Goal: Use online tool/utility: Utilize a website feature to perform a specific function

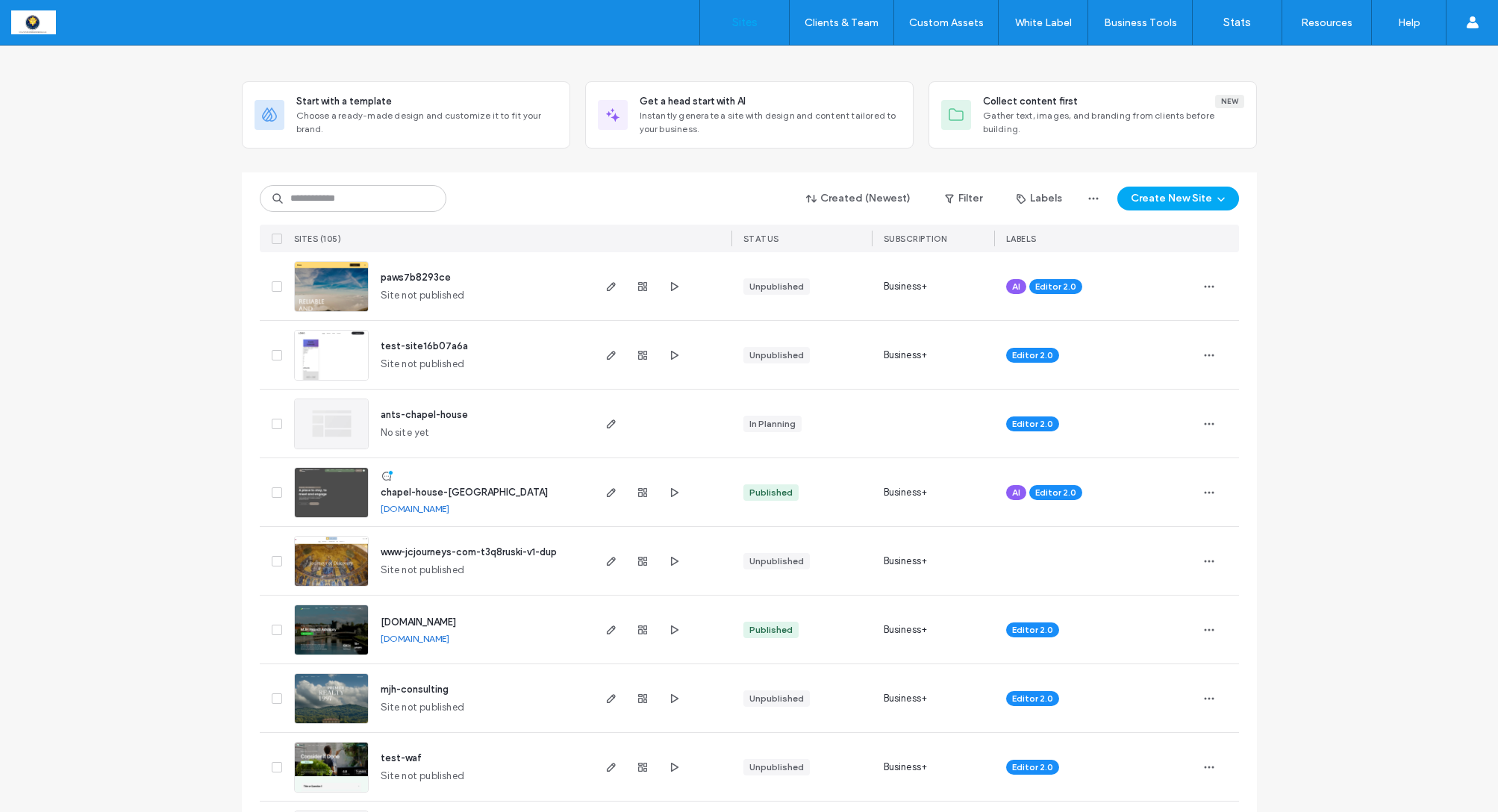
scroll to position [54, 0]
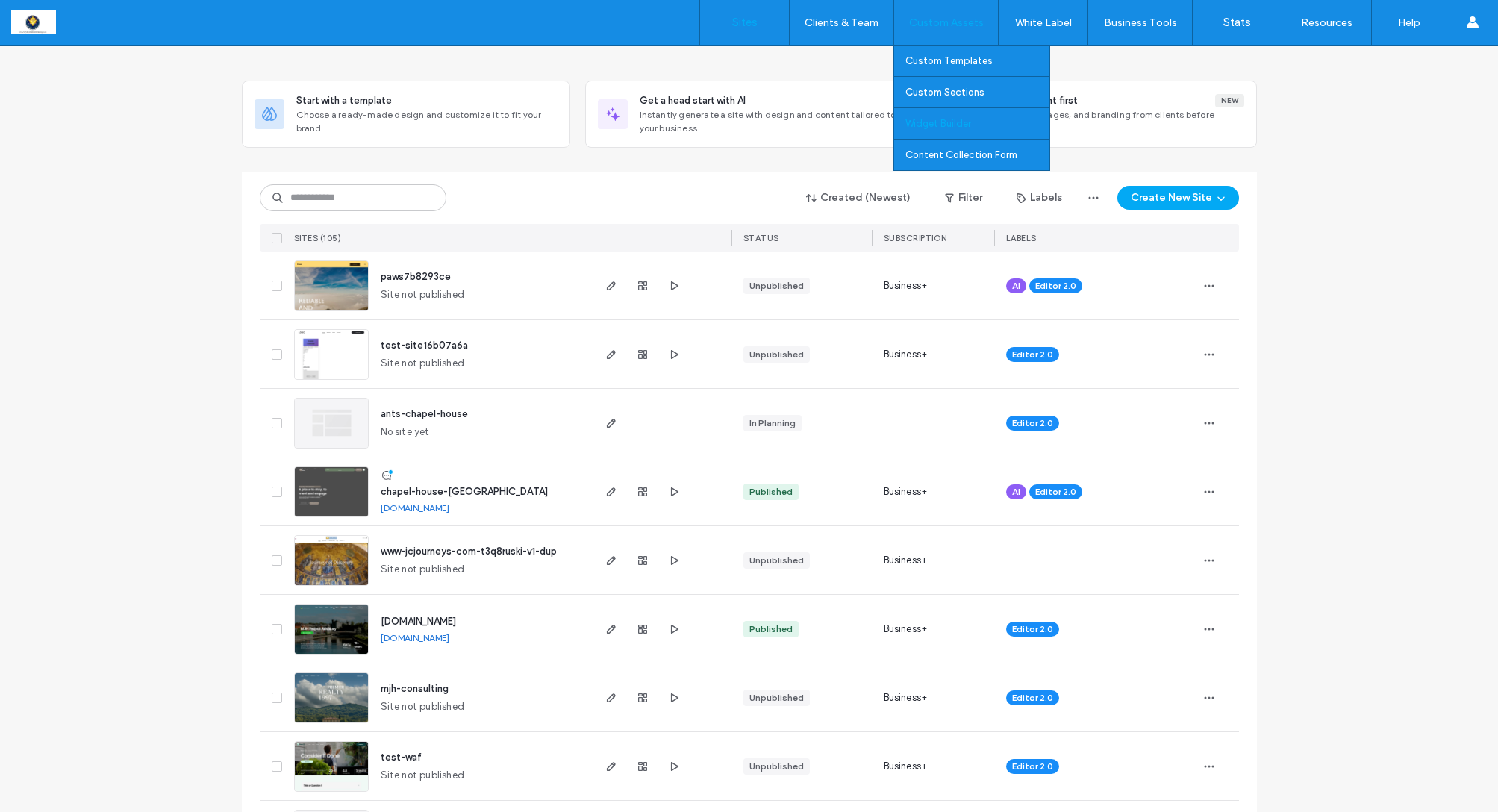
click at [923, 127] on label "Widget Builder" at bounding box center [938, 123] width 66 height 11
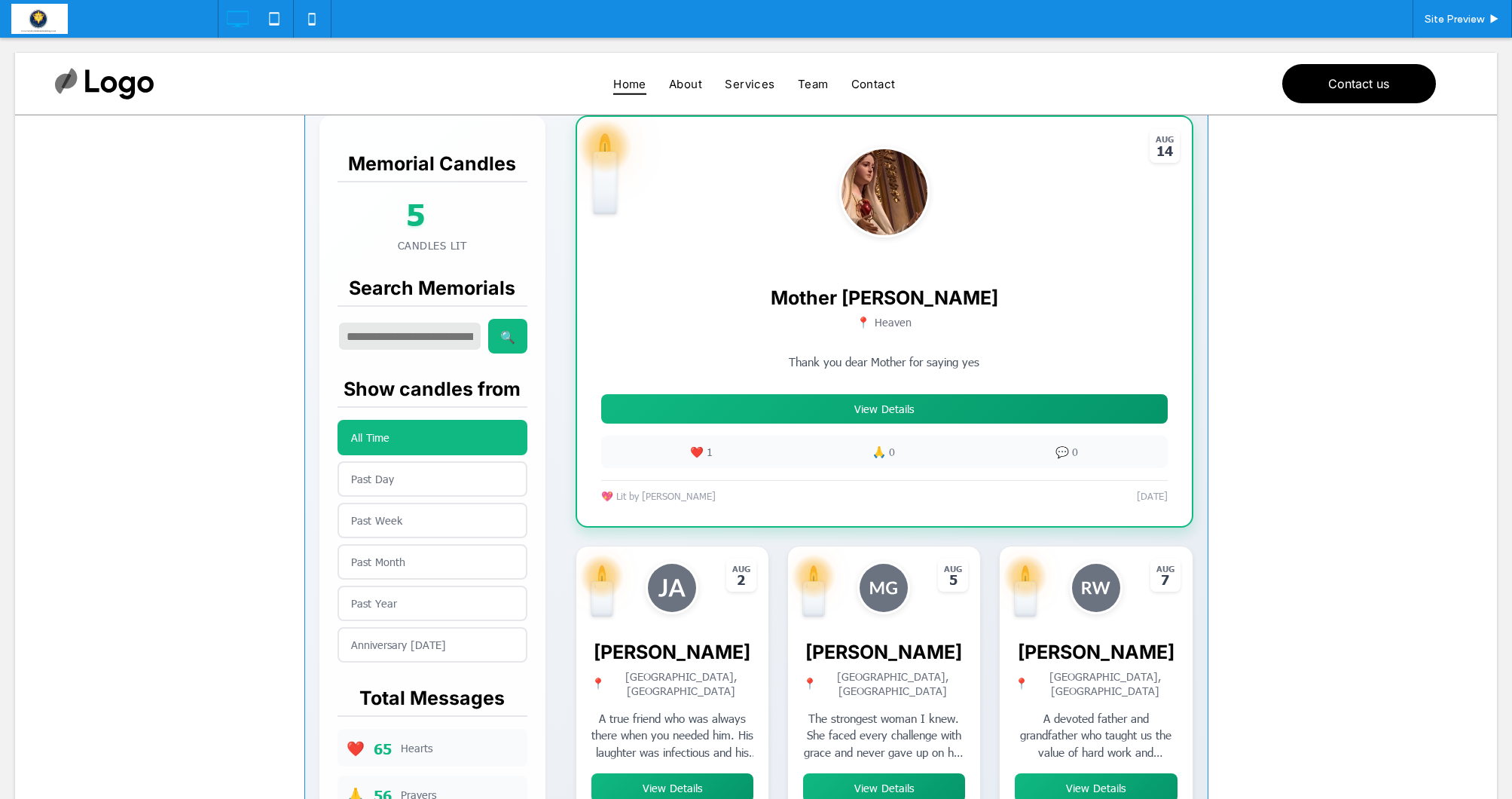
scroll to position [368, 0]
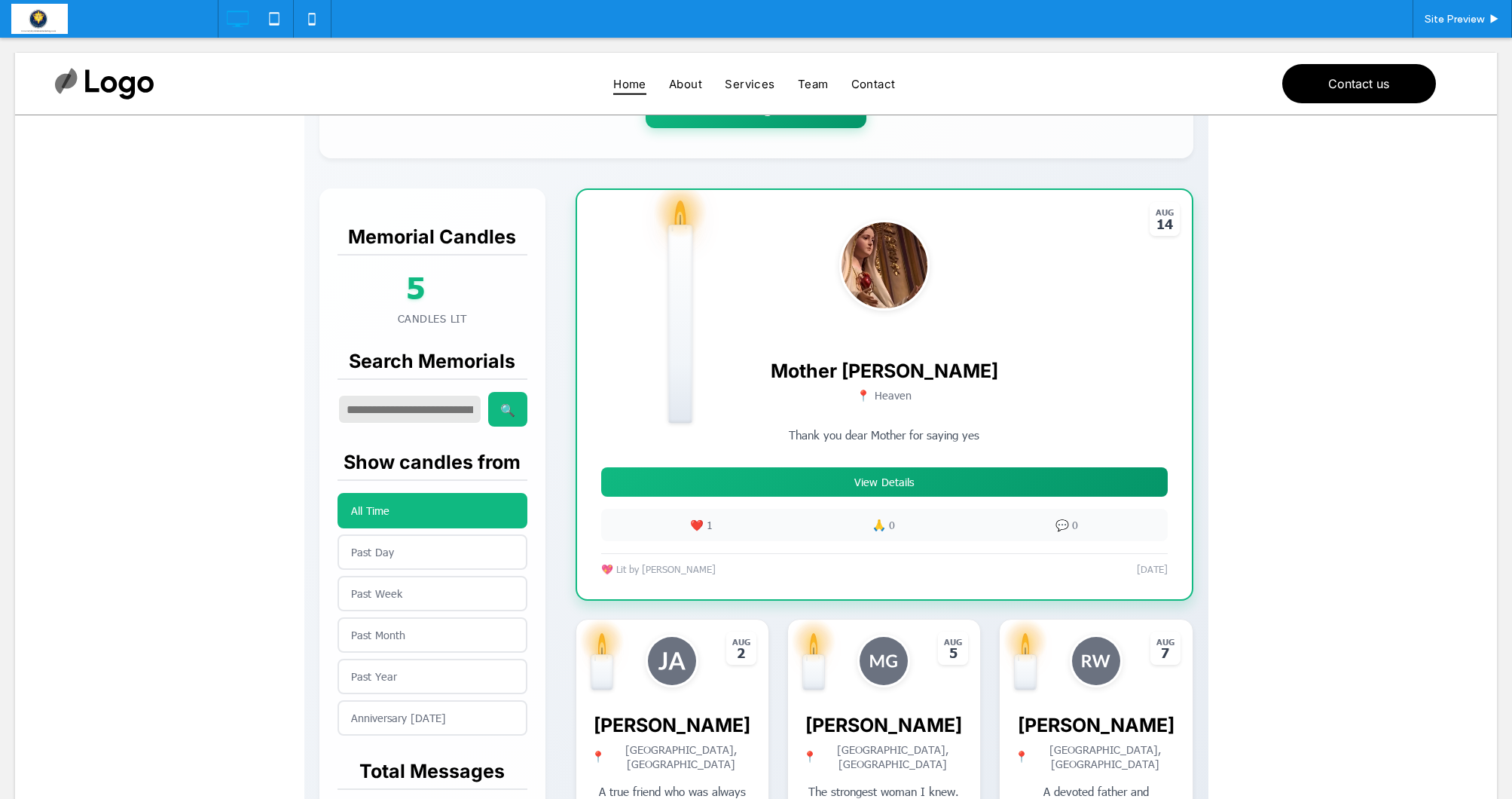
scroll to position [298, 0]
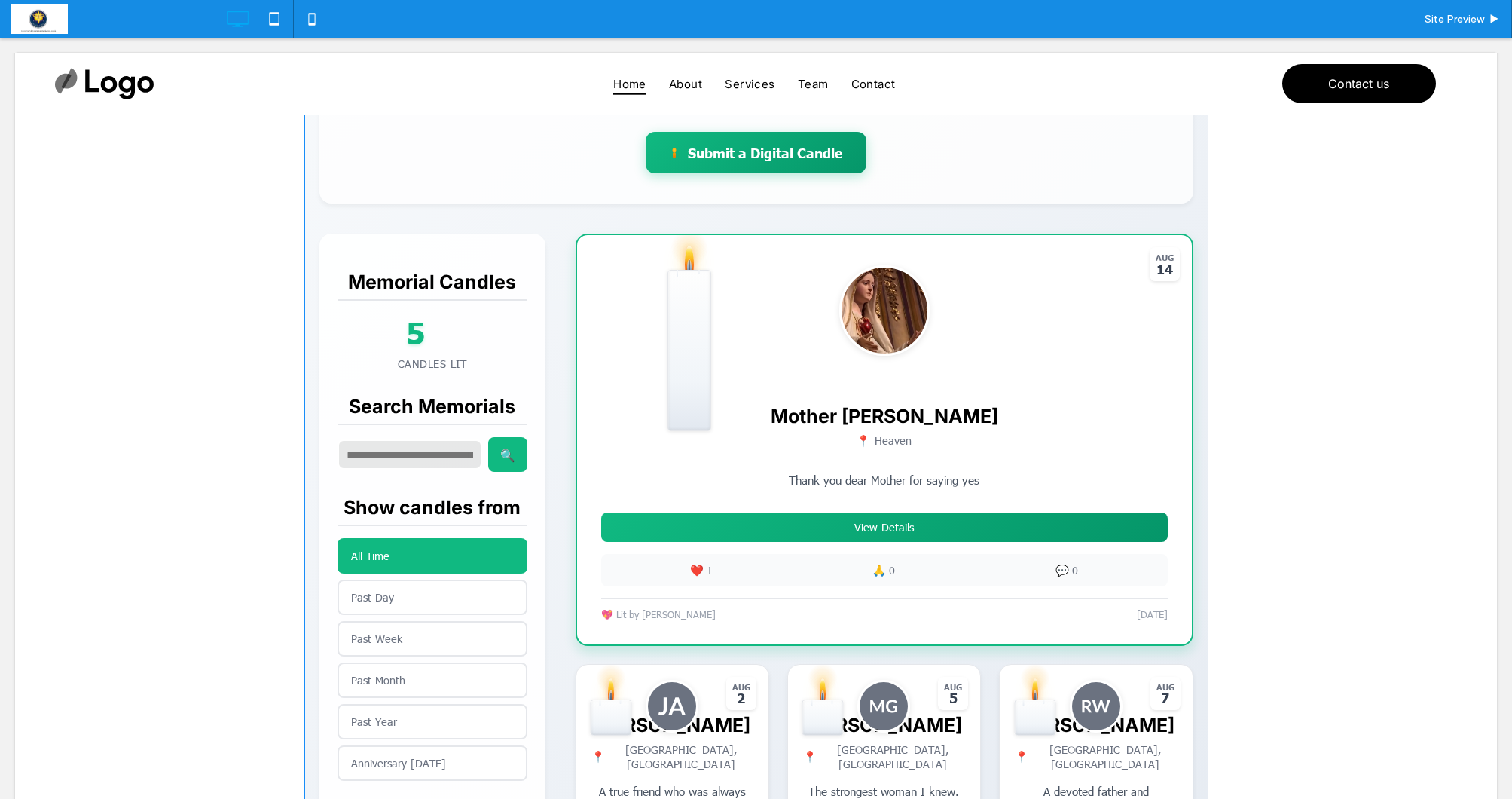
scroll to position [254, 0]
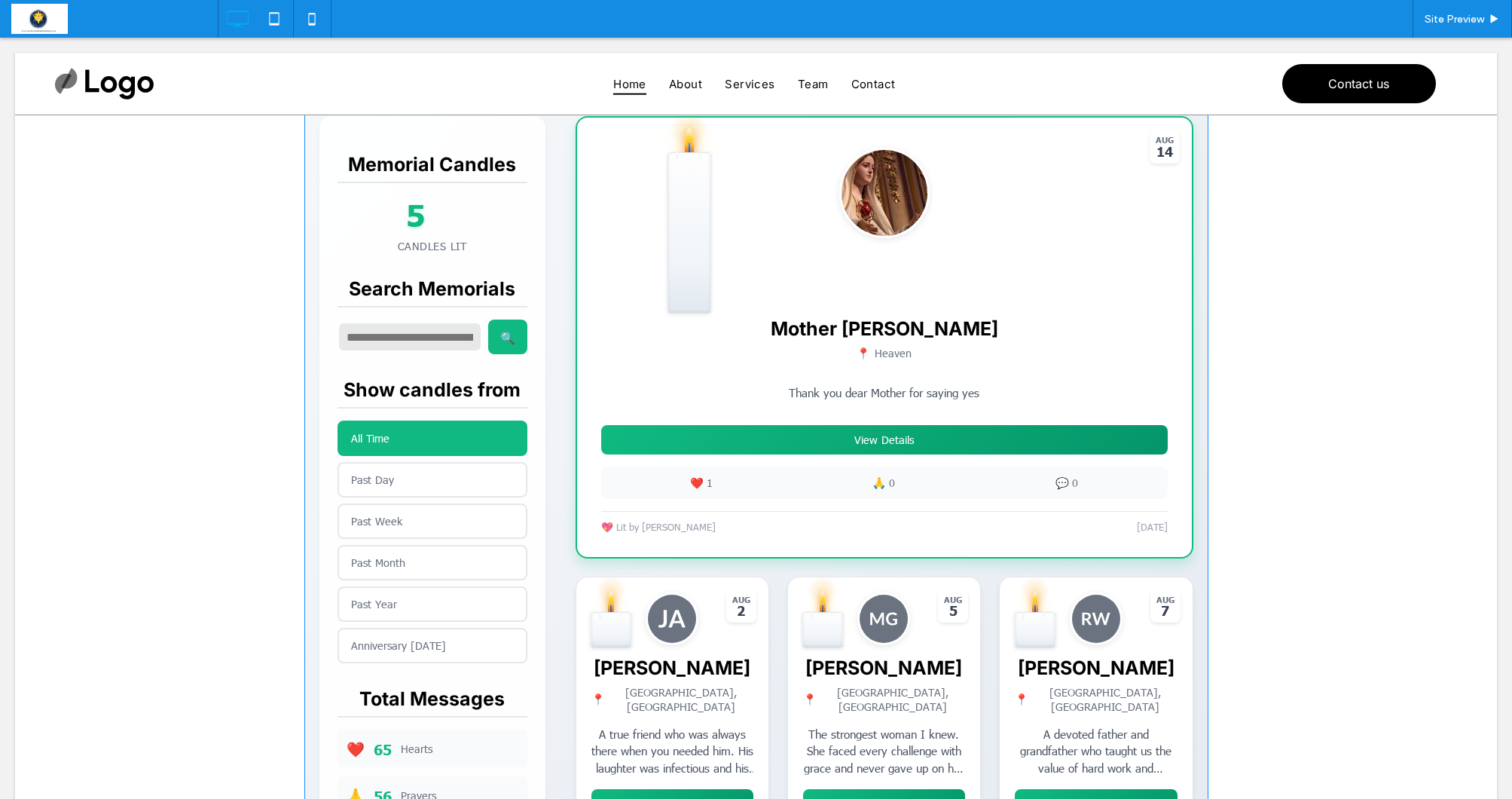
scroll to position [377, 0]
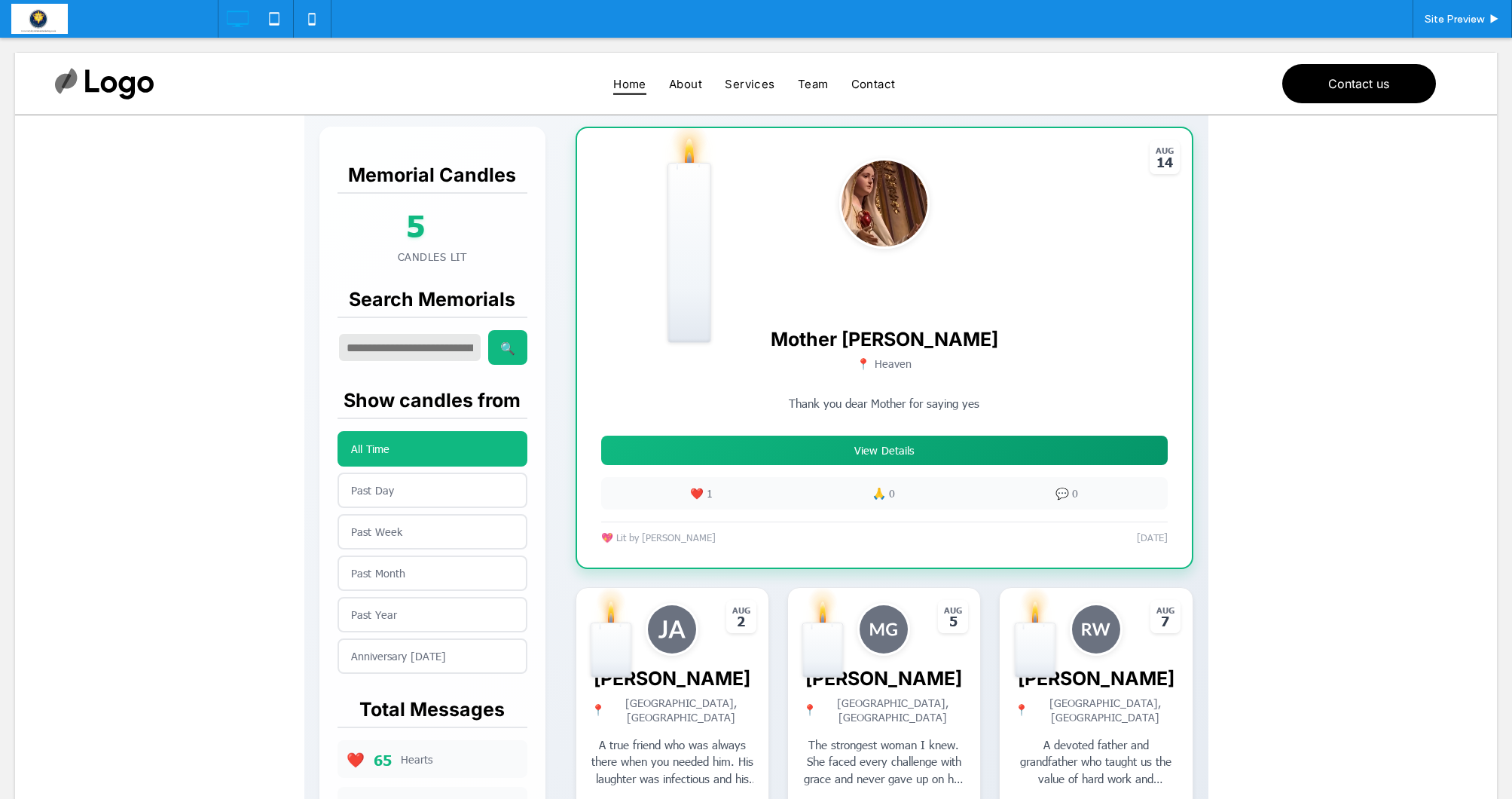
scroll to position [347, 0]
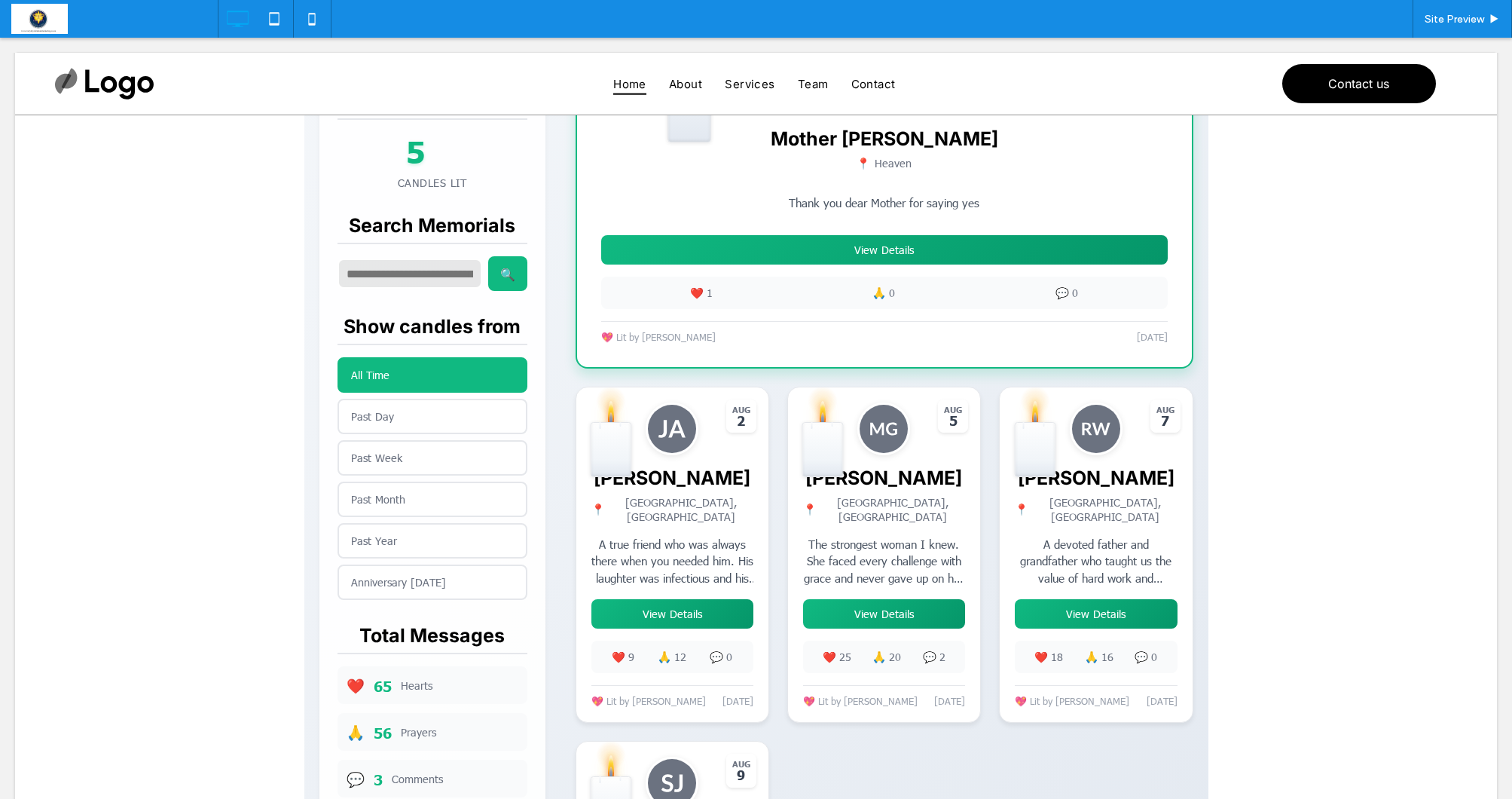
scroll to position [564, 0]
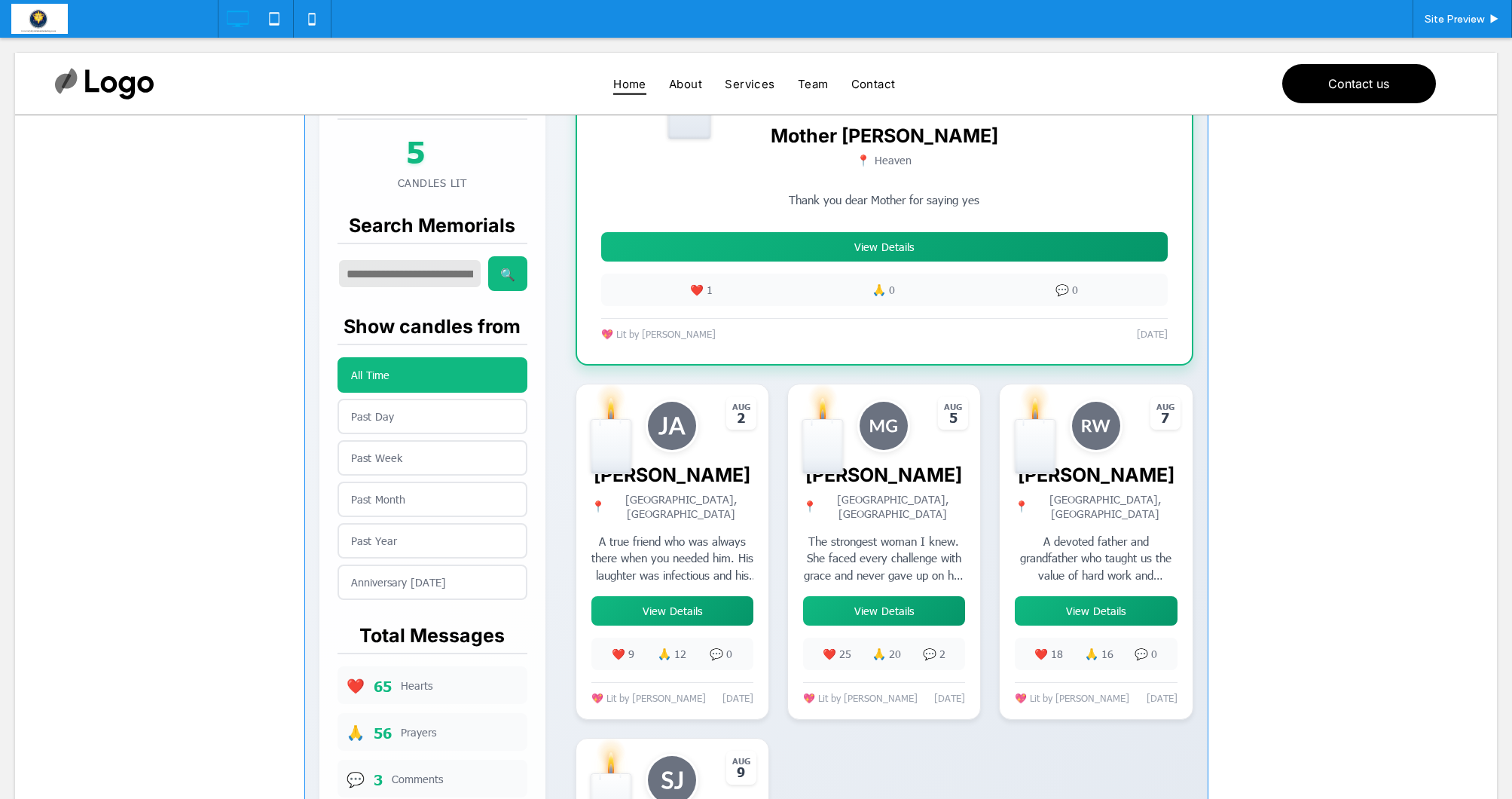
click at [859, 605] on span at bounding box center [756, 361] width 904 height 1455
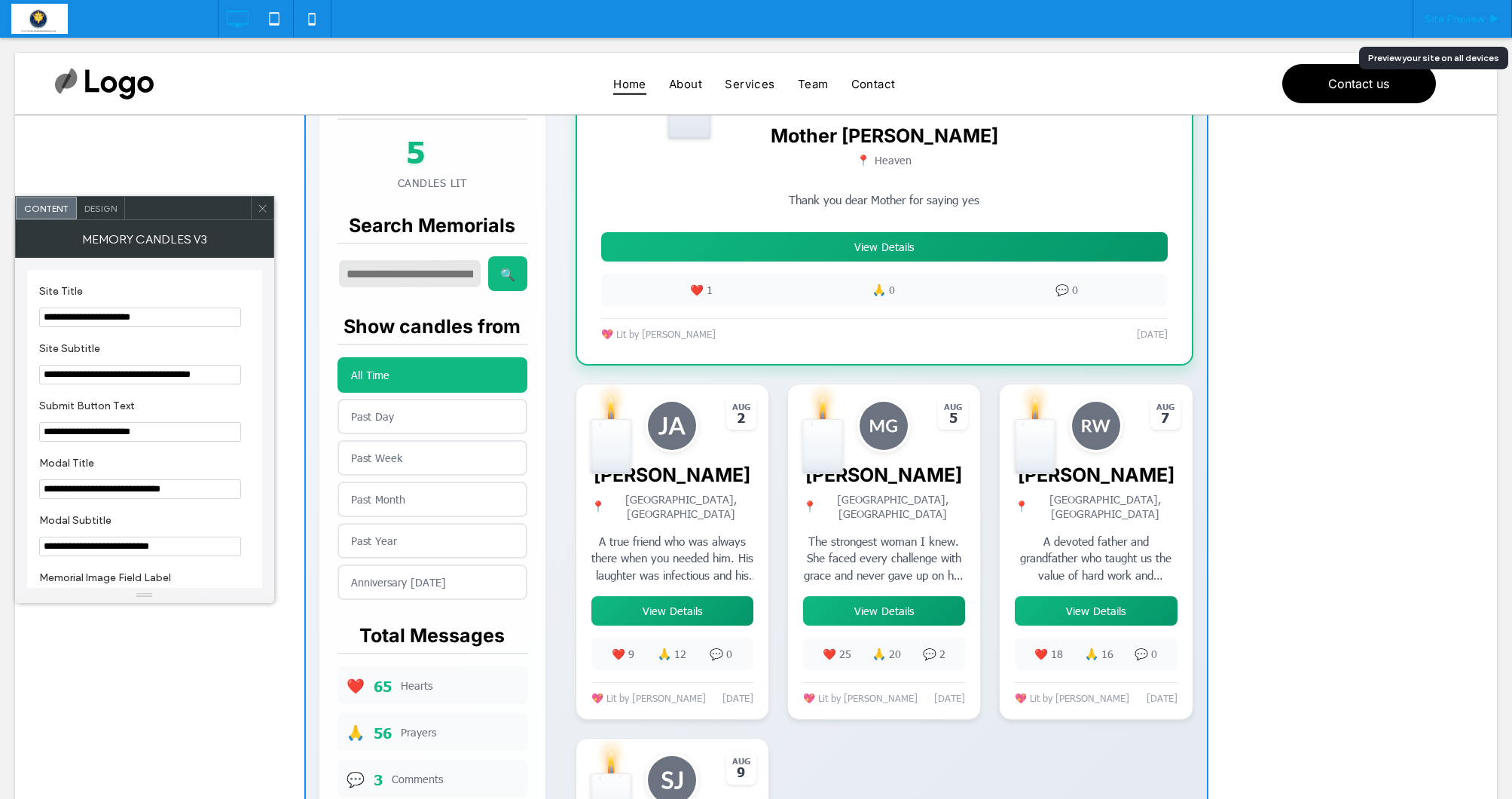
click at [1485, 24] on div "Site Preview" at bounding box center [1462, 19] width 98 height 13
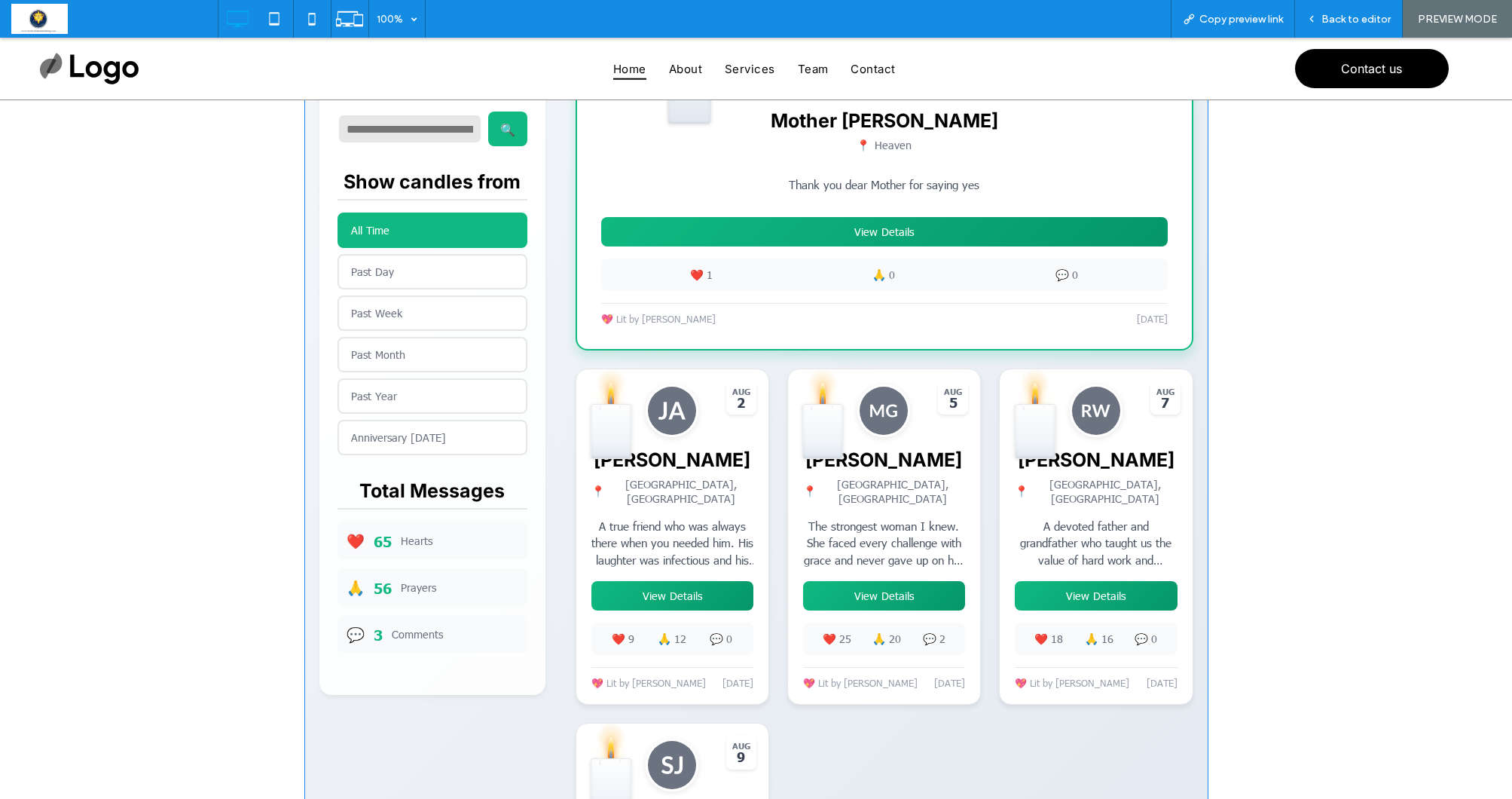
click at [878, 593] on span at bounding box center [756, 346] width 904 height 1455
click at [1431, 369] on div "✨ 💫 ⭐ Light a Digital Memorial Candle Share your love and memories × Memorial P…" at bounding box center [756, 346] width 1512 height 1605
click at [1099, 587] on span at bounding box center [756, 346] width 904 height 1455
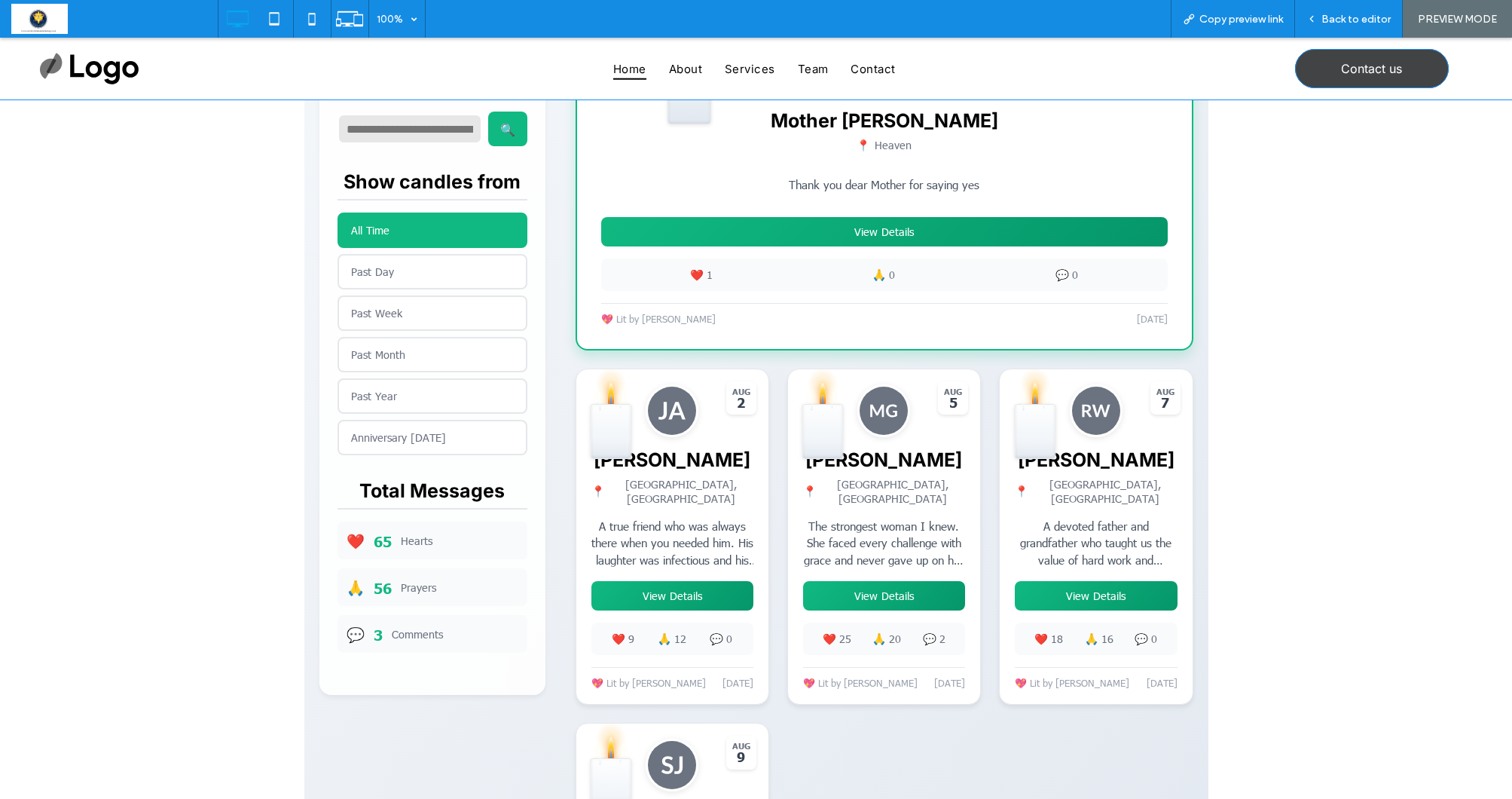
scroll to position [561, 0]
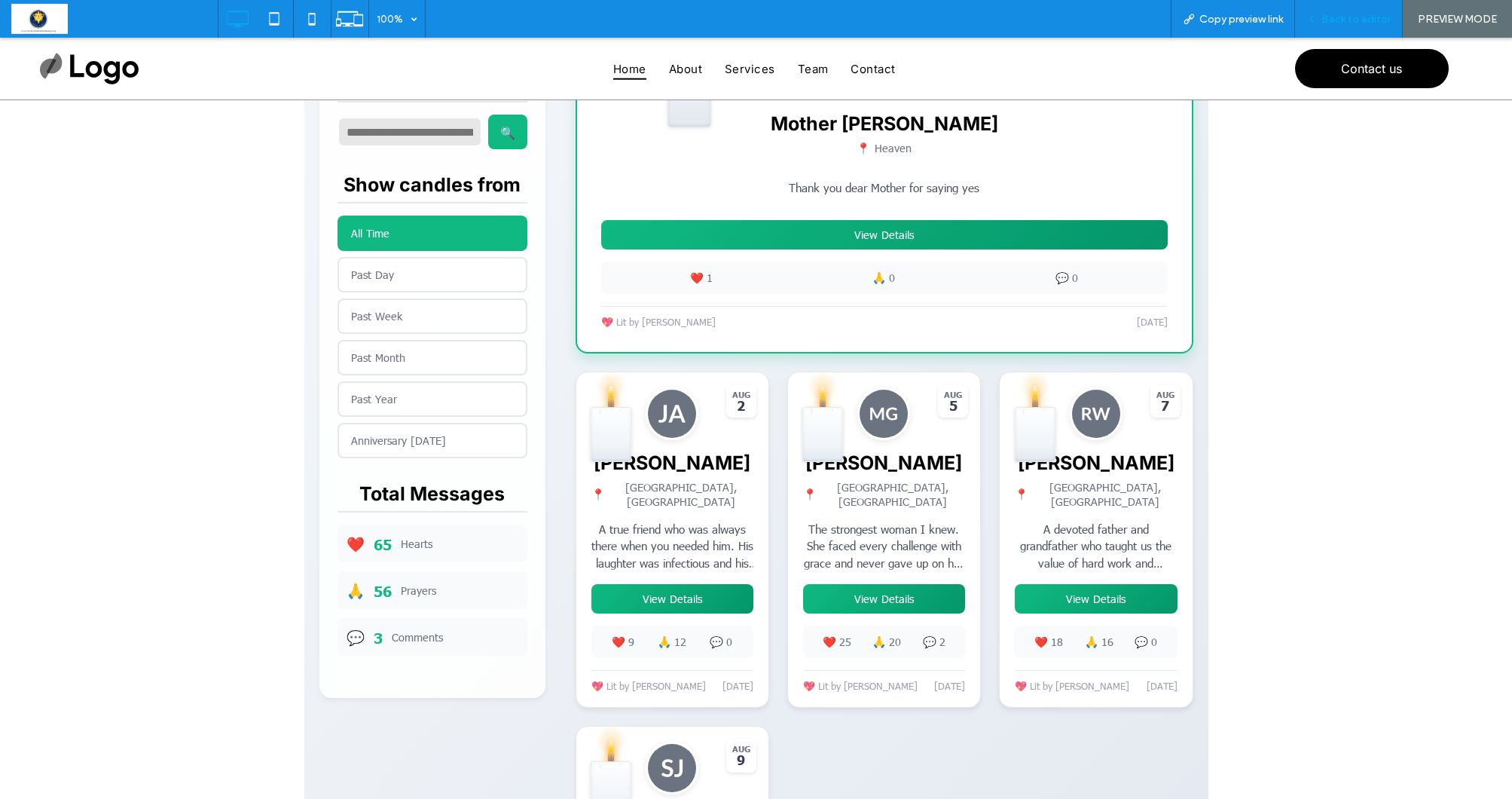
click at [1354, 27] on div "Back to editor" at bounding box center [1349, 19] width 108 height 38
click at [1340, 13] on span "Back to editor" at bounding box center [1355, 19] width 70 height 13
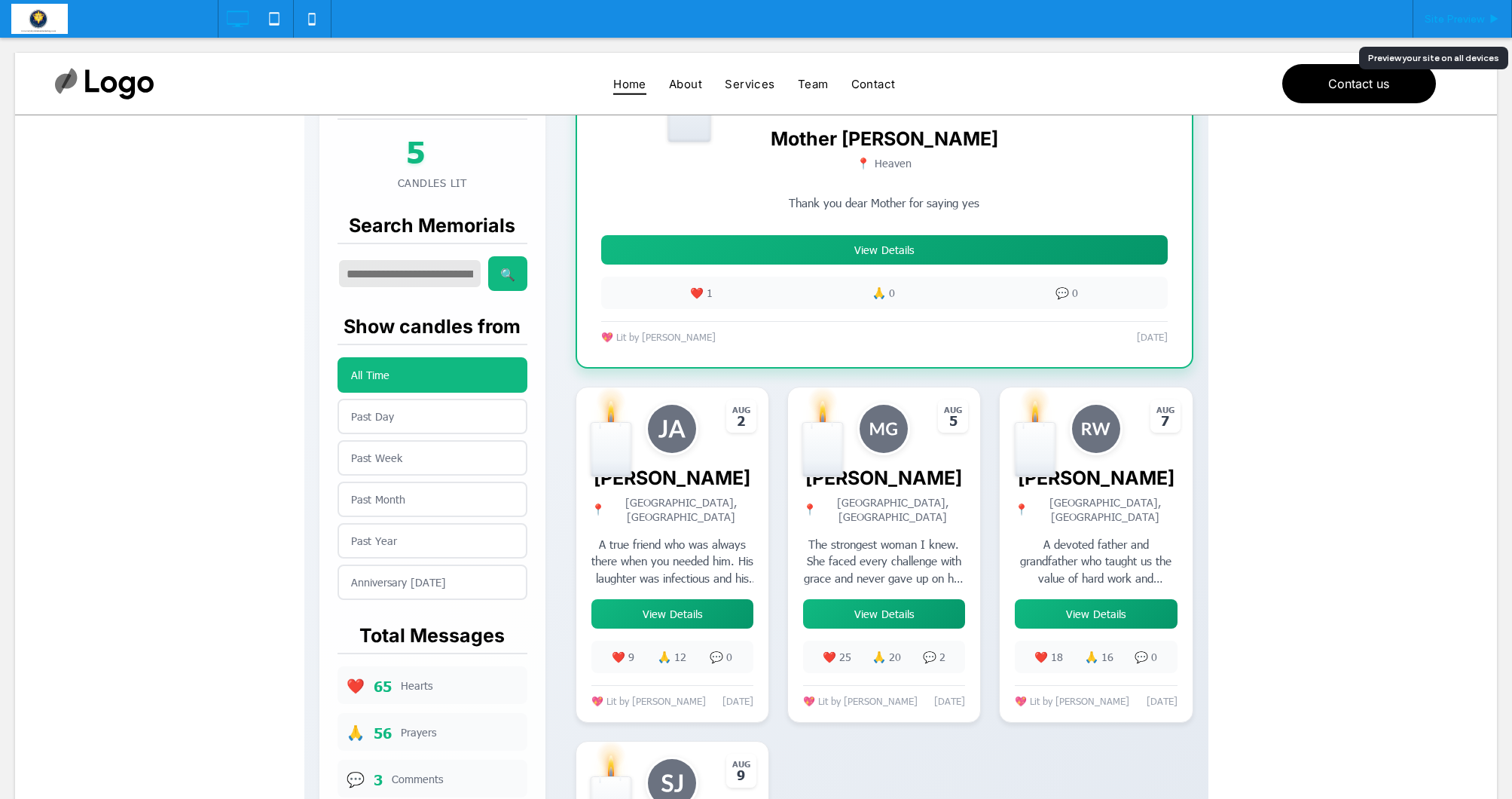
click at [1454, 20] on span "Site Preview" at bounding box center [1454, 19] width 60 height 13
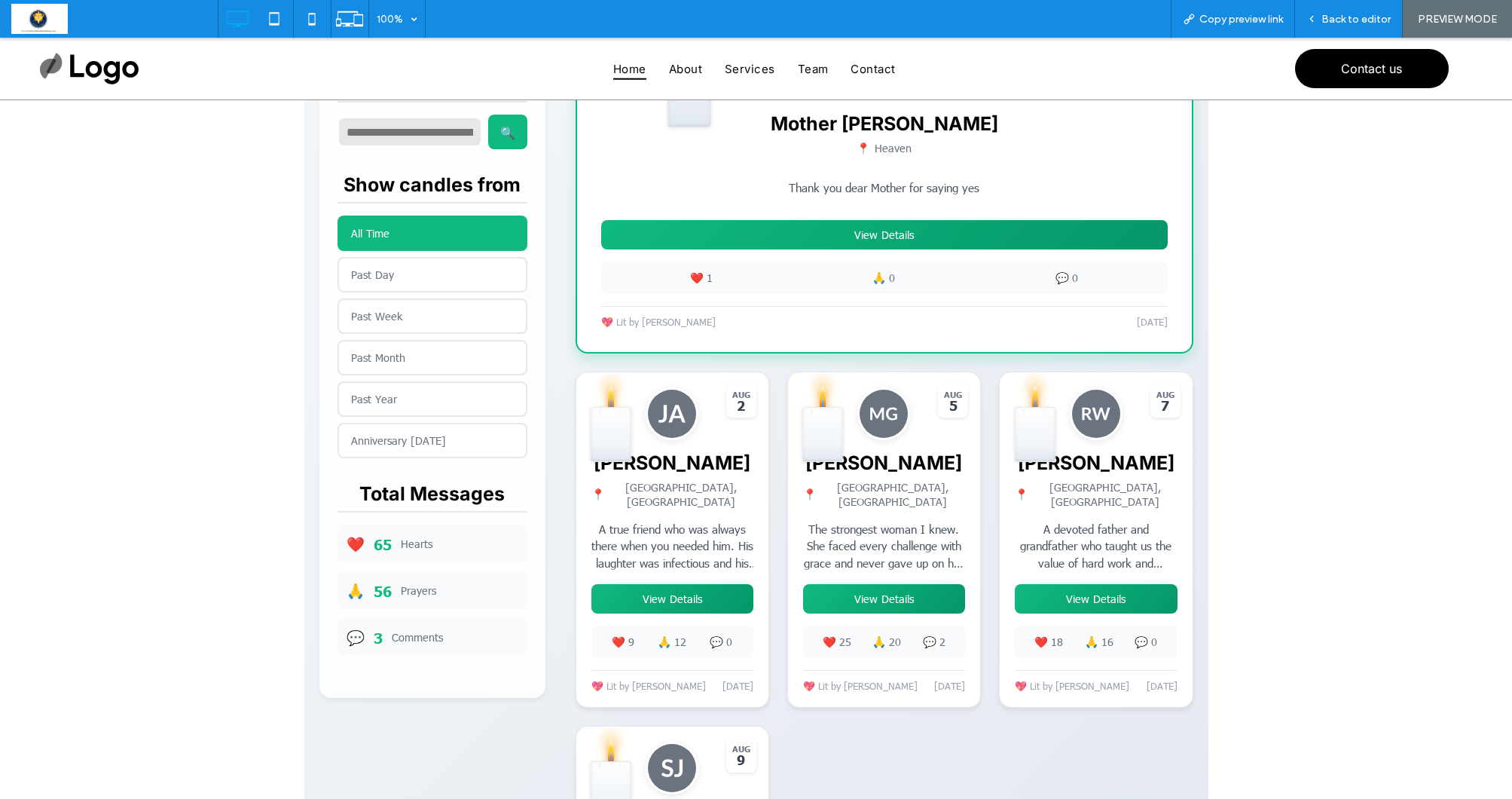
drag, startPoint x: 1075, startPoint y: 589, endPoint x: 1088, endPoint y: 577, distance: 17.7
click at [1075, 589] on button "View Details" at bounding box center [1095, 599] width 162 height 30
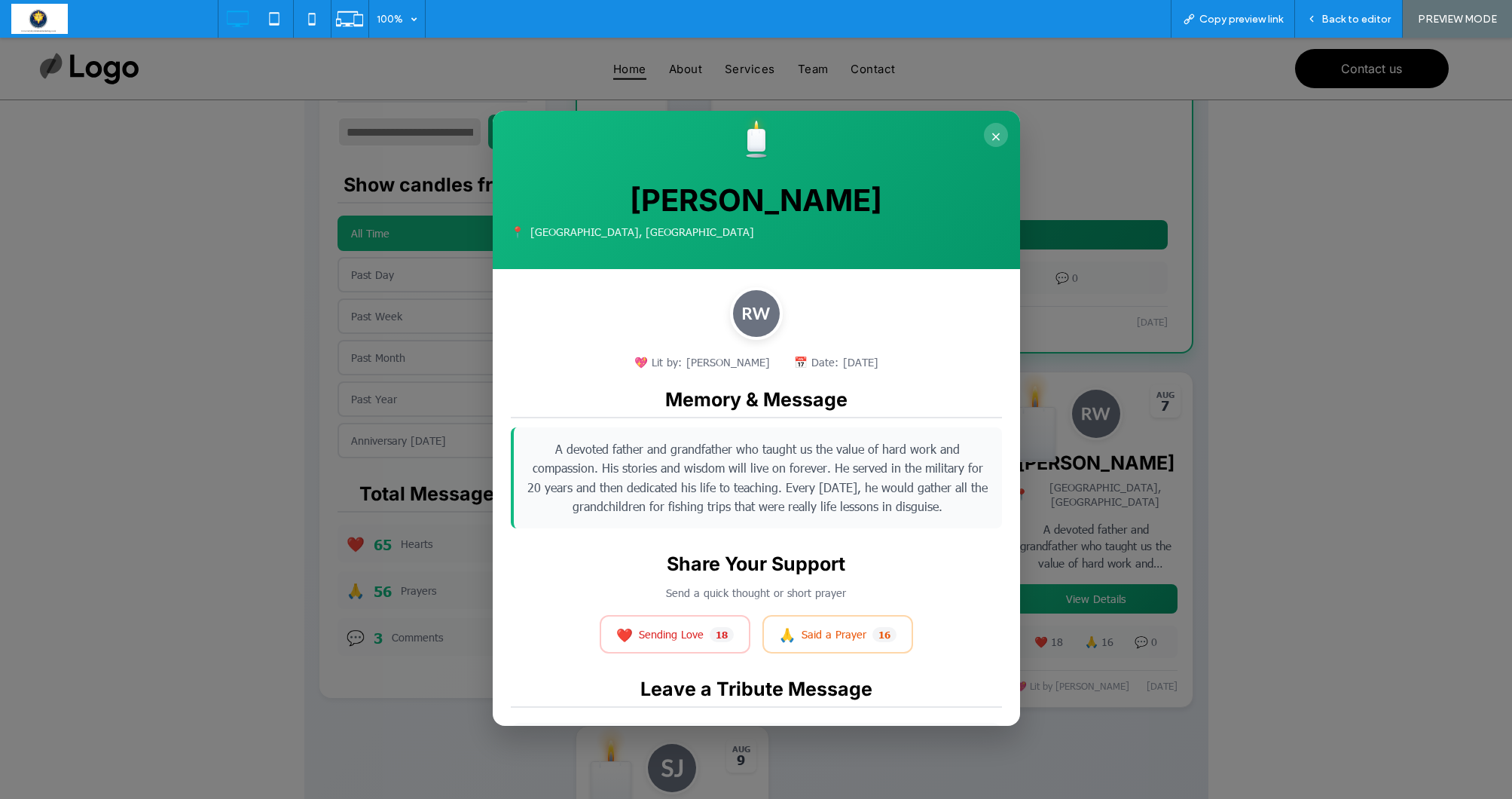
click at [994, 135] on button "×" at bounding box center [995, 135] width 24 height 24
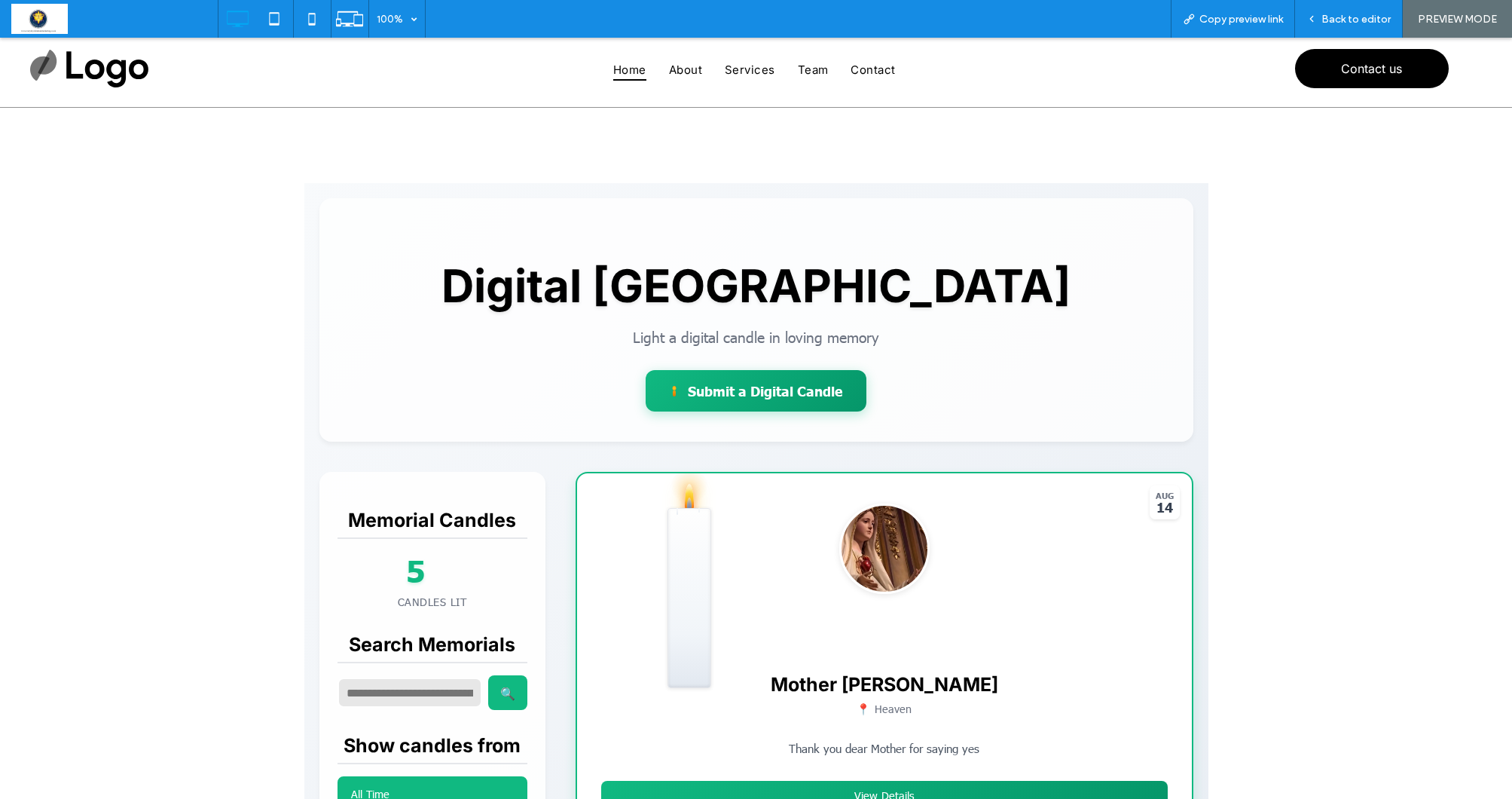
click at [780, 396] on div at bounding box center [756, 390] width 221 height 42
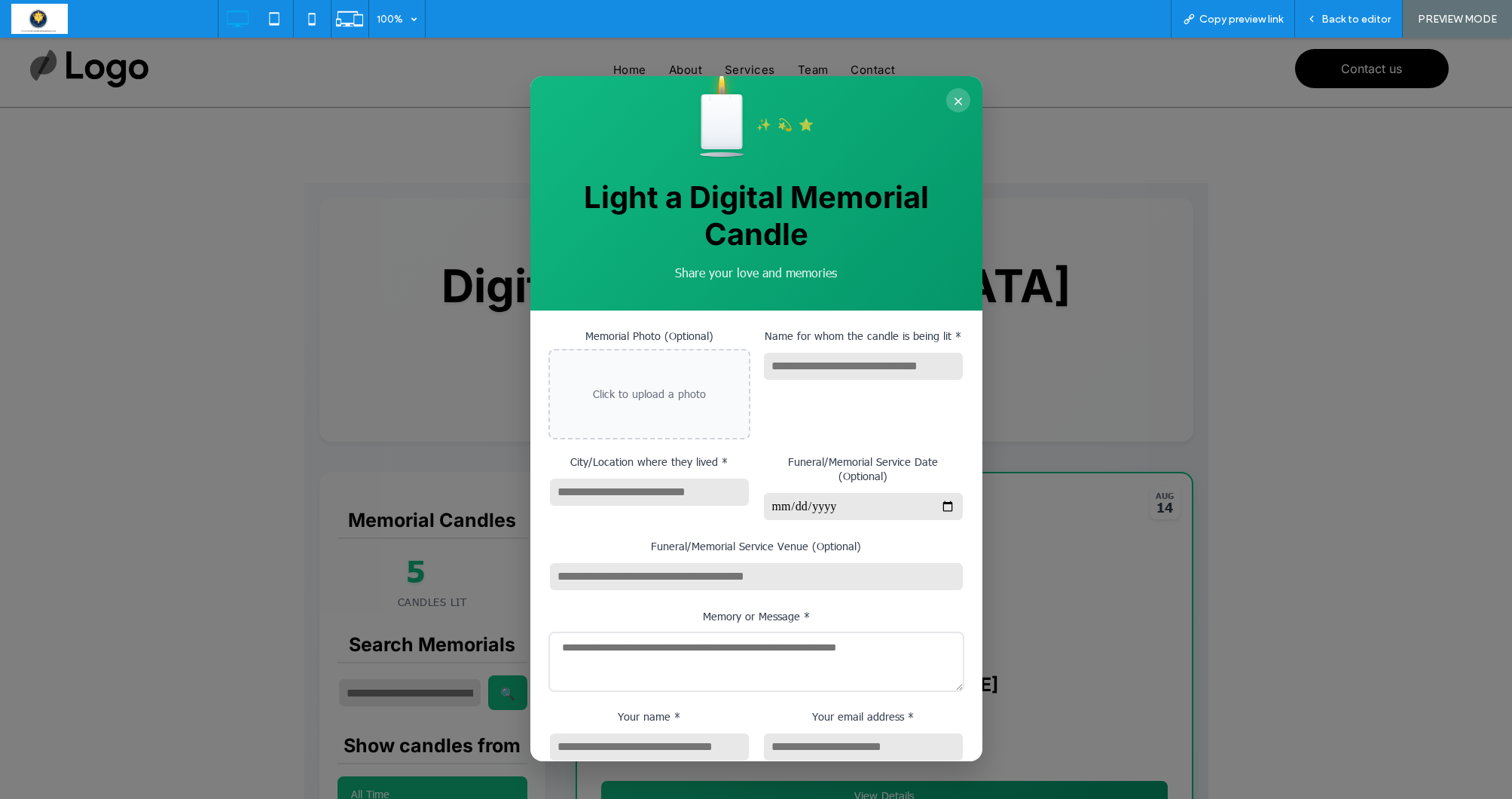
click at [951, 98] on button "×" at bounding box center [958, 100] width 24 height 24
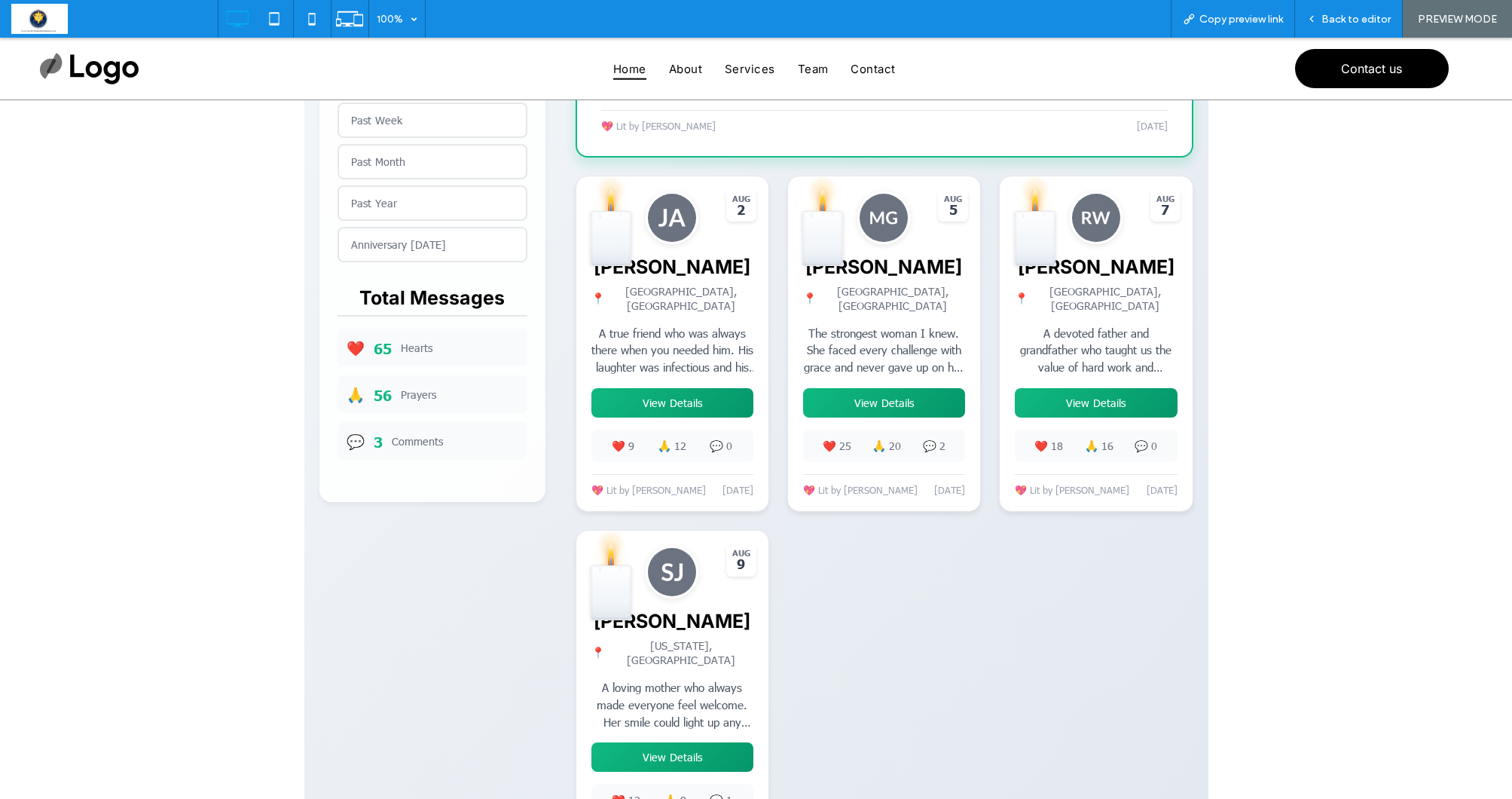
scroll to position [797, 0]
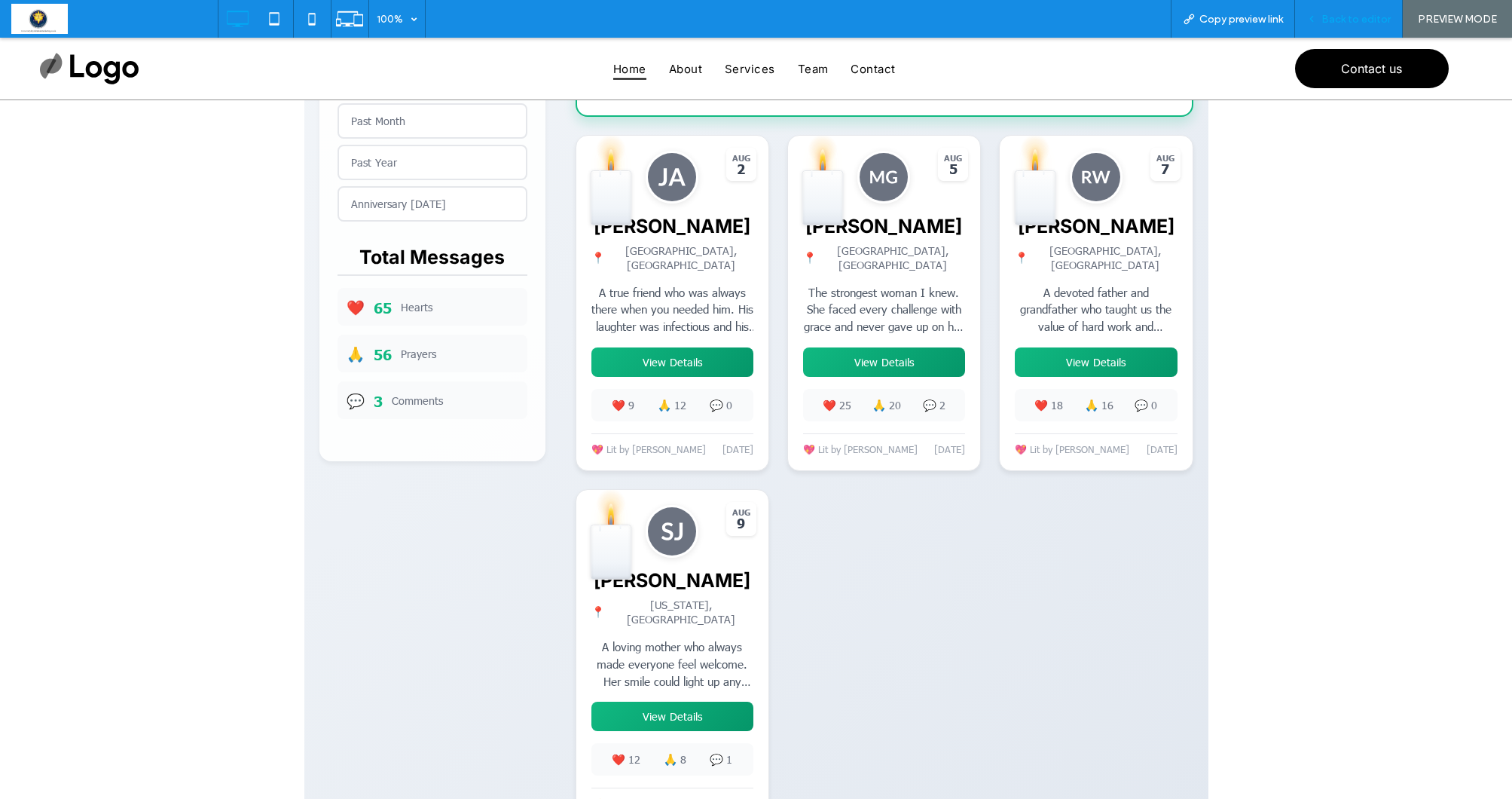
click at [1344, 30] on div "Back to editor" at bounding box center [1349, 19] width 108 height 38
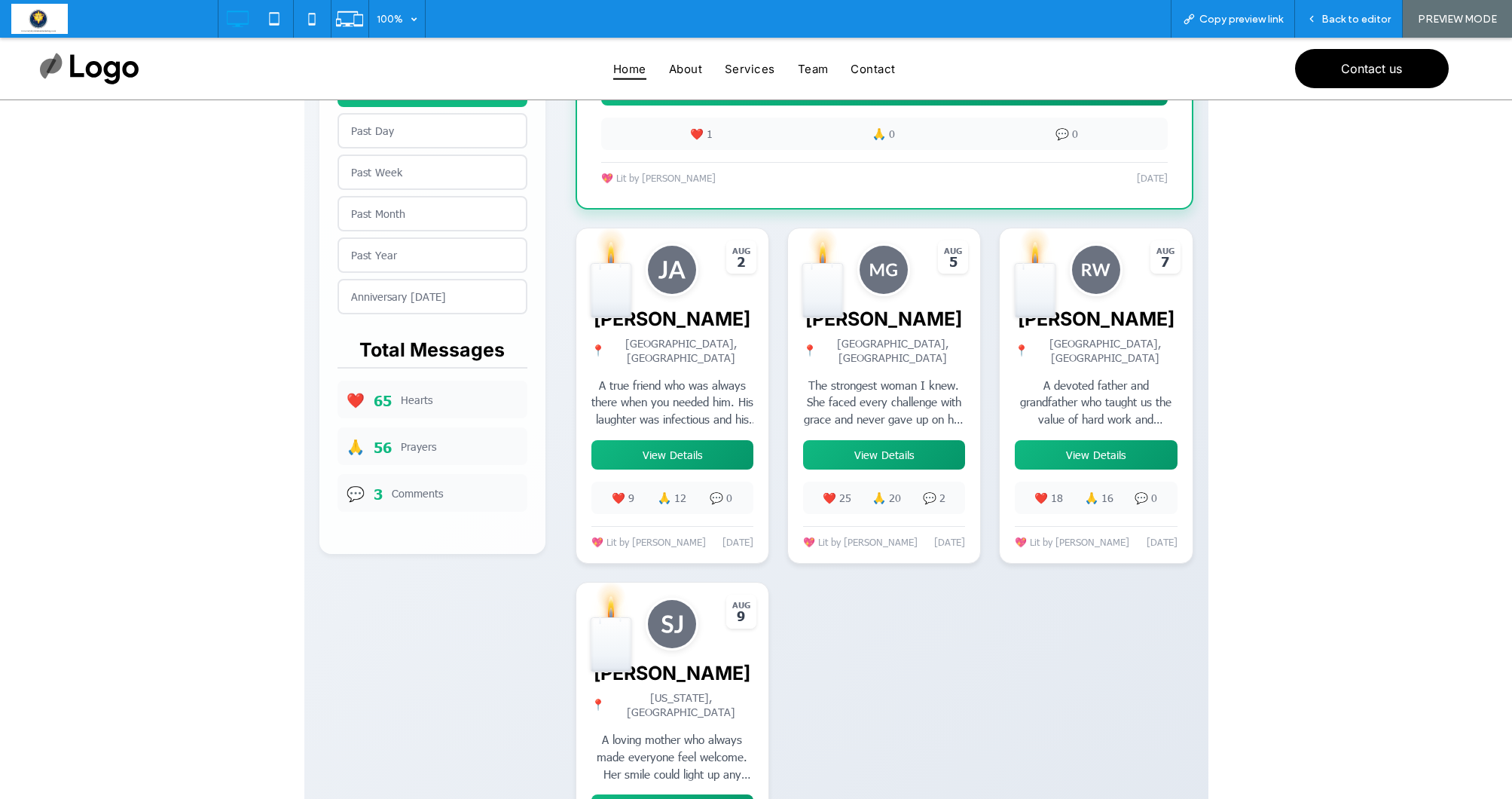
scroll to position [638, 0]
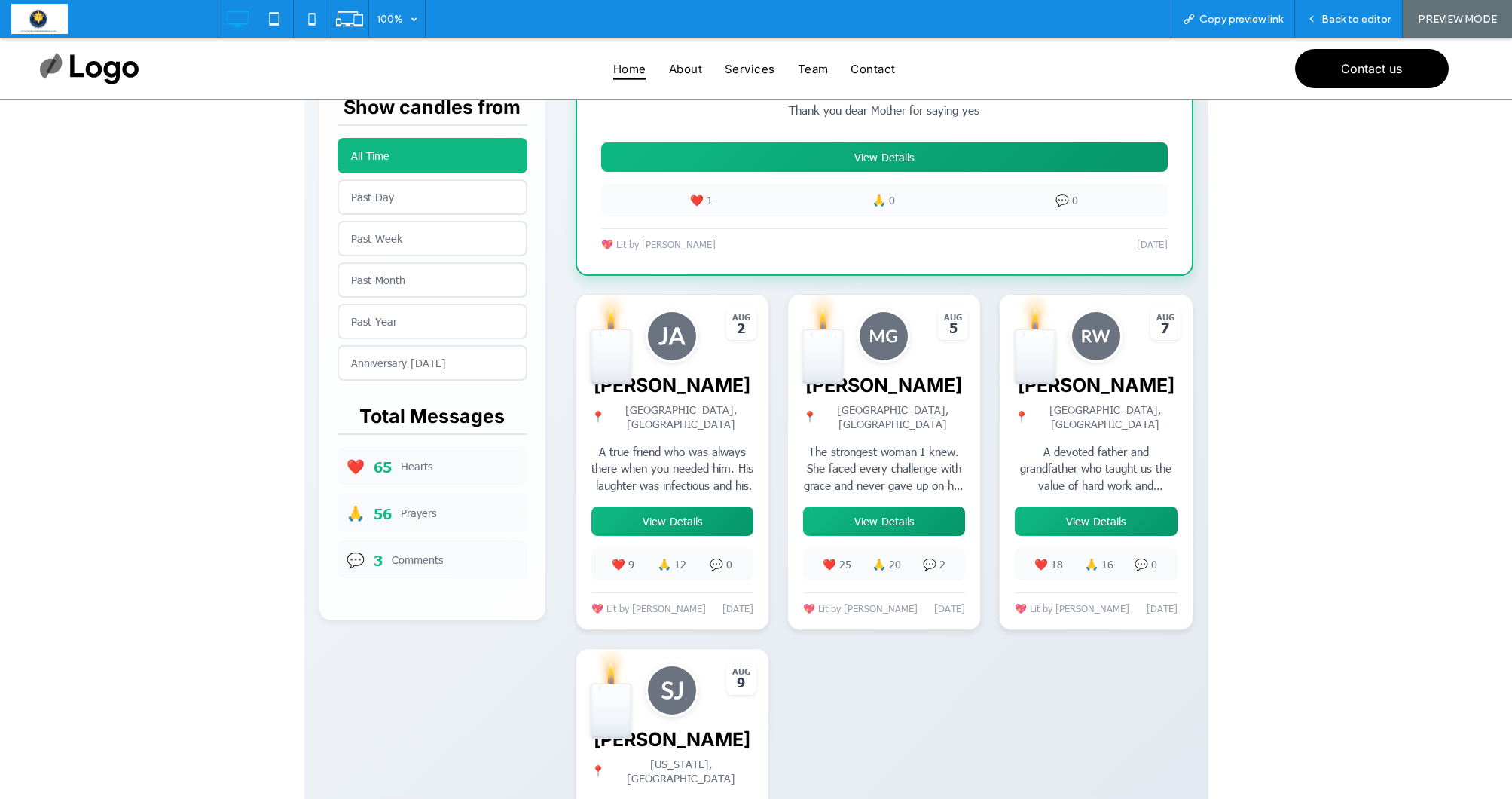
click at [668, 388] on div at bounding box center [672, 370] width 192 height 150
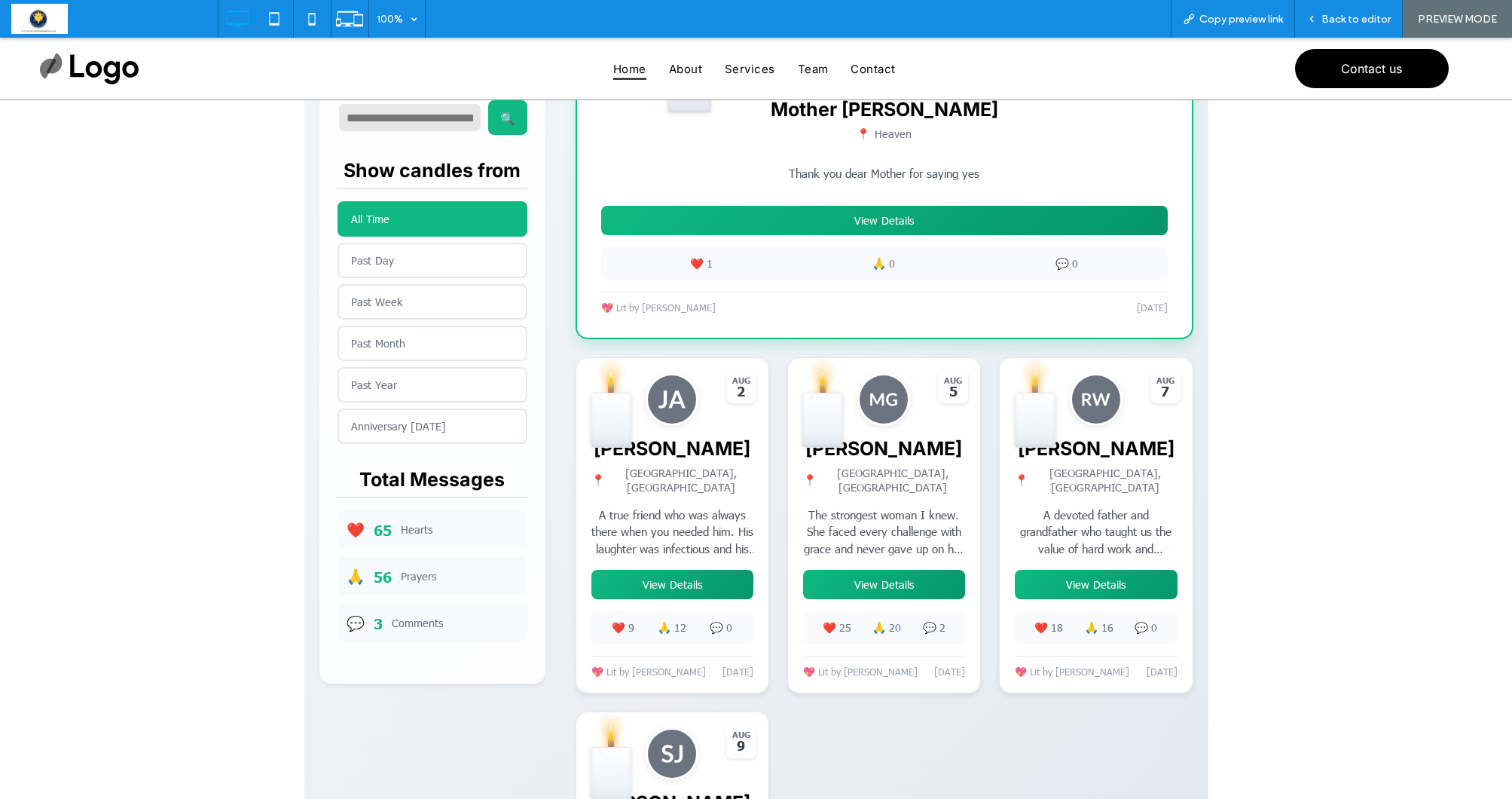
scroll to position [573, 0]
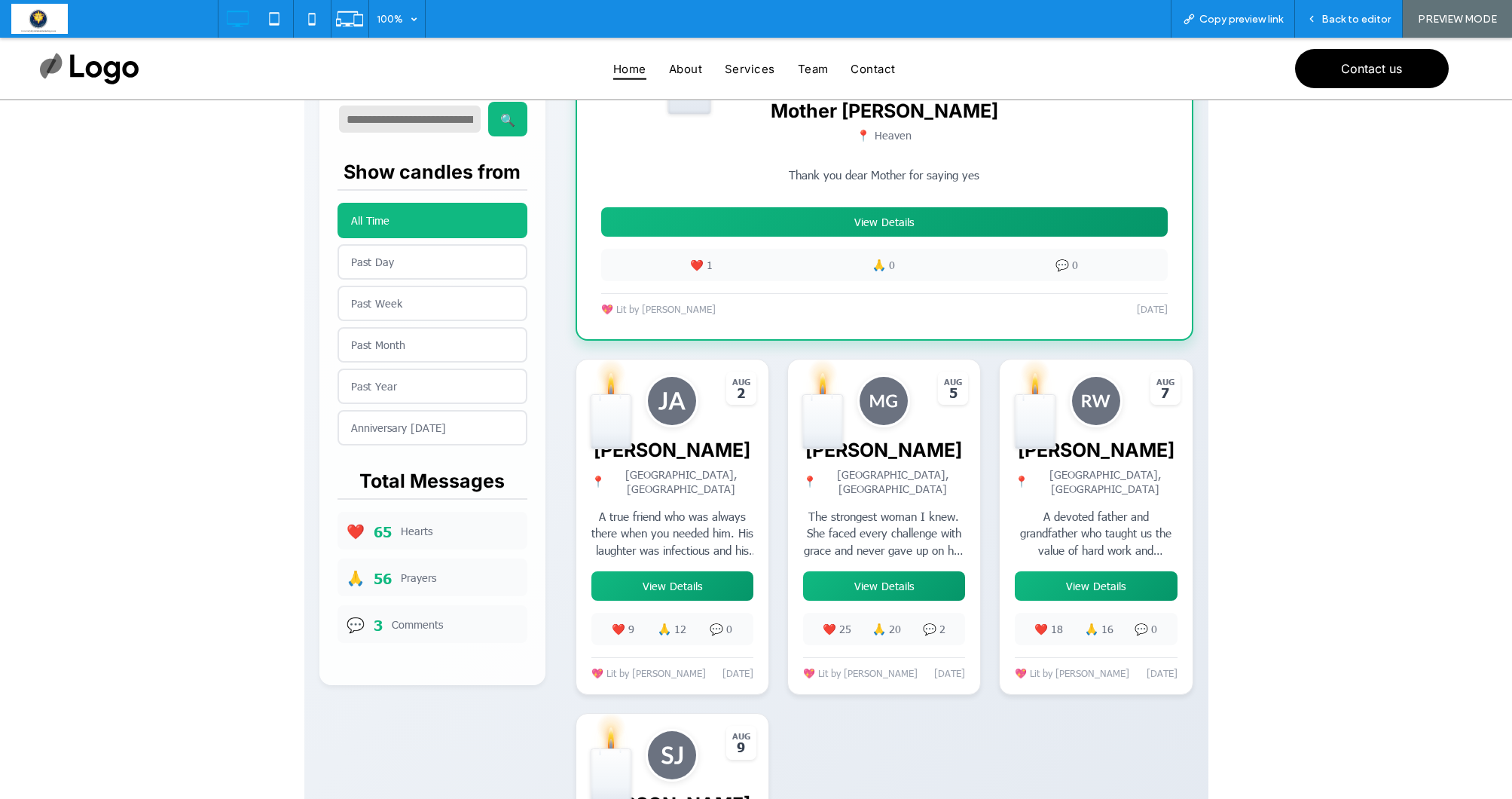
click at [705, 403] on div at bounding box center [672, 435] width 192 height 150
click at [1377, 24] on span "Back to editor" at bounding box center [1355, 19] width 70 height 13
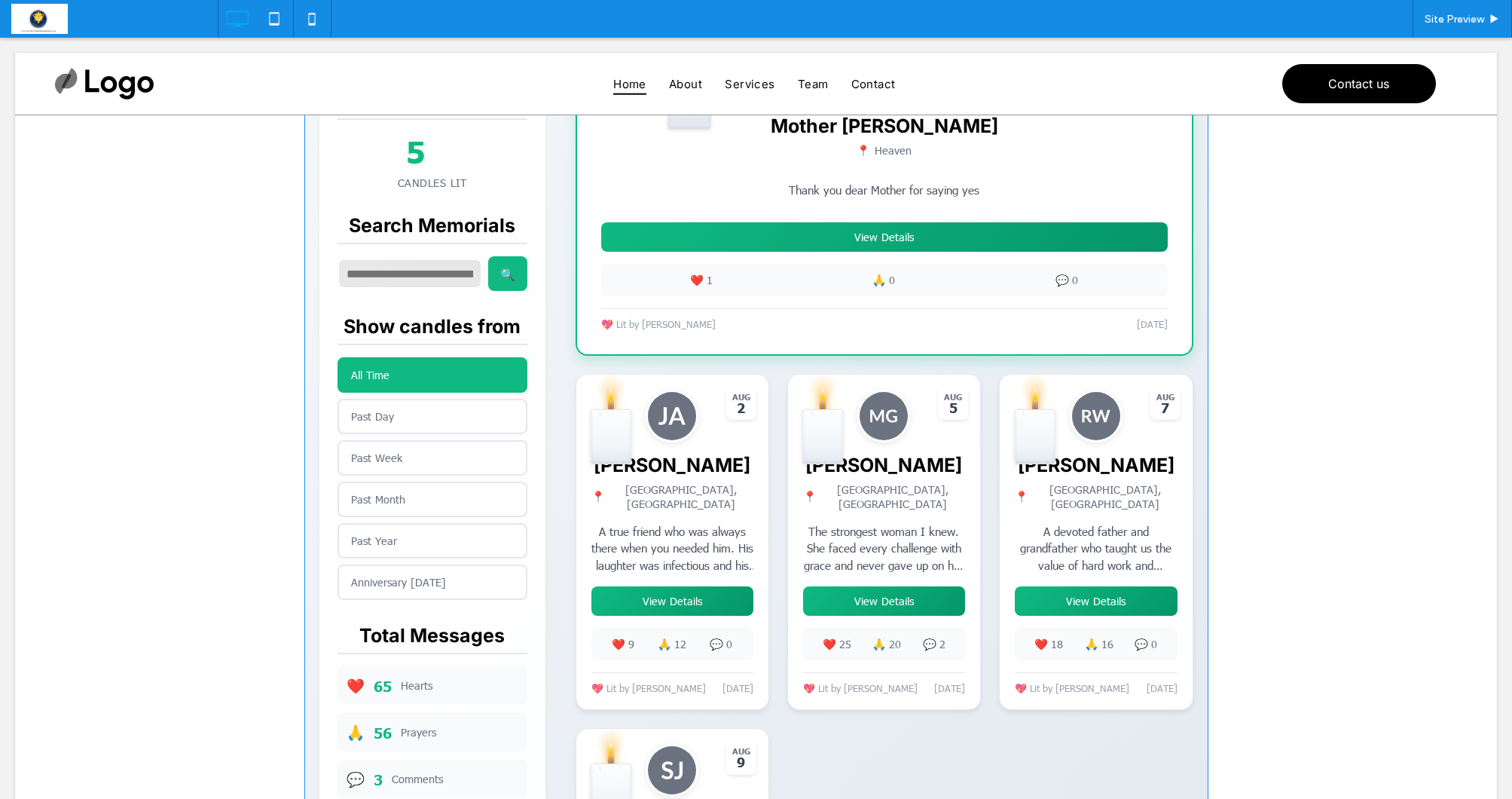
click at [916, 526] on span at bounding box center [756, 352] width 904 height 1455
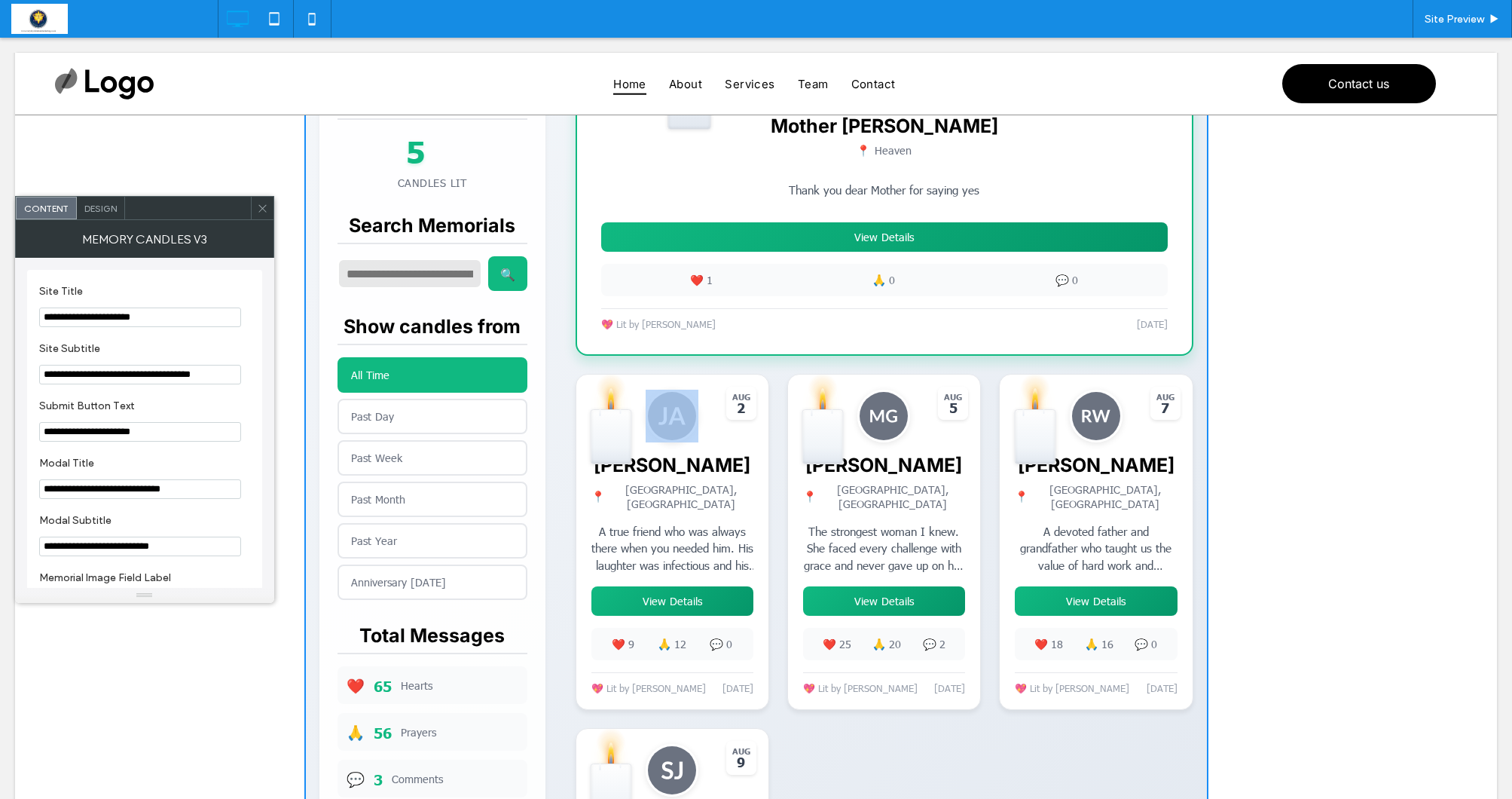
click at [916, 525] on div at bounding box center [883, 450] width 192 height 150
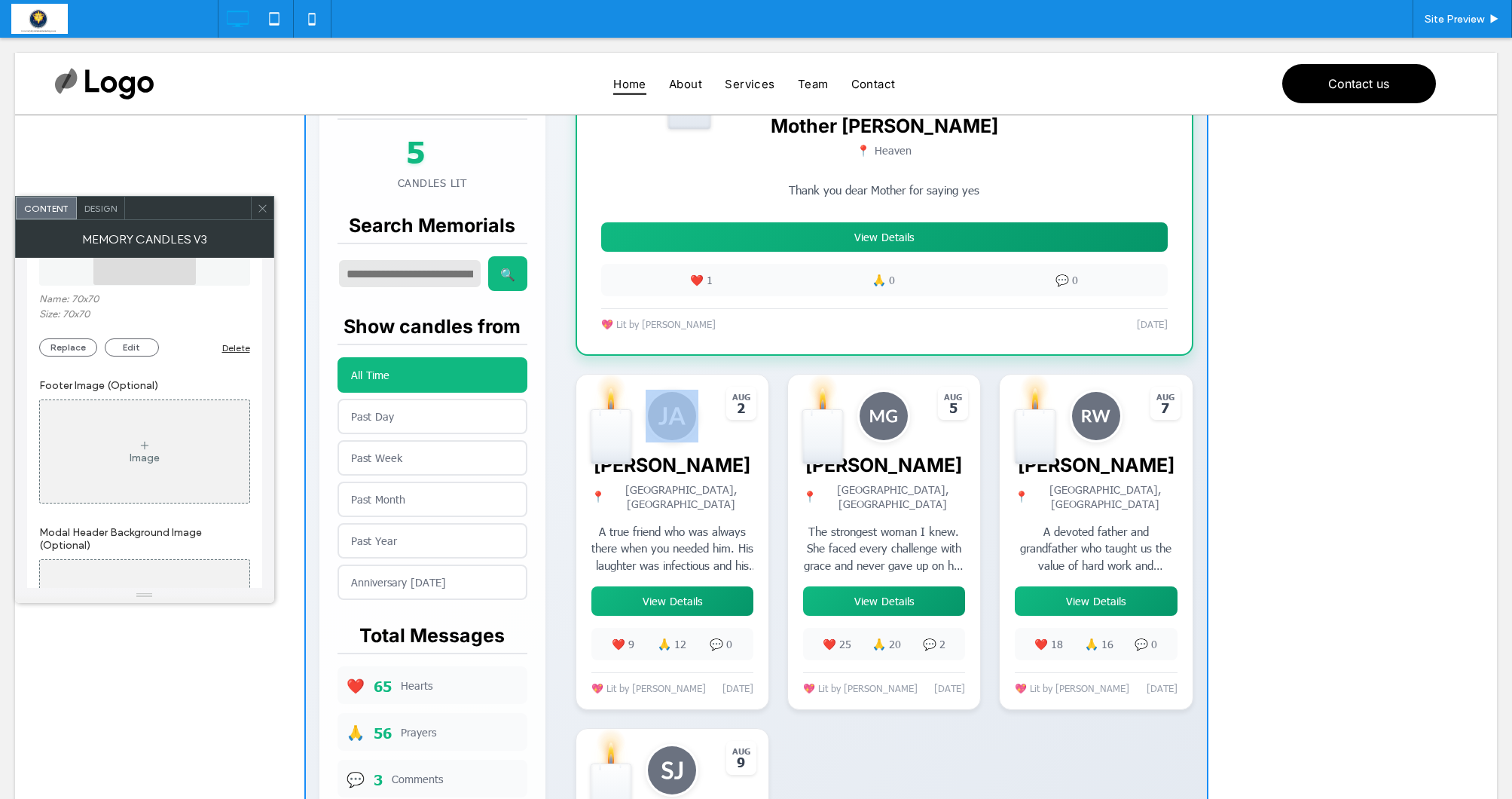
scroll to position [2268, 0]
click at [99, 477] on div "Image" at bounding box center [144, 450] width 209 height 99
click at [161, 479] on div "Image" at bounding box center [144, 450] width 209 height 99
click at [136, 472] on div "Image" at bounding box center [144, 451] width 209 height 99
click at [140, 450] on icon at bounding box center [144, 444] width 12 height 12
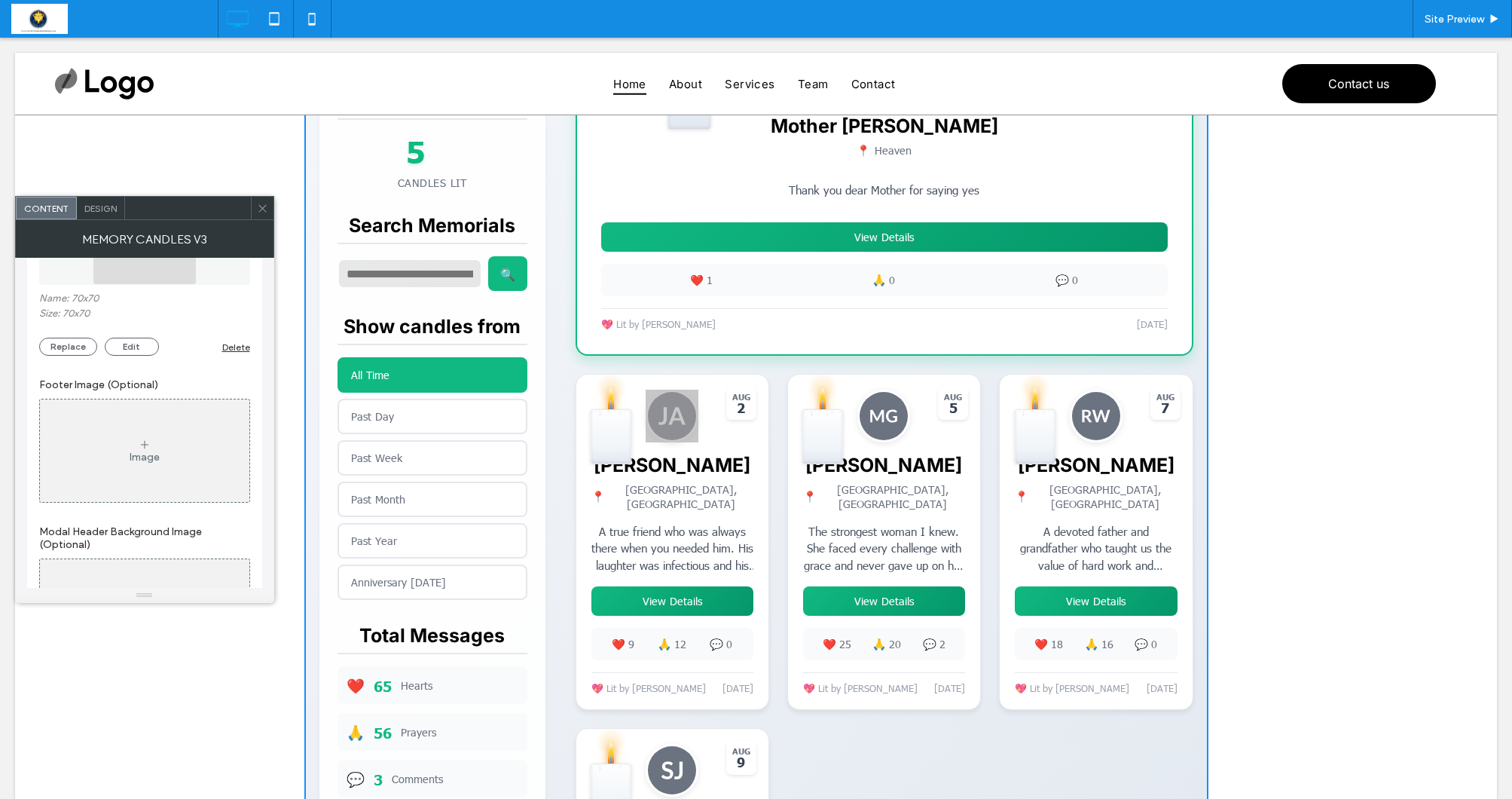
scroll to position [2269, 0]
click at [181, 468] on div "Image" at bounding box center [144, 448] width 209 height 99
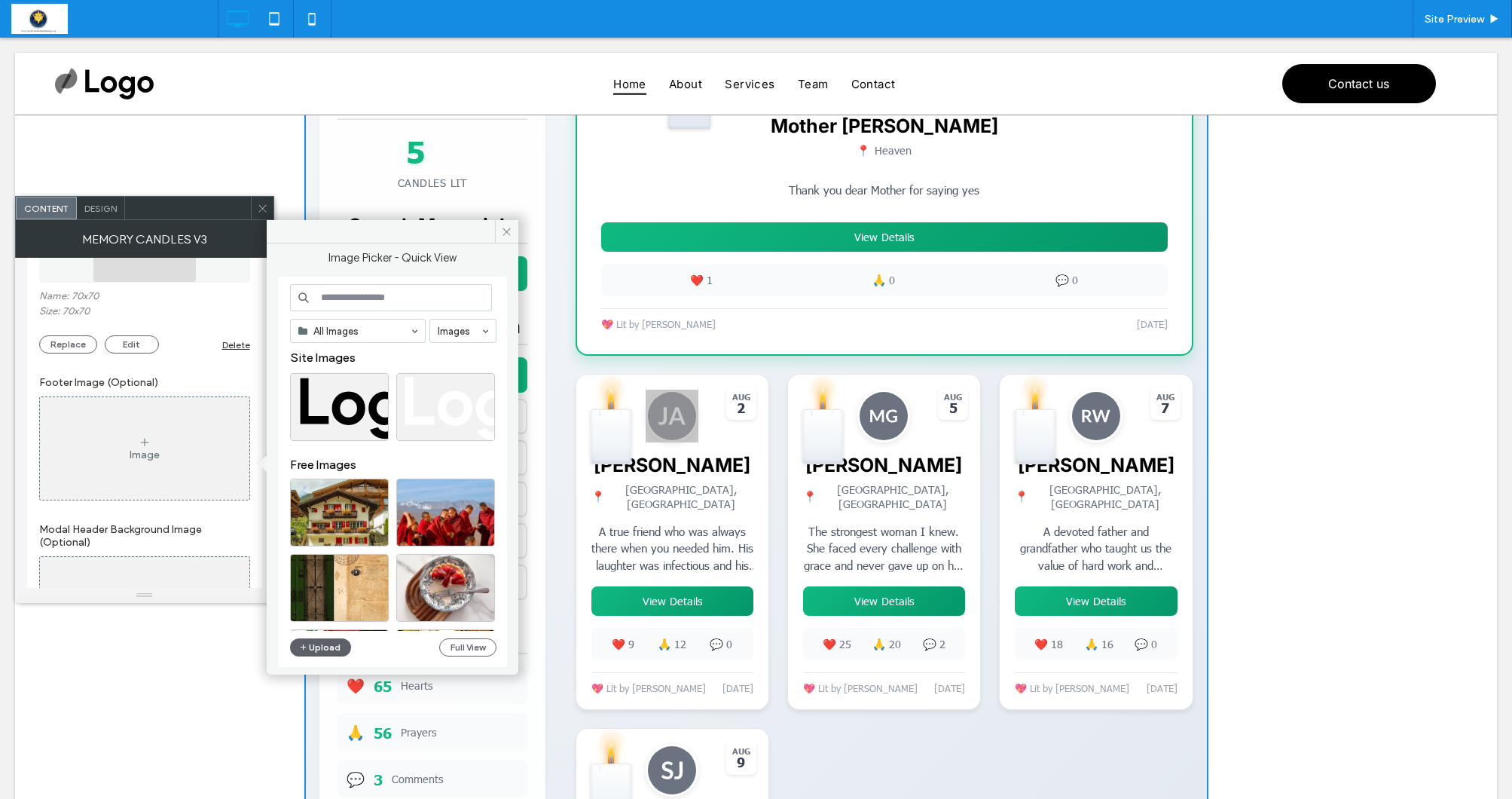
scroll to position [0, 0]
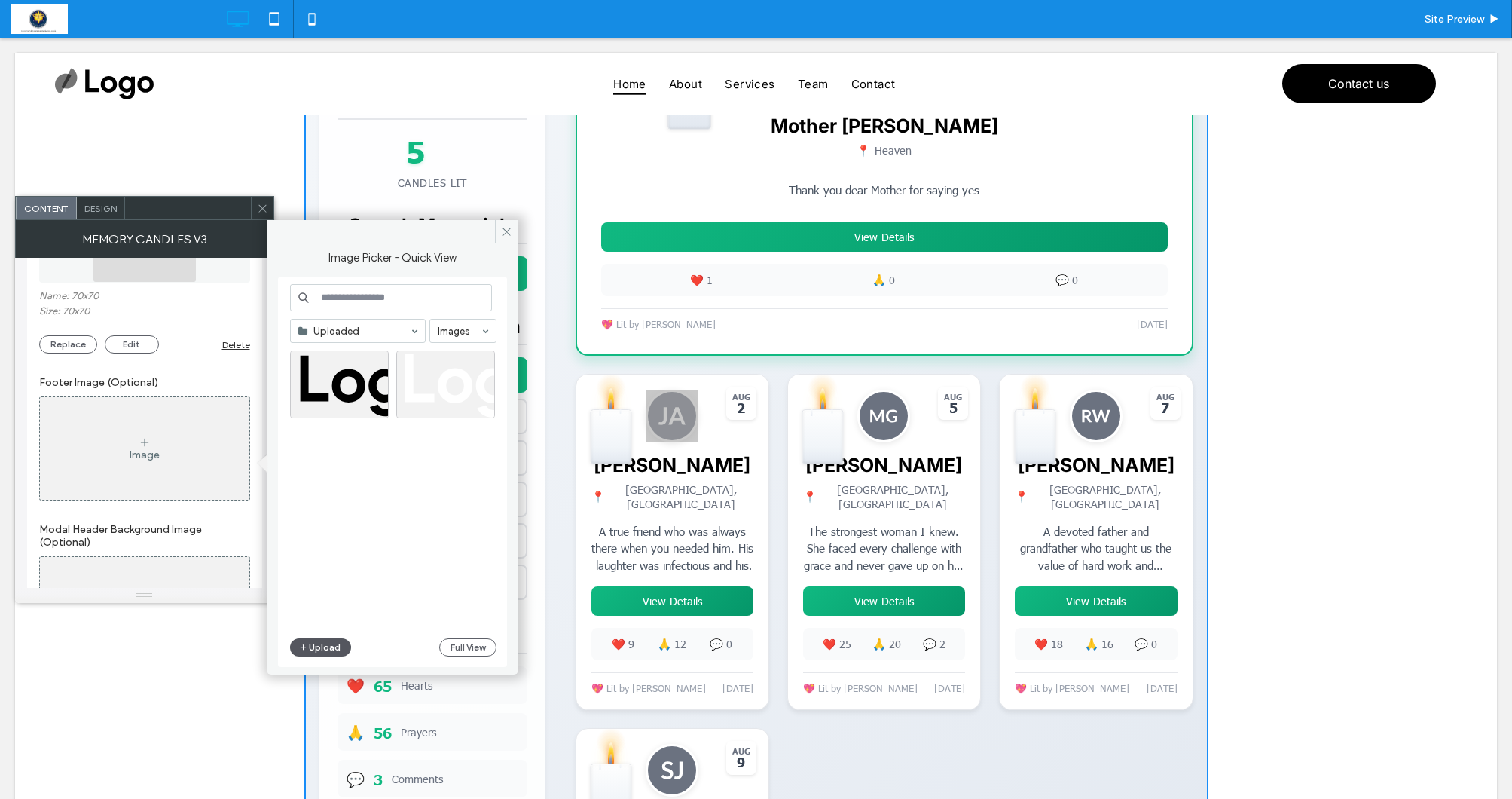
click at [318, 651] on button "Upload" at bounding box center [320, 647] width 62 height 18
drag, startPoint x: 508, startPoint y: 234, endPoint x: 251, endPoint y: 419, distance: 316.7
click at [508, 234] on icon at bounding box center [507, 232] width 11 height 11
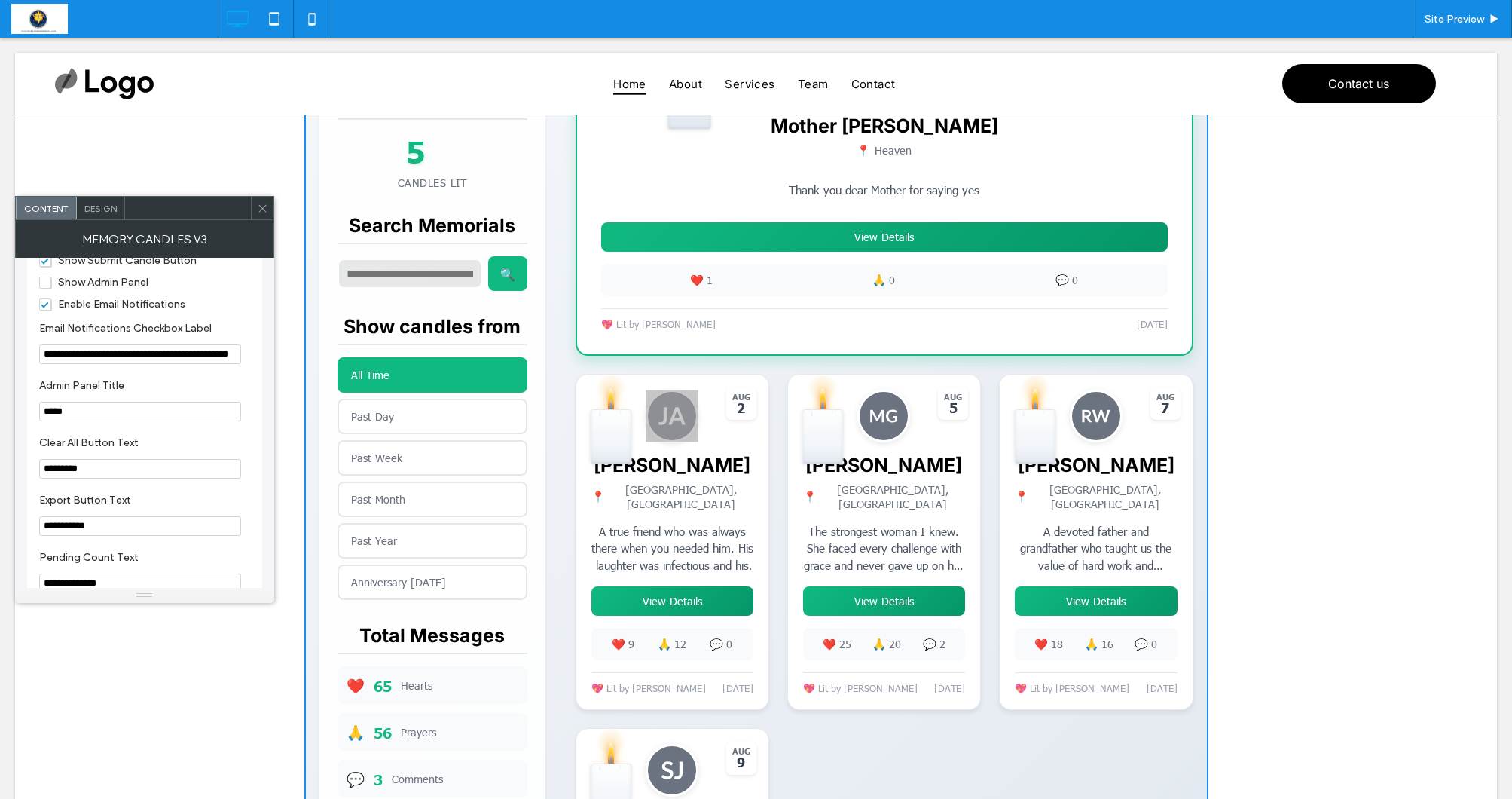
scroll to position [1798, 0]
click at [39, 295] on span "Show Admin Panel" at bounding box center [93, 288] width 109 height 13
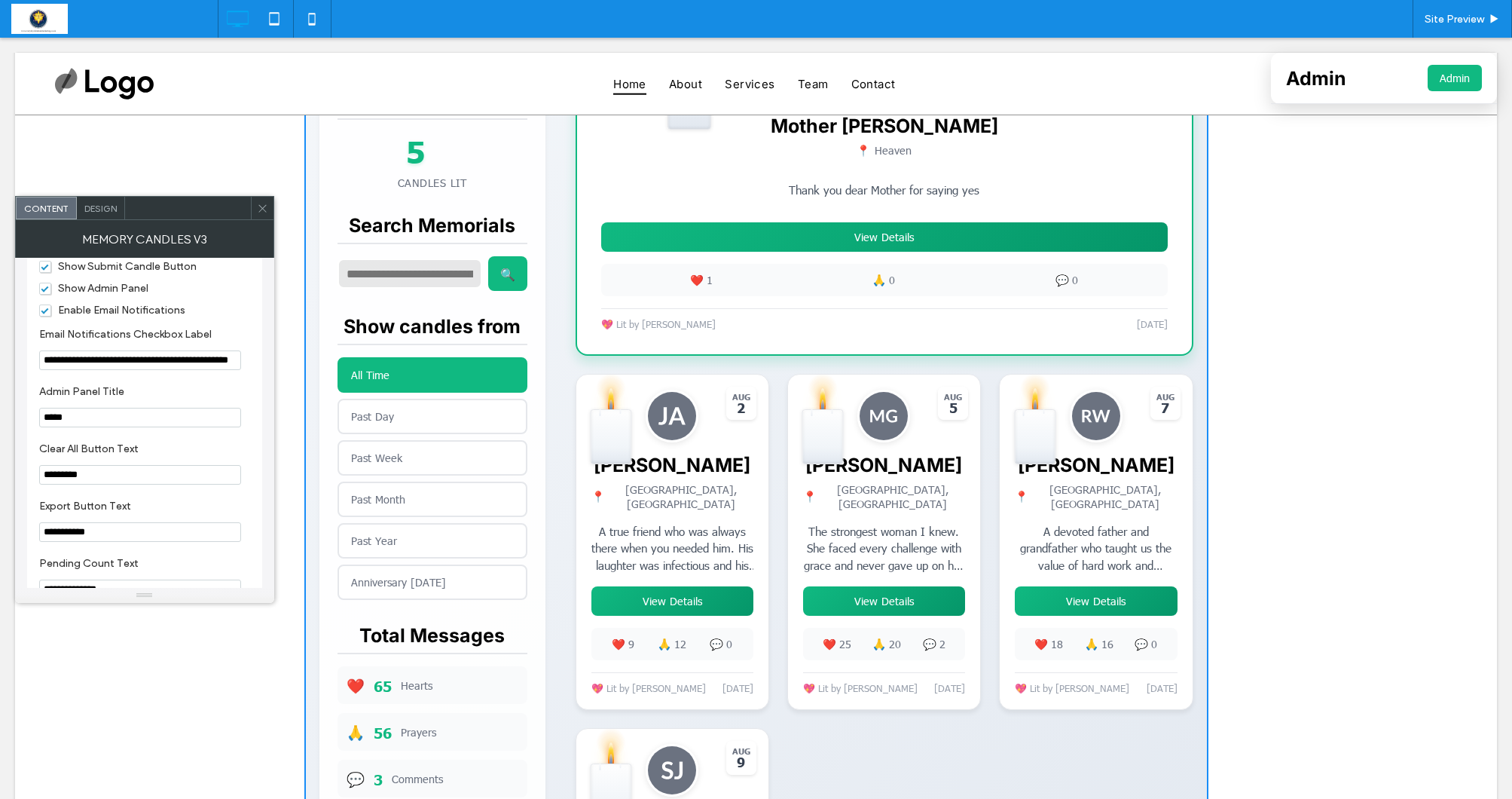
click at [1444, 79] on button "Admin" at bounding box center [1454, 78] width 54 height 27
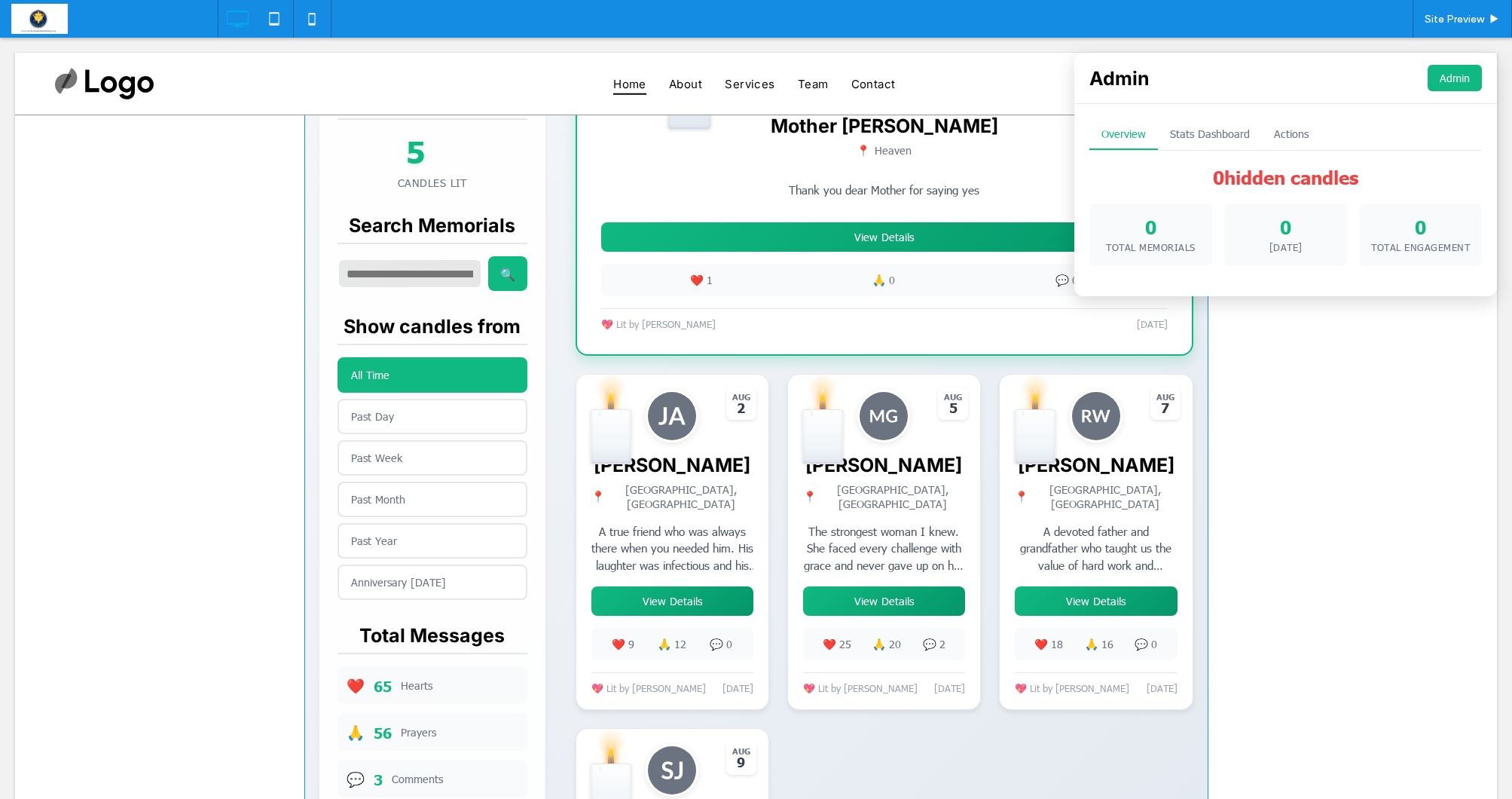
click at [1211, 130] on button "Stats Dashboard" at bounding box center [1210, 134] width 104 height 31
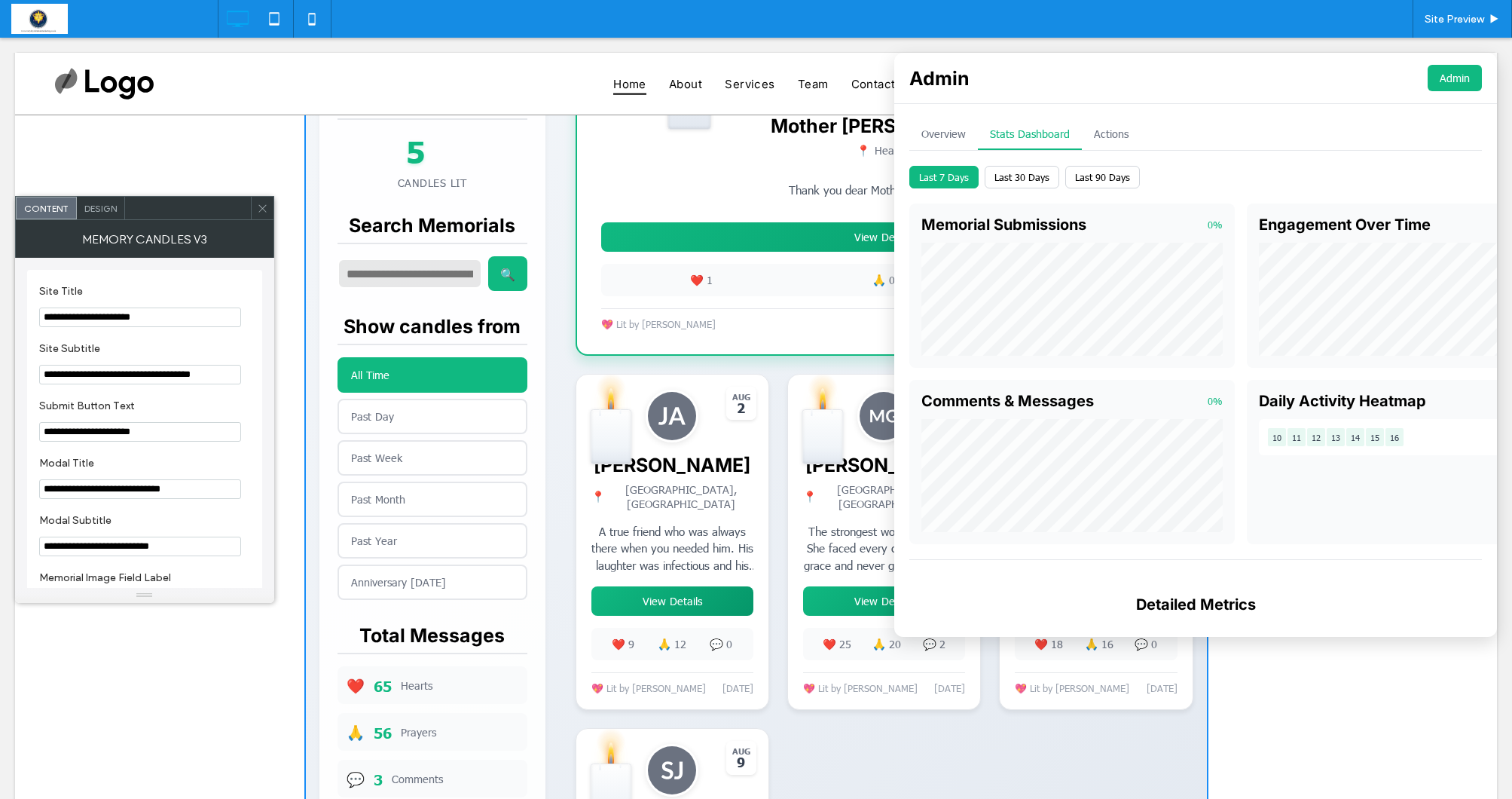
click at [1099, 129] on button "Actions" at bounding box center [1110, 134] width 59 height 31
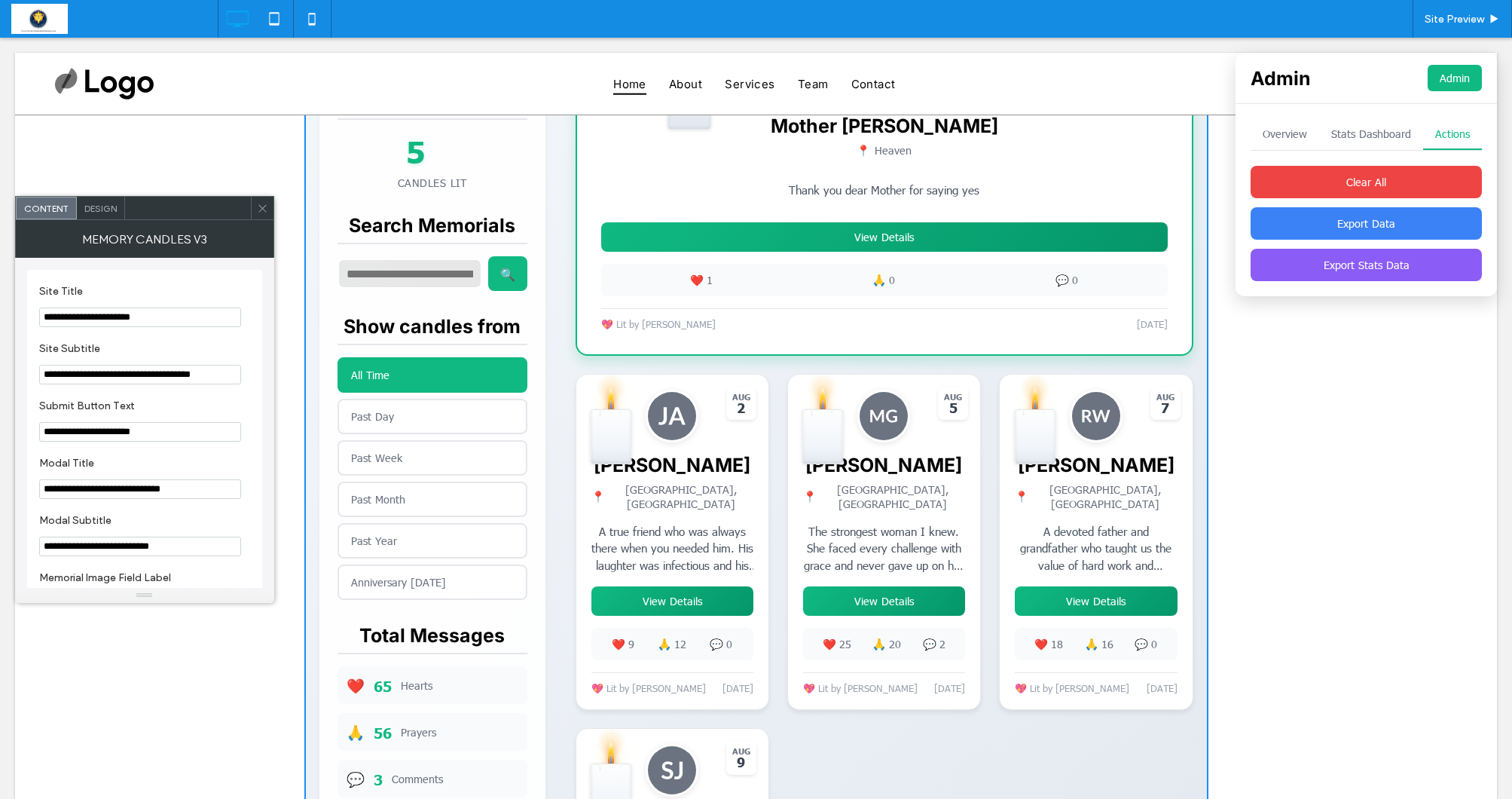
click at [1387, 219] on button "Export Data" at bounding box center [1366, 223] width 231 height 32
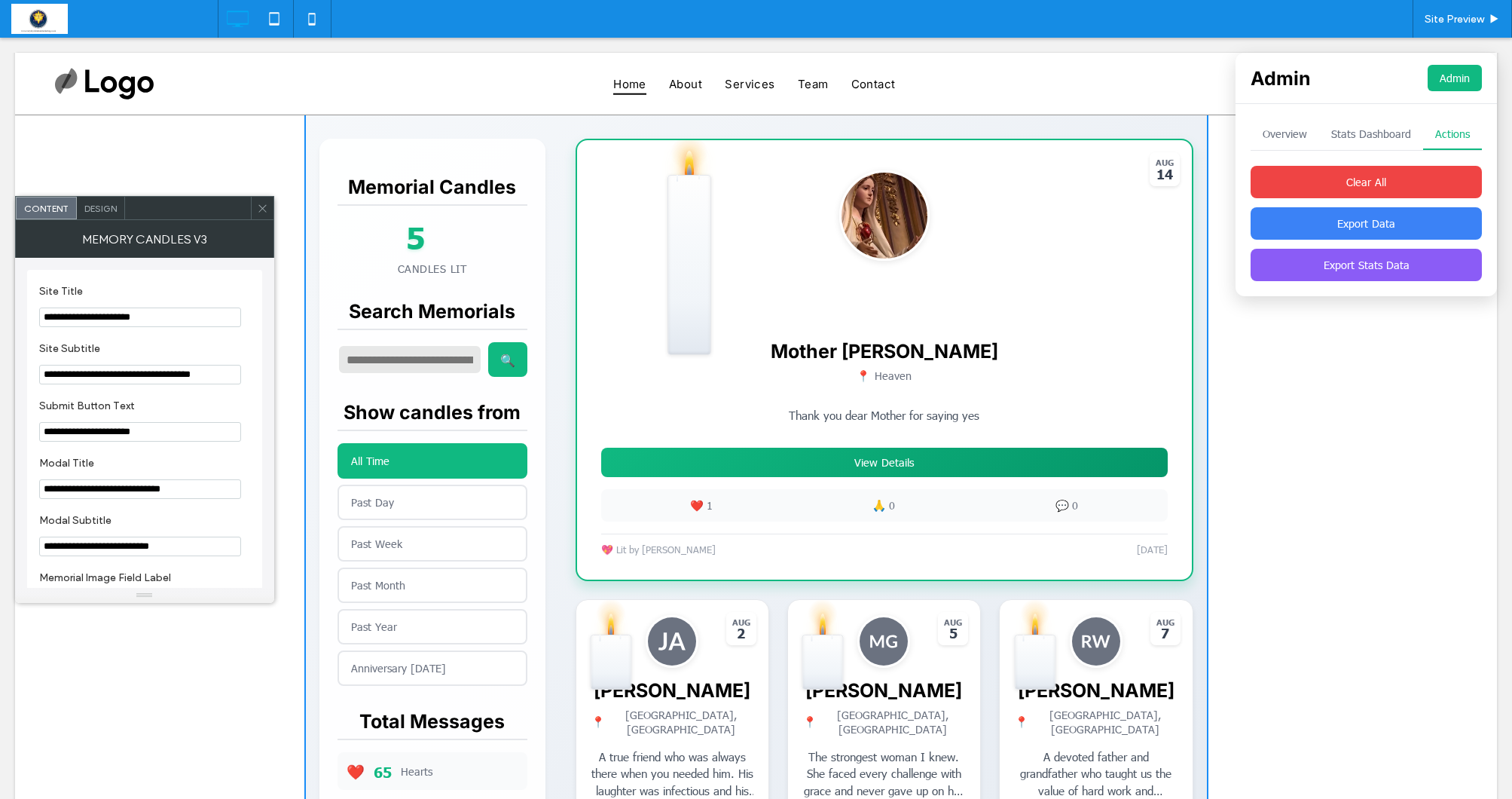
scroll to position [347, 0]
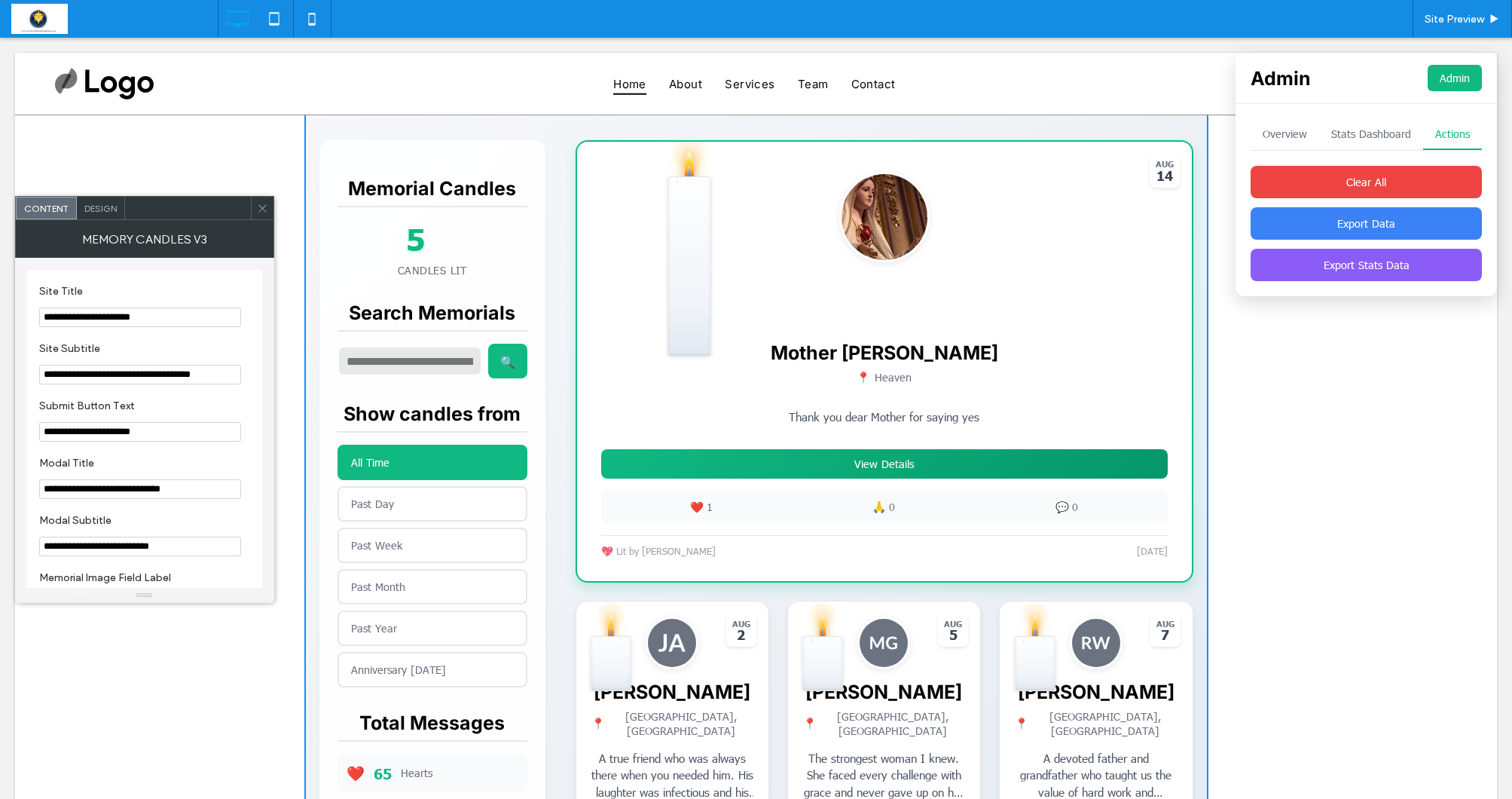
click at [106, 205] on span "Design" at bounding box center [100, 208] width 32 height 11
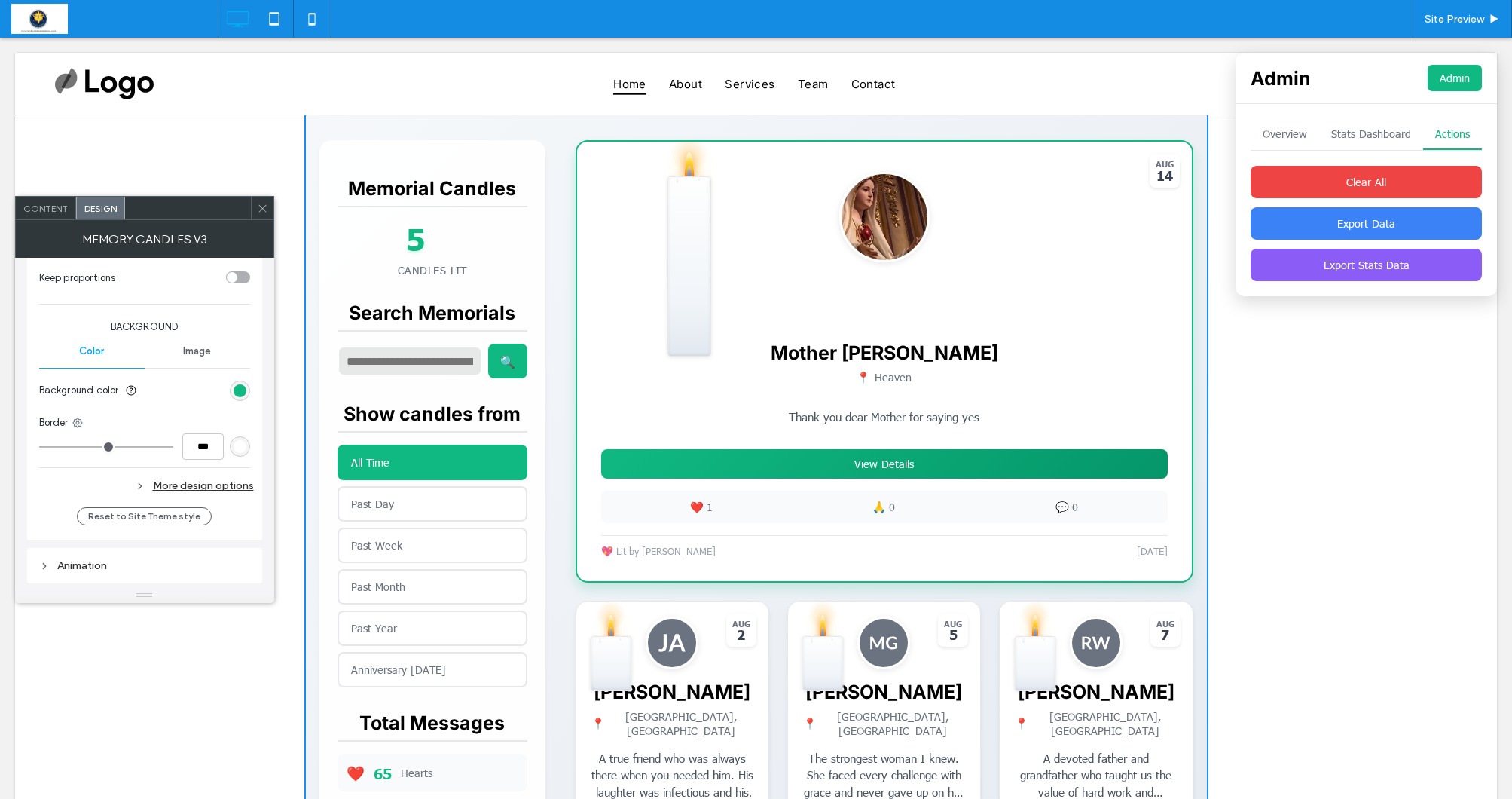
scroll to position [4930, 0]
click at [257, 208] on icon at bounding box center [262, 208] width 11 height 11
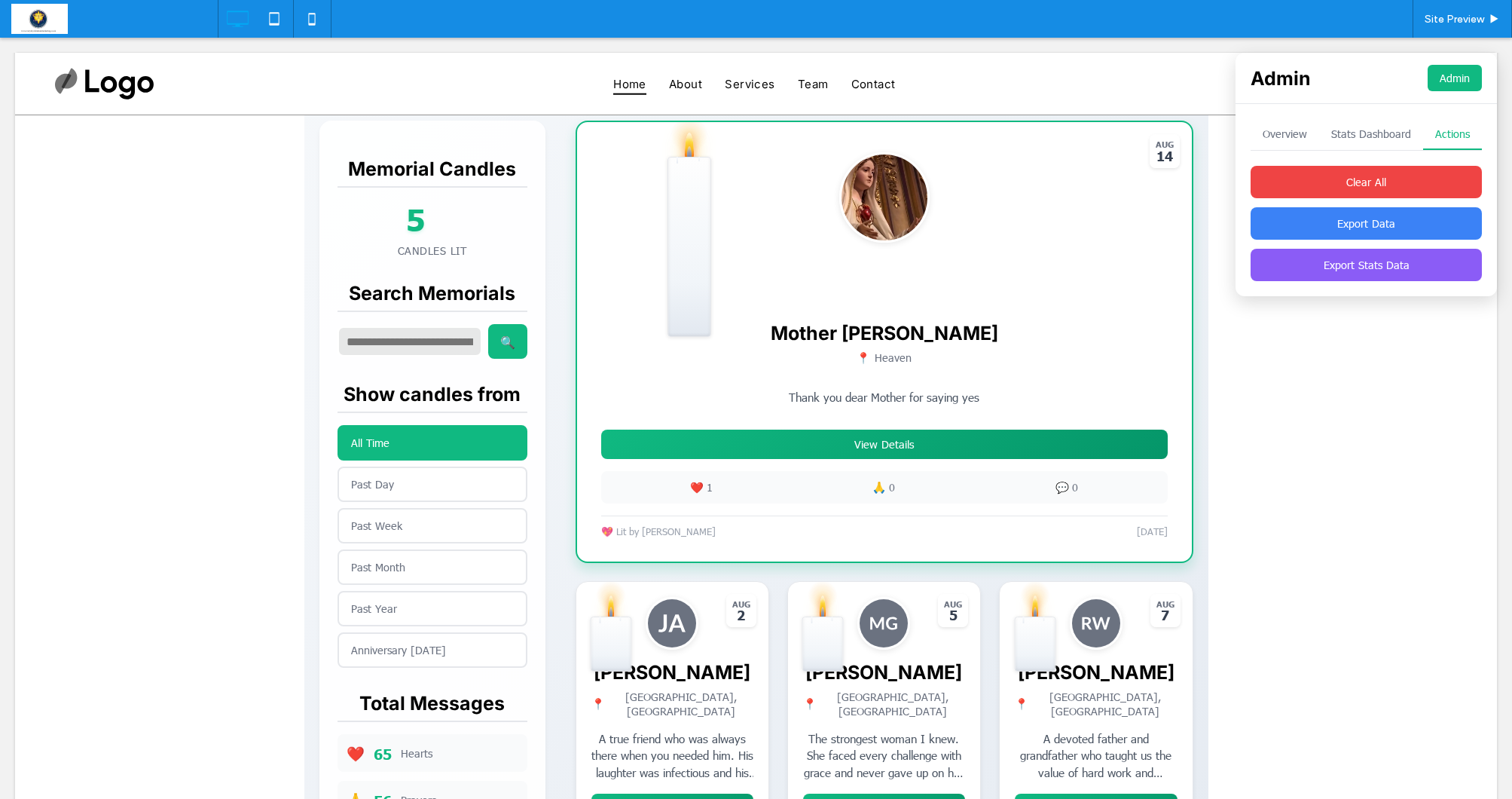
scroll to position [324, 0]
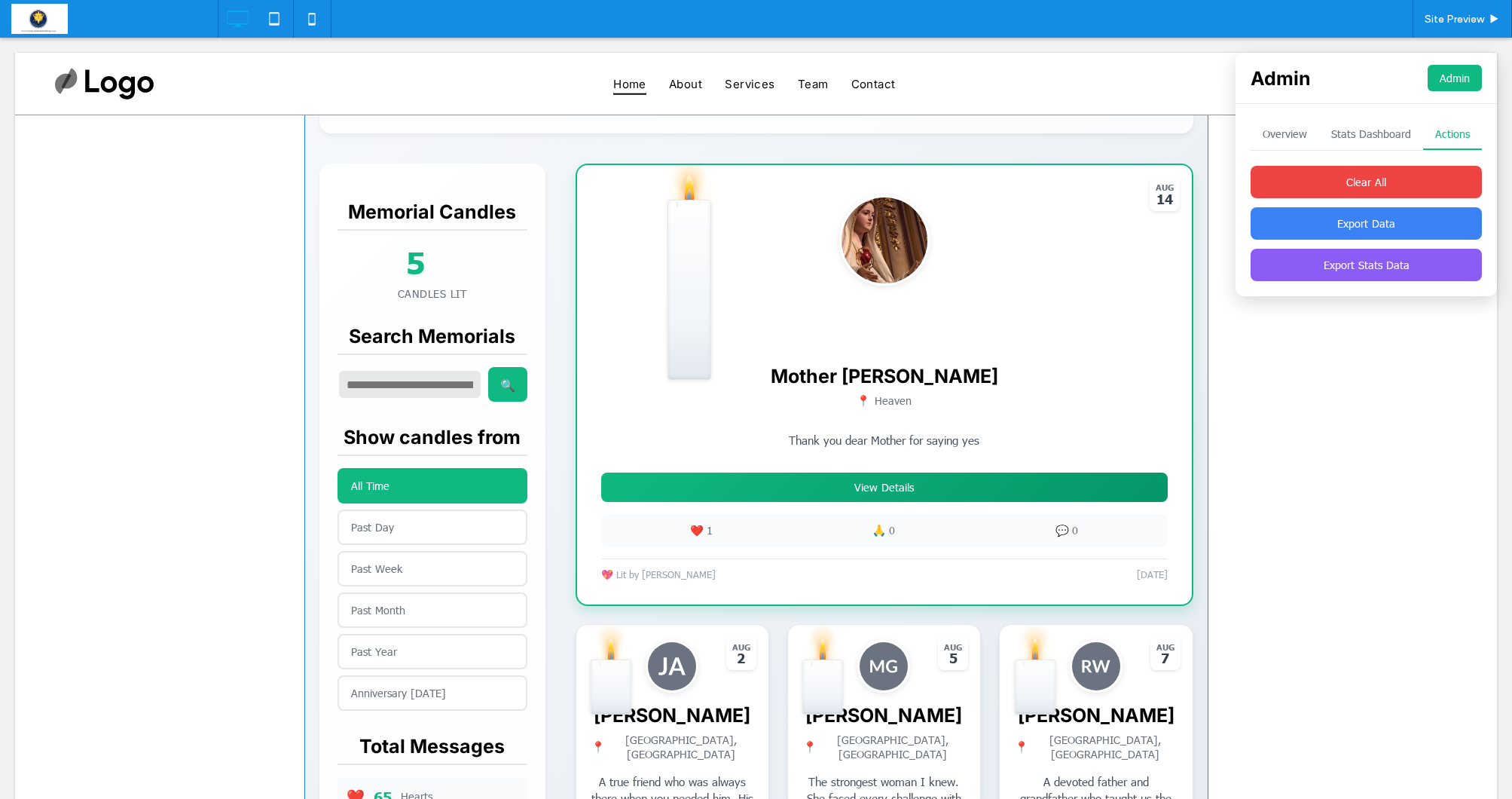
click at [394, 526] on span at bounding box center [756, 602] width 904 height 1455
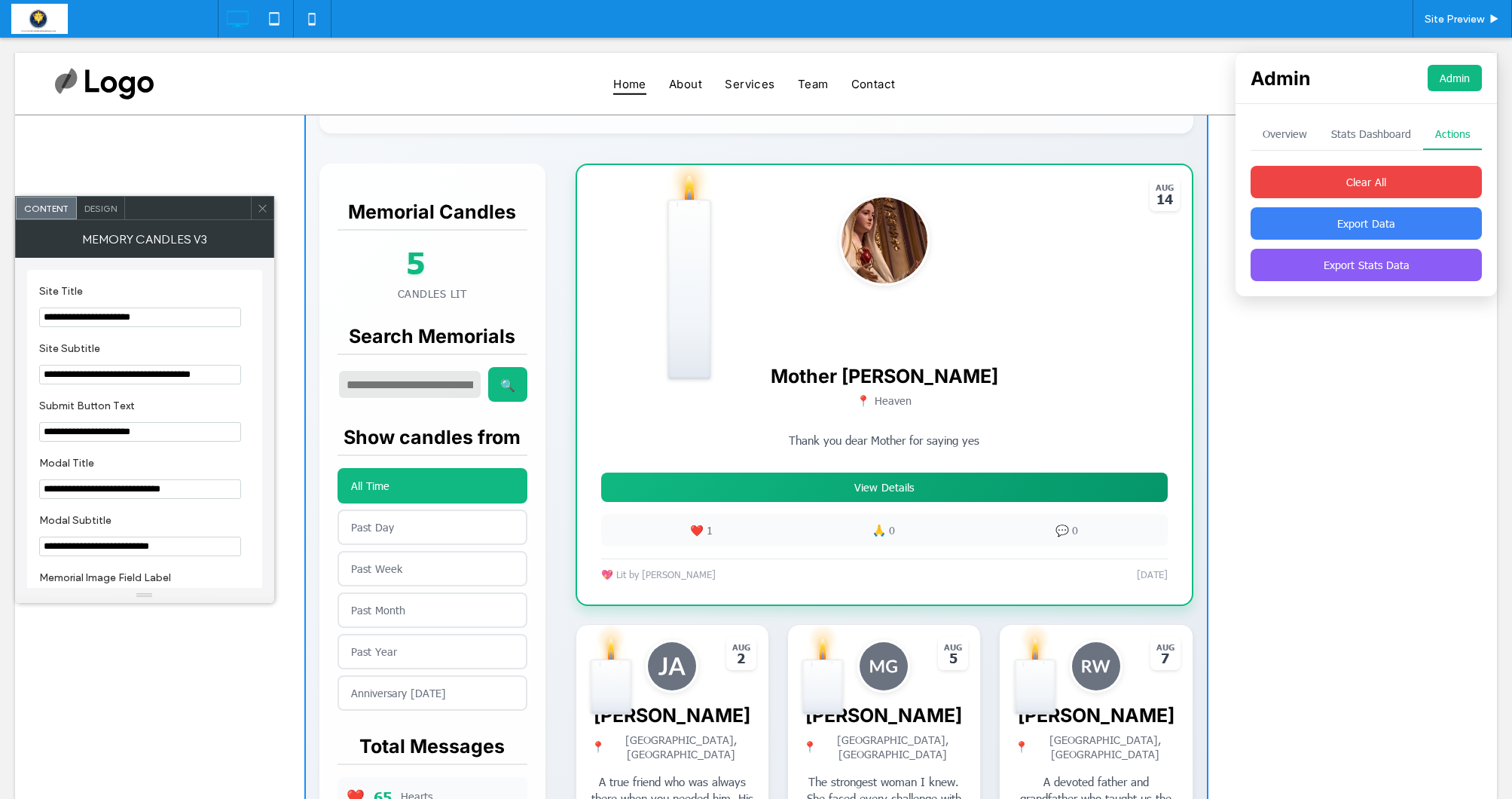
click at [268, 205] on icon at bounding box center [262, 208] width 11 height 11
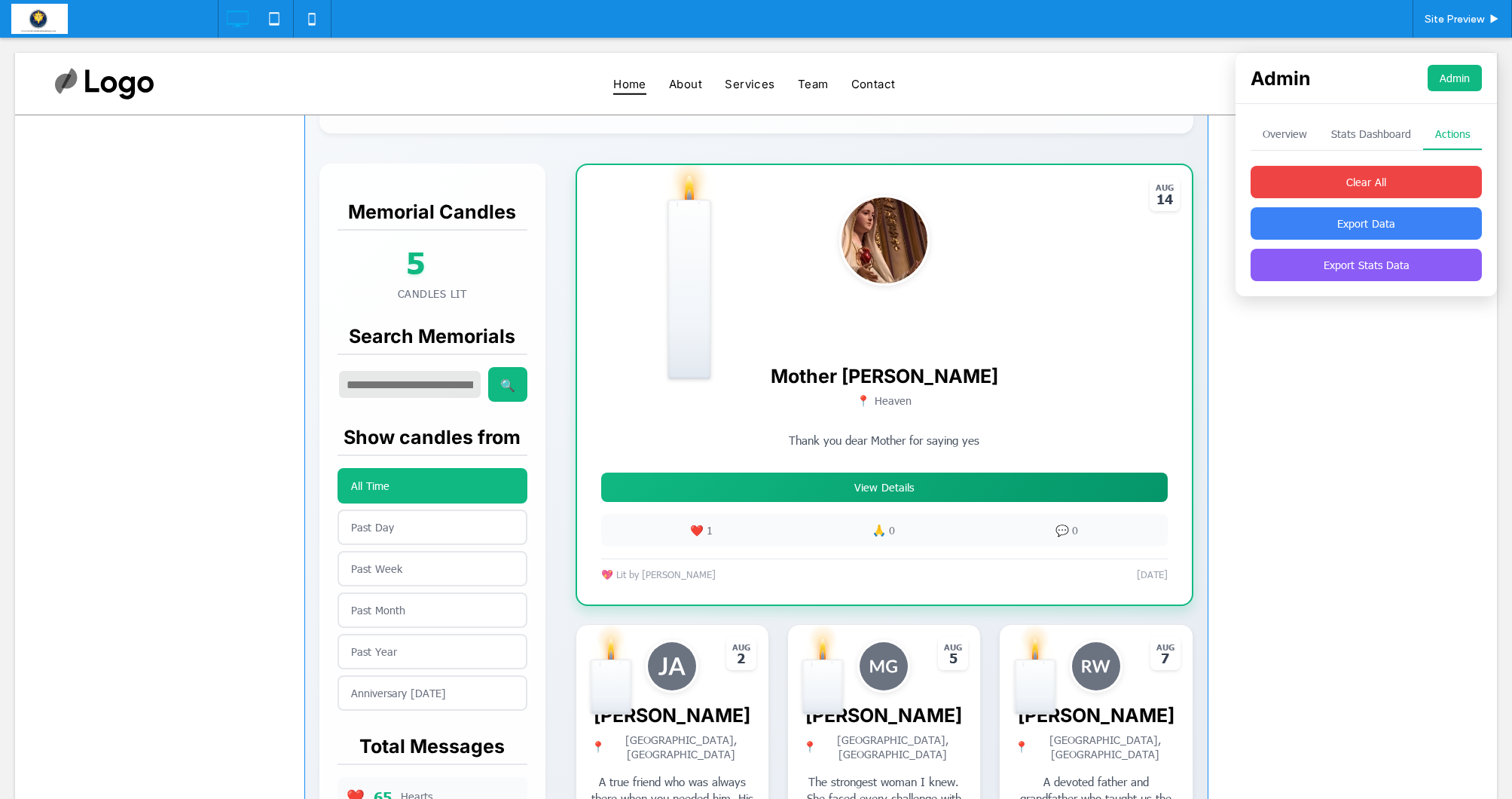
scroll to position [324, 0]
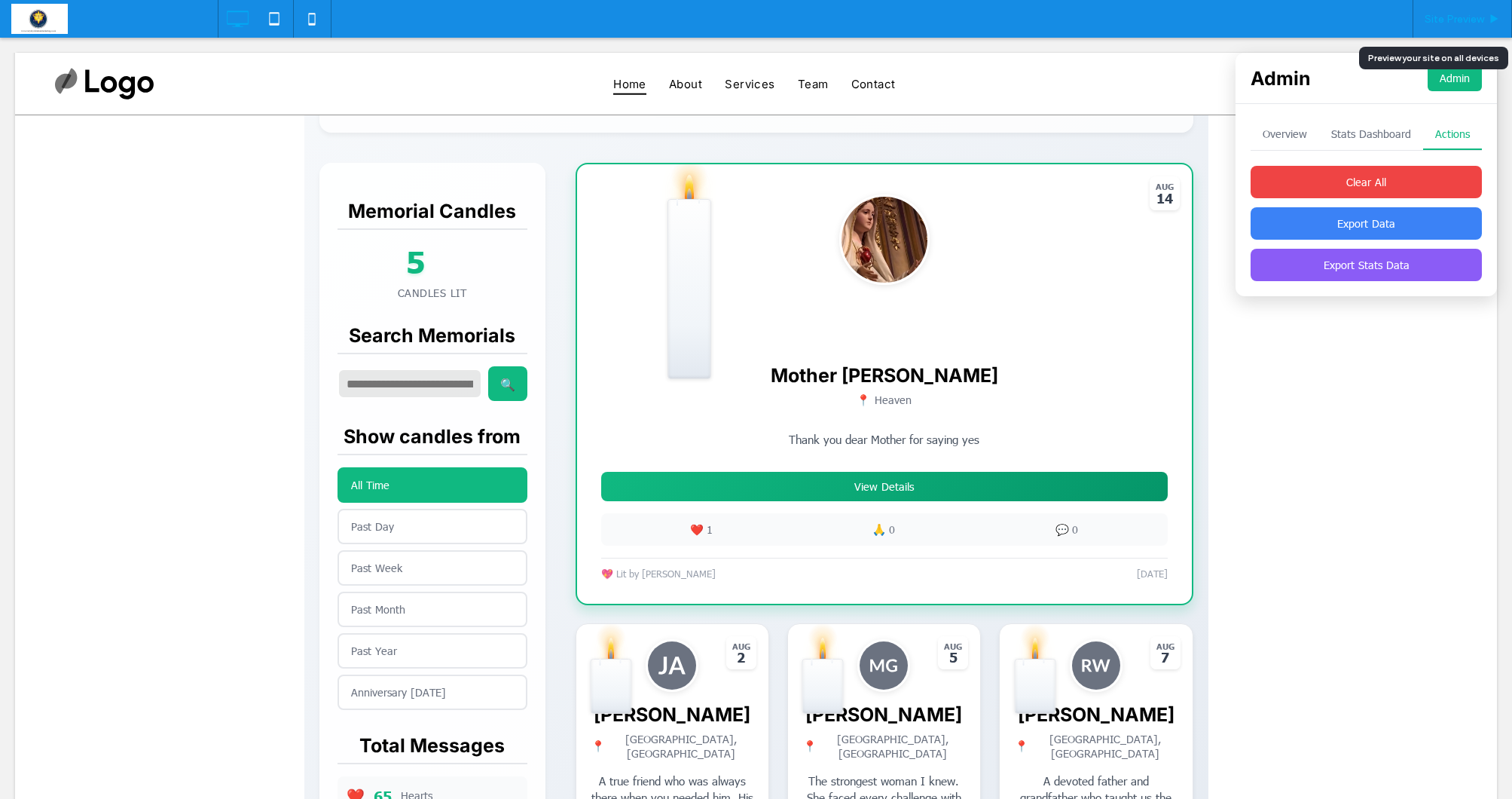
drag, startPoint x: 1465, startPoint y: 19, endPoint x: 1081, endPoint y: 178, distance: 415.6
click at [1465, 19] on span "Site Preview" at bounding box center [1454, 19] width 60 height 13
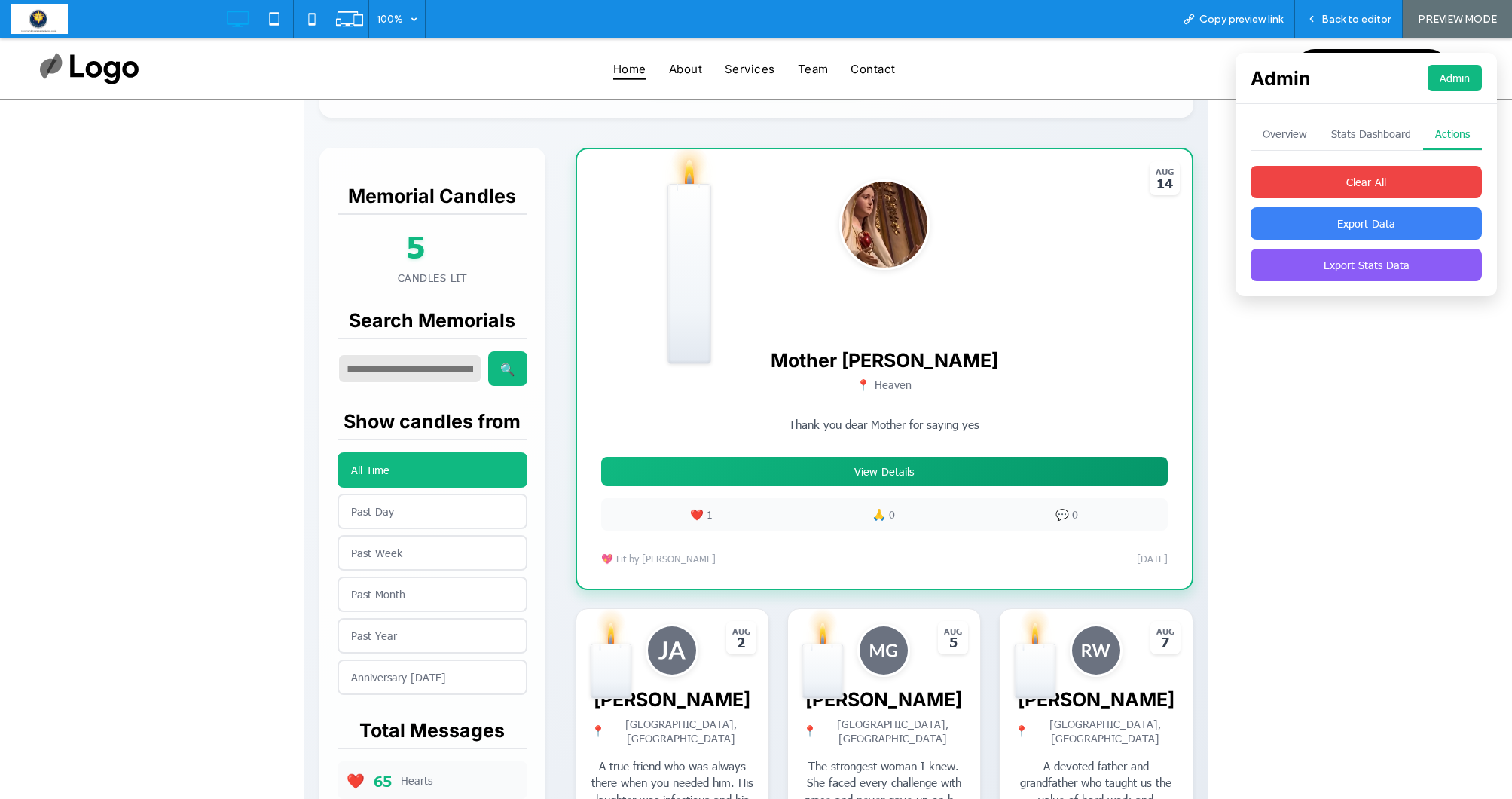
click at [390, 508] on button "Past Day" at bounding box center [432, 511] width 189 height 35
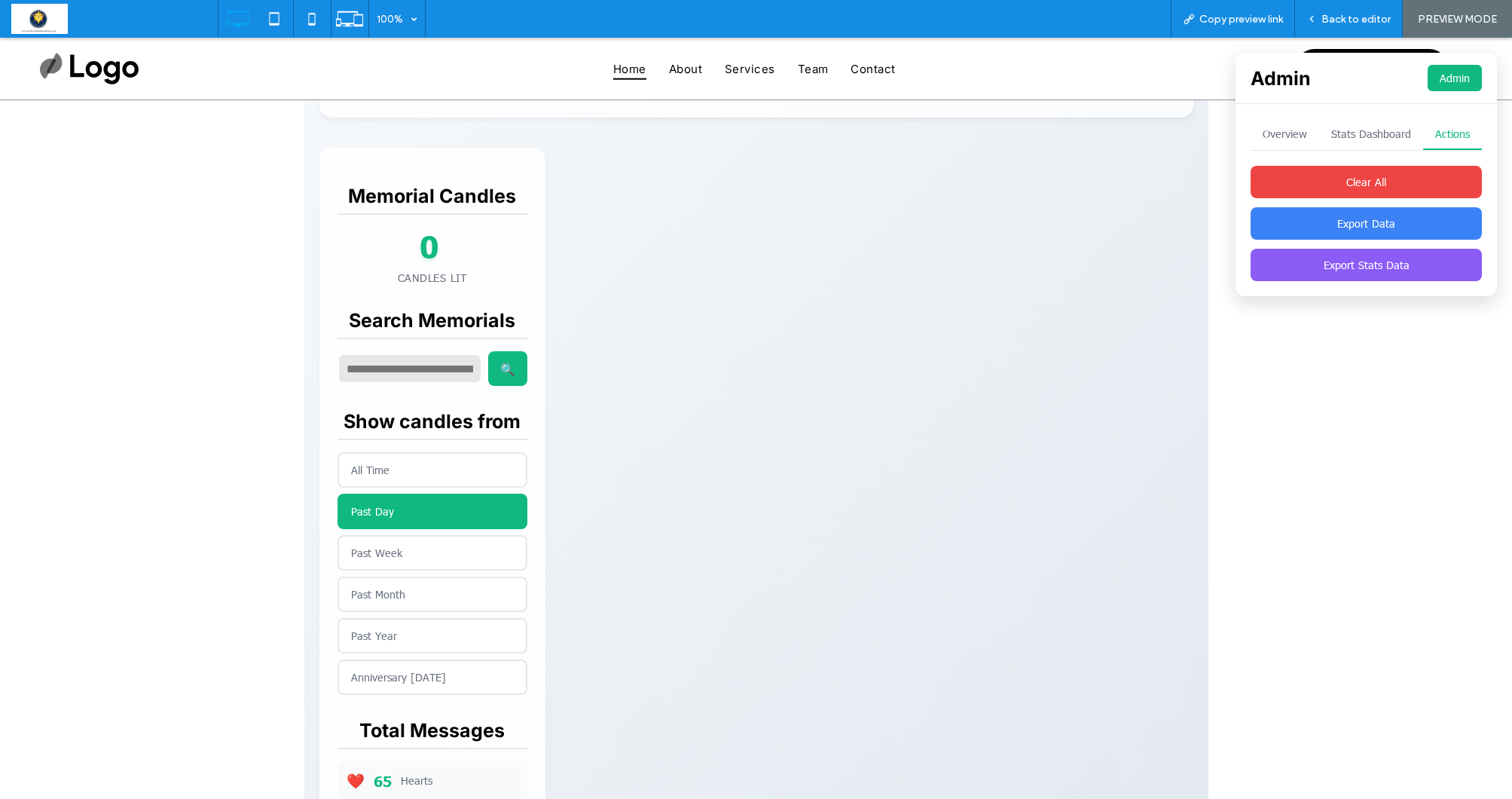
click at [385, 538] on button "Past Week" at bounding box center [432, 552] width 189 height 35
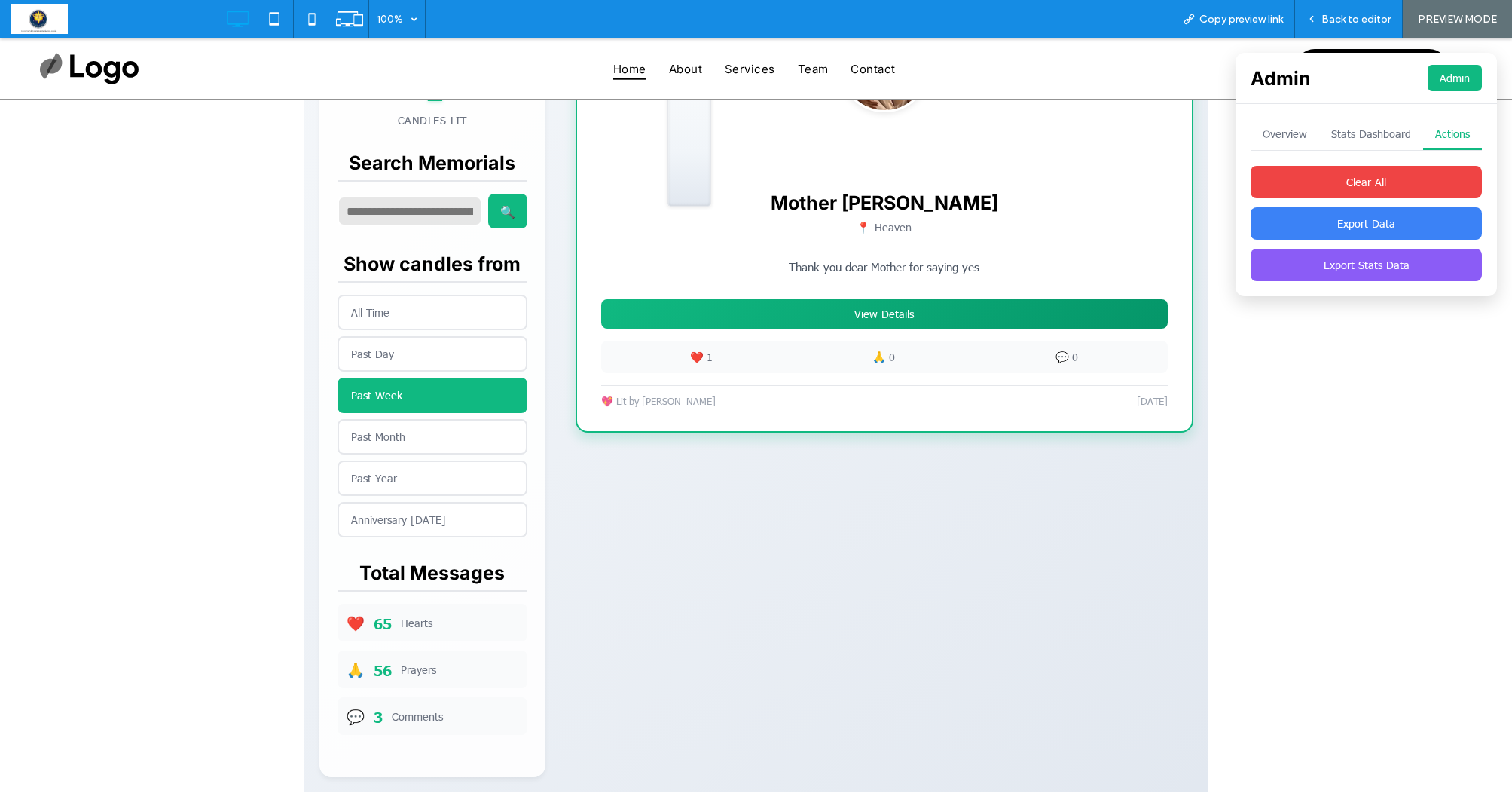
scroll to position [480, 0]
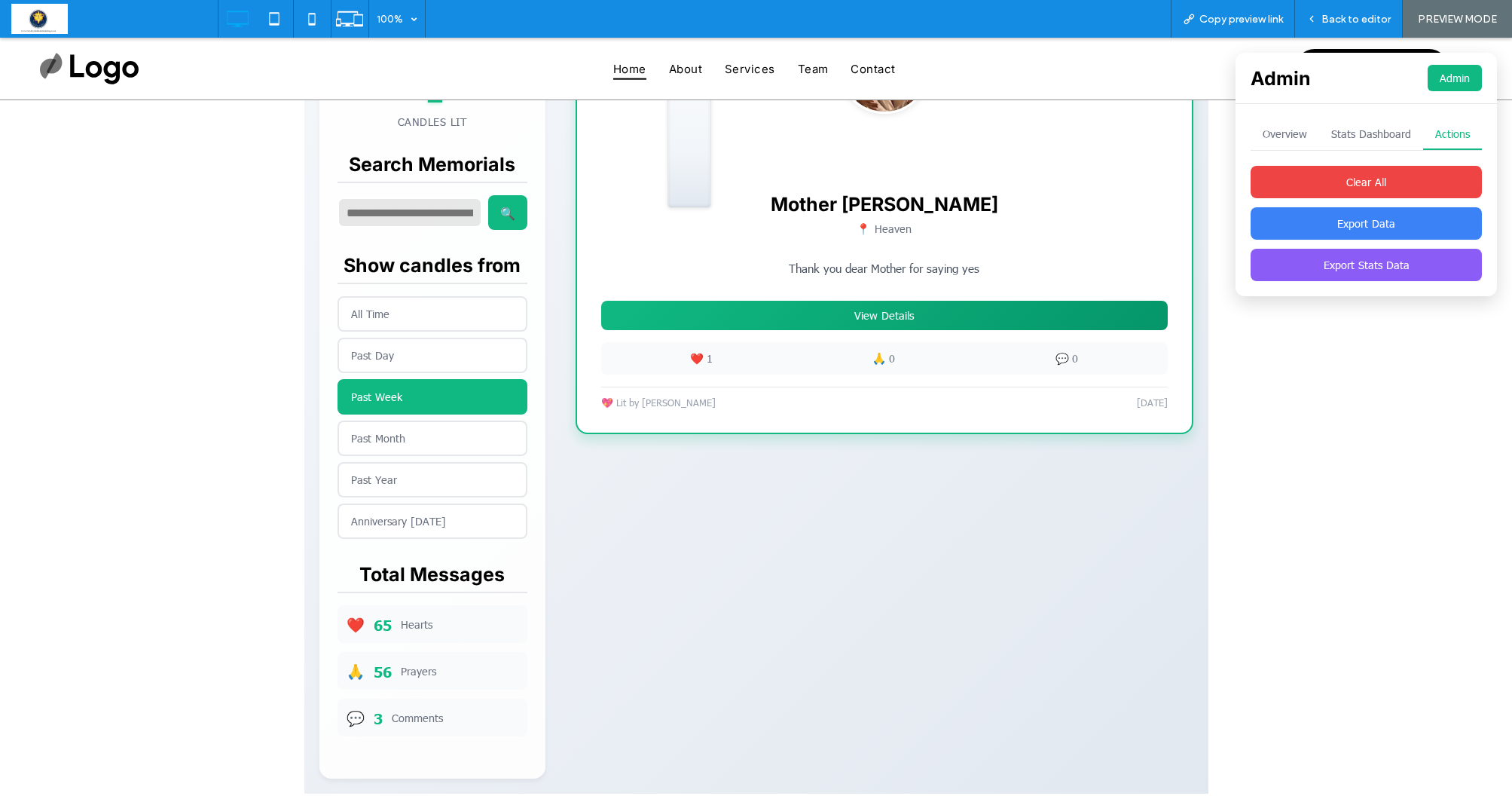
click at [383, 426] on button "Past Month" at bounding box center [432, 438] width 189 height 35
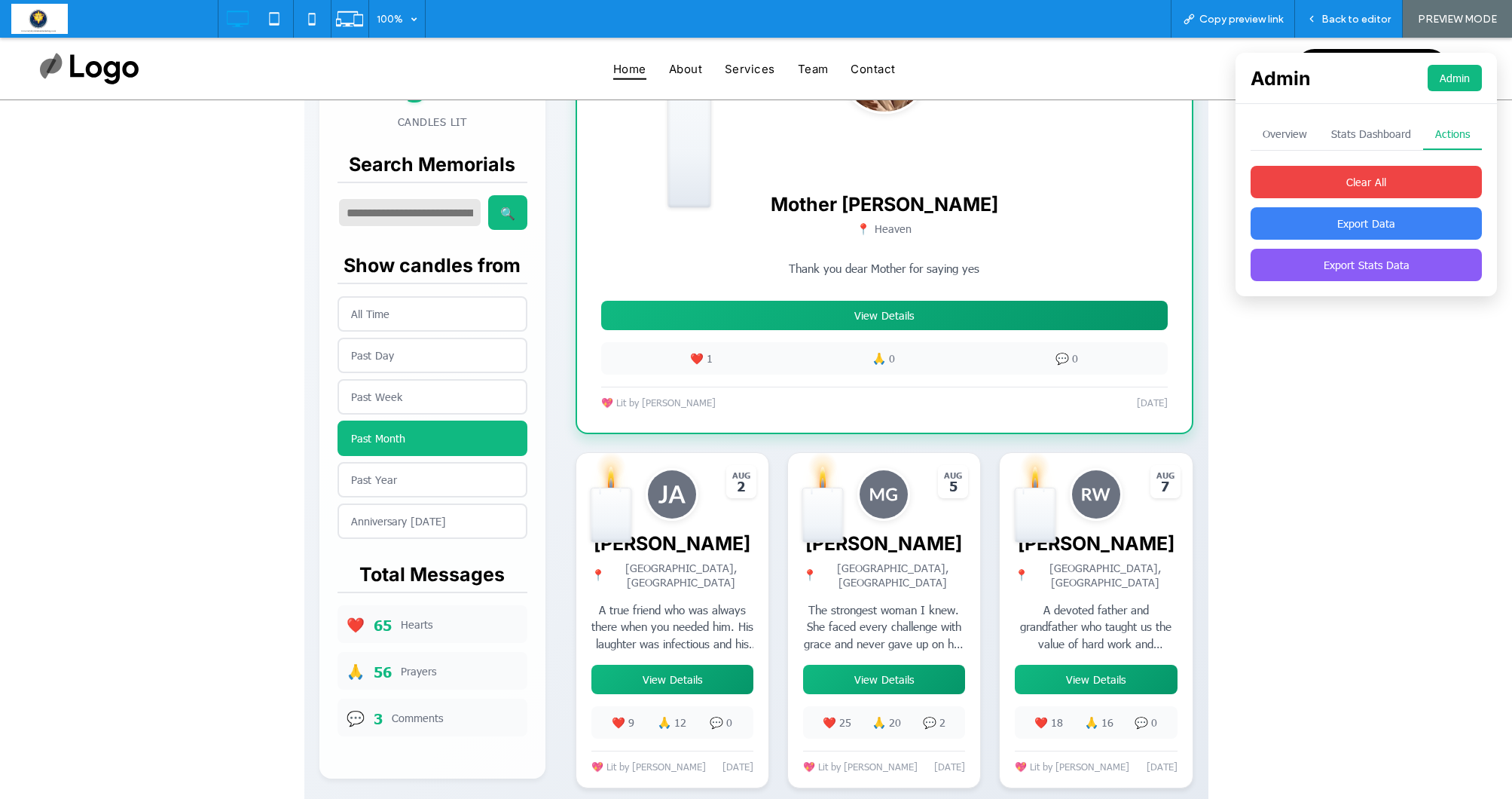
click at [387, 380] on button "Past Week" at bounding box center [432, 396] width 189 height 35
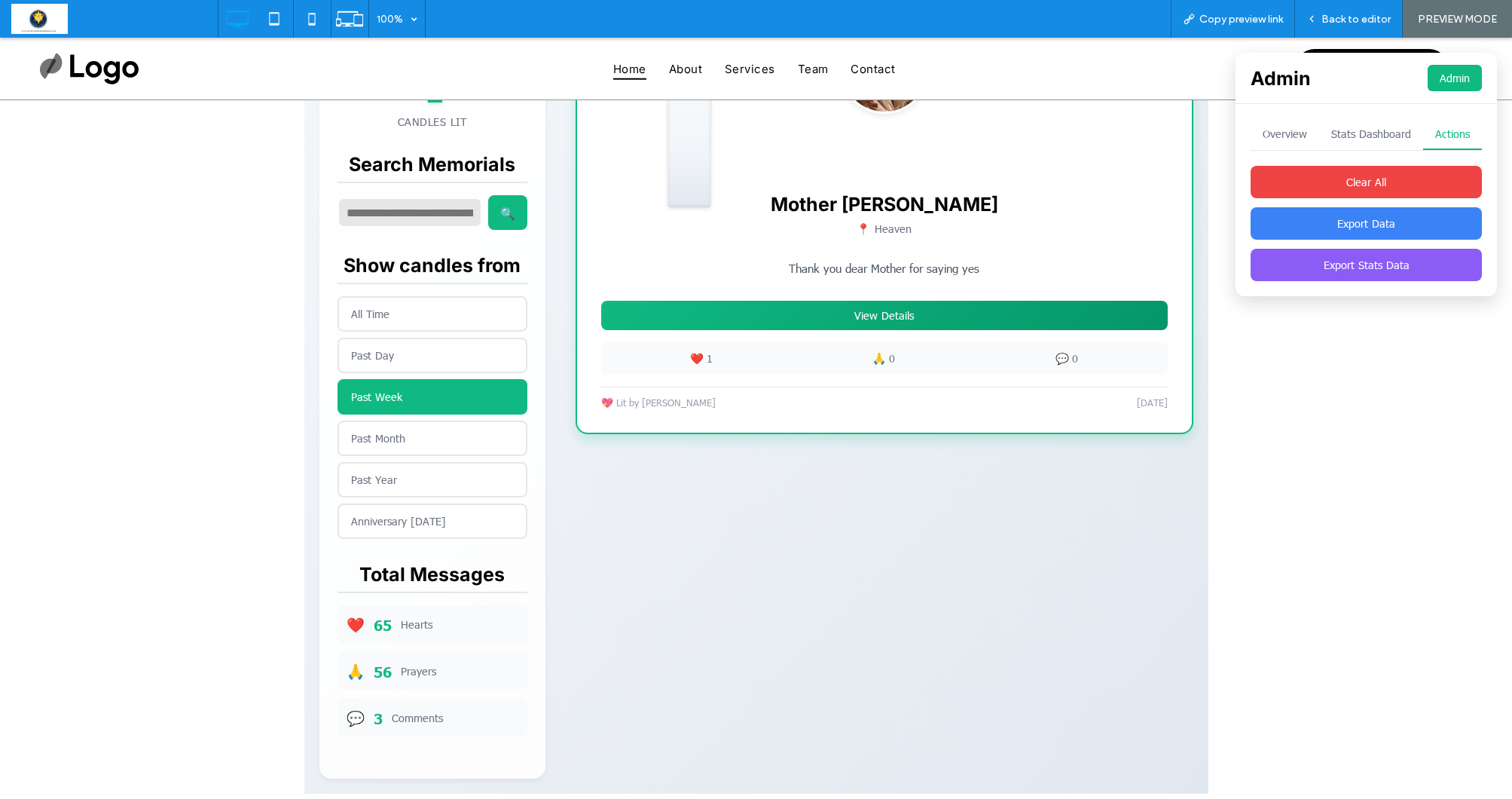
click at [393, 424] on button "Past Month" at bounding box center [432, 438] width 189 height 35
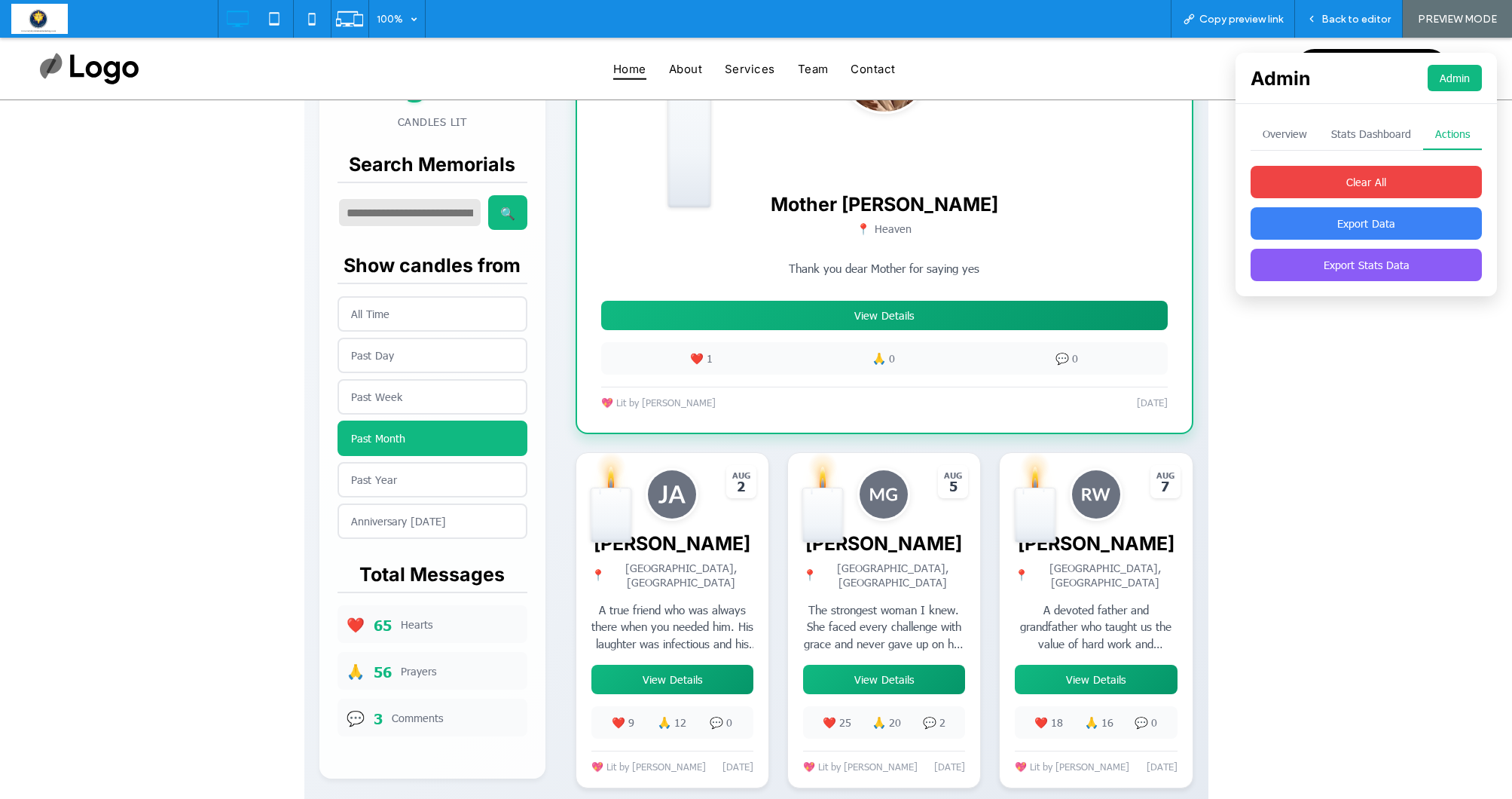
click at [391, 468] on button "Past Year" at bounding box center [432, 479] width 189 height 35
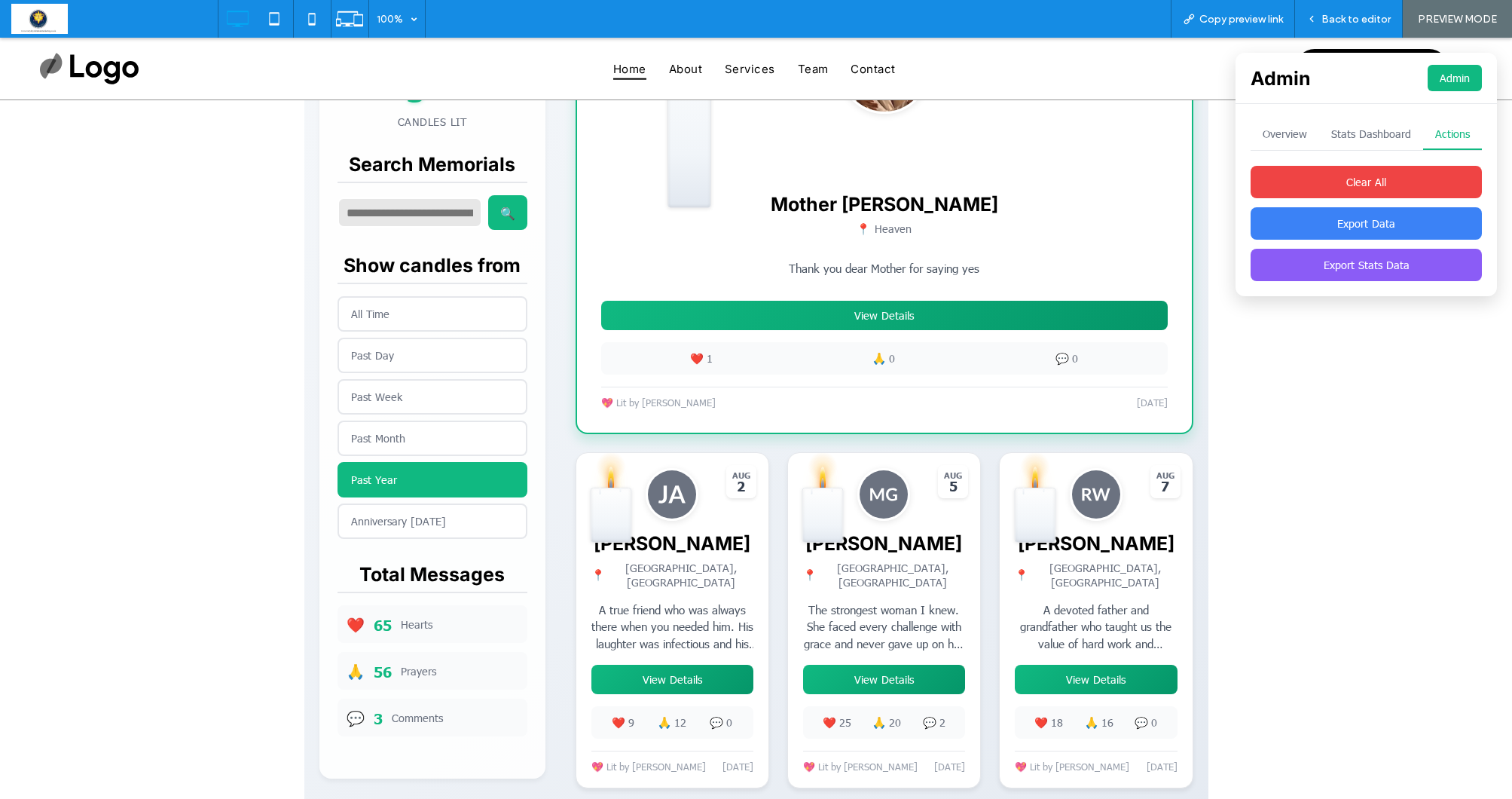
click at [401, 510] on button "Anniversary [DATE]" at bounding box center [432, 521] width 189 height 35
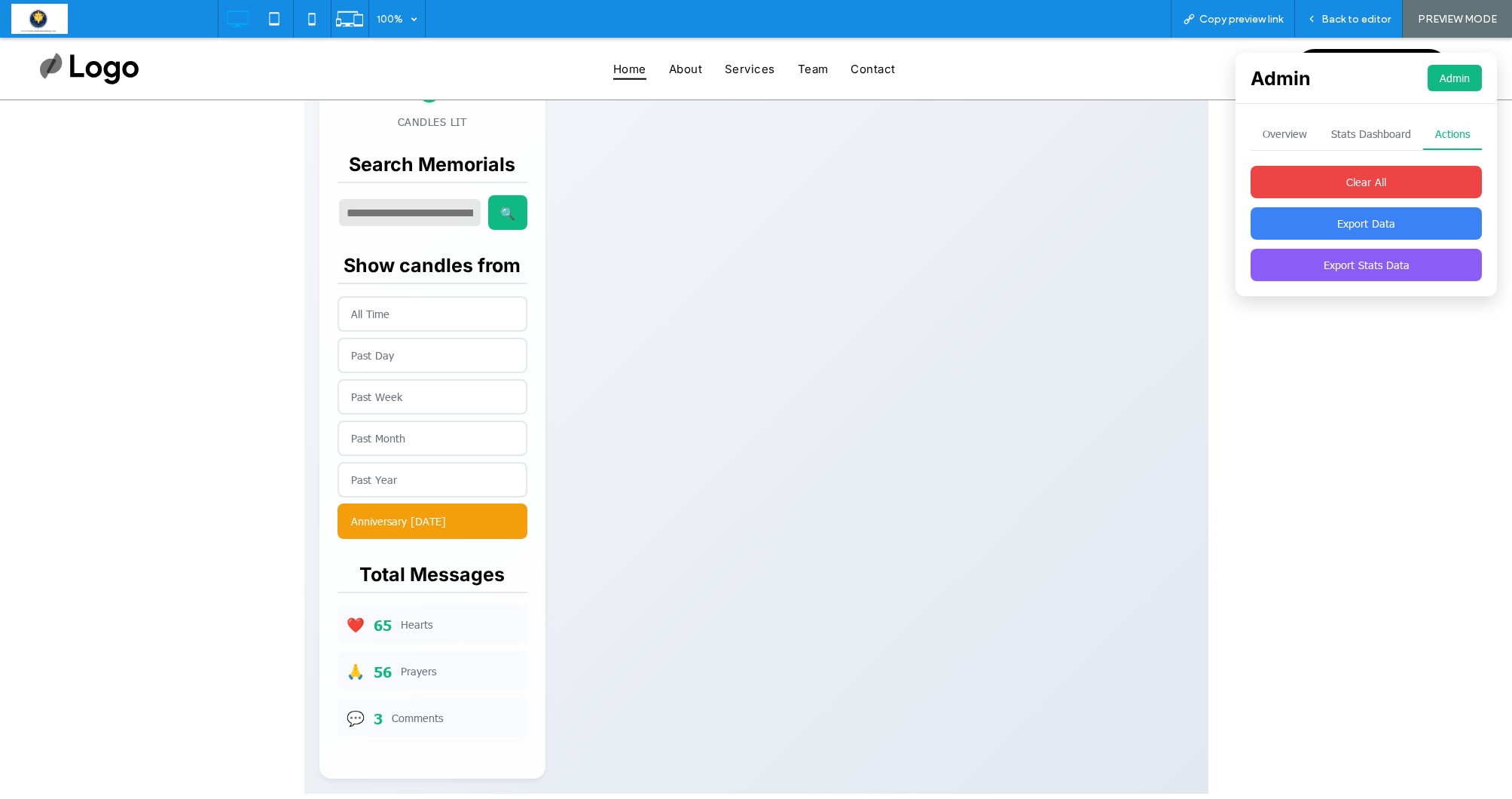
click at [375, 309] on button "All Time" at bounding box center [432, 313] width 189 height 35
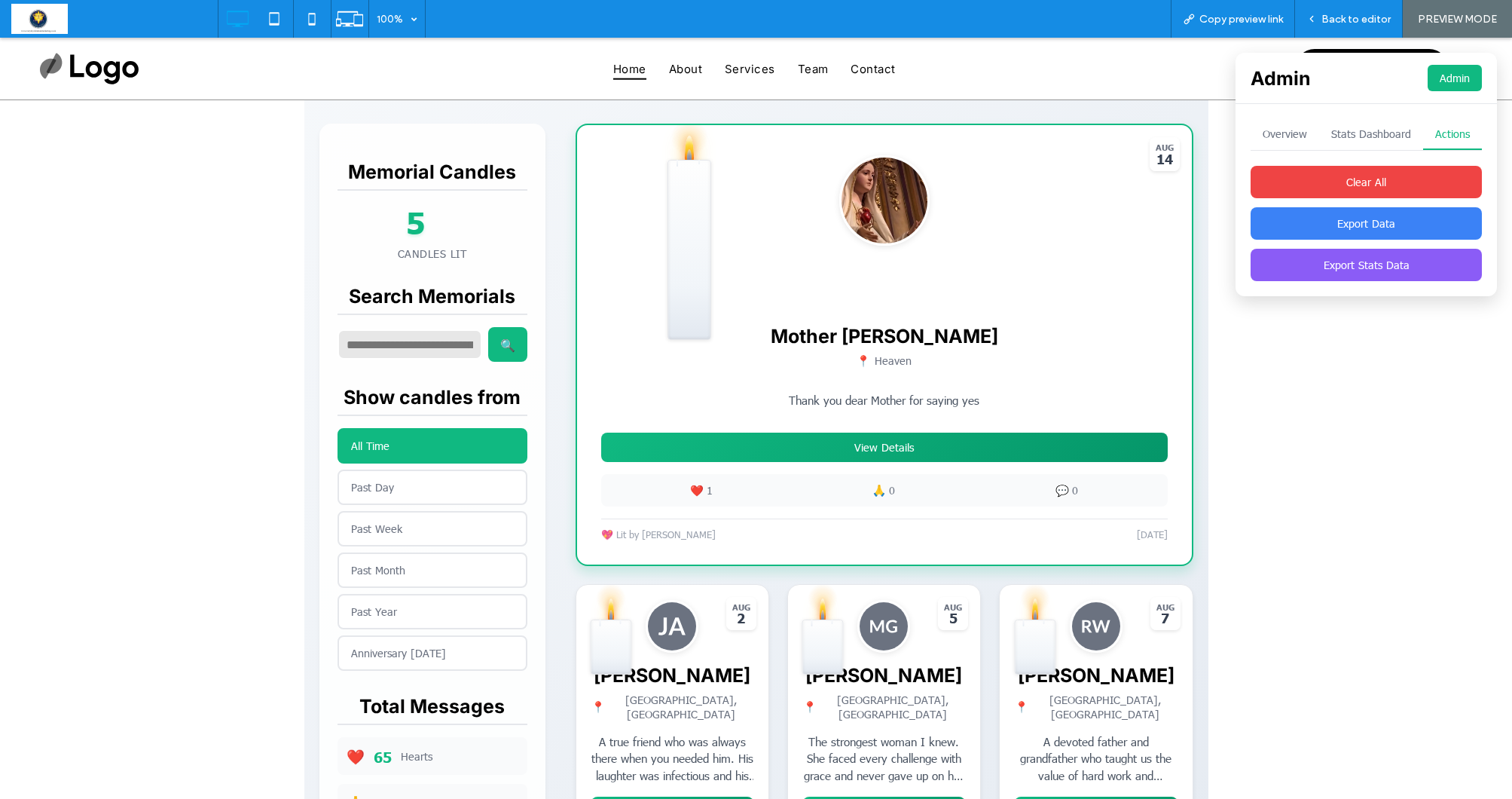
scroll to position [347, 0]
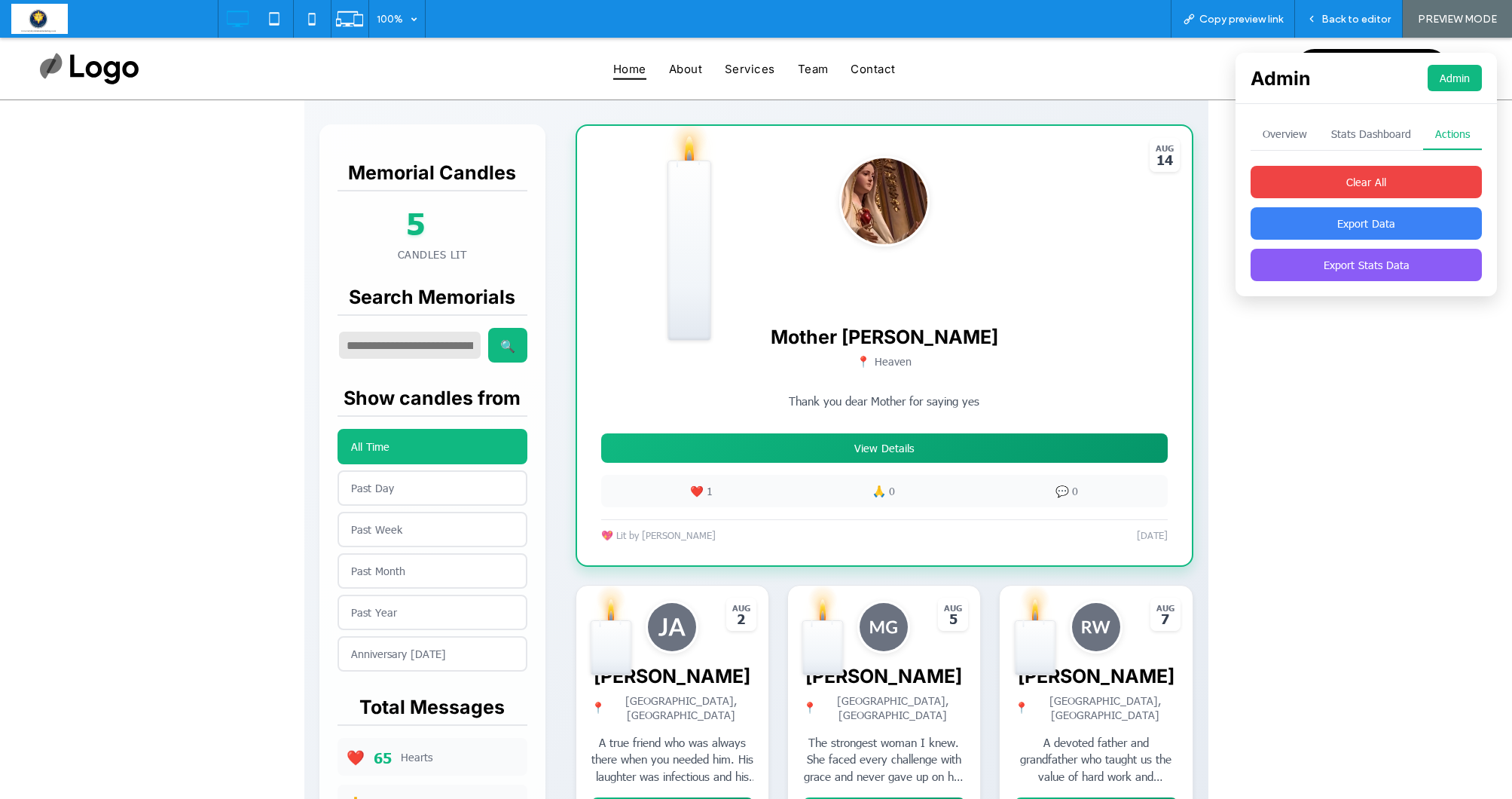
click at [825, 449] on button "View Details" at bounding box center [884, 448] width 566 height 30
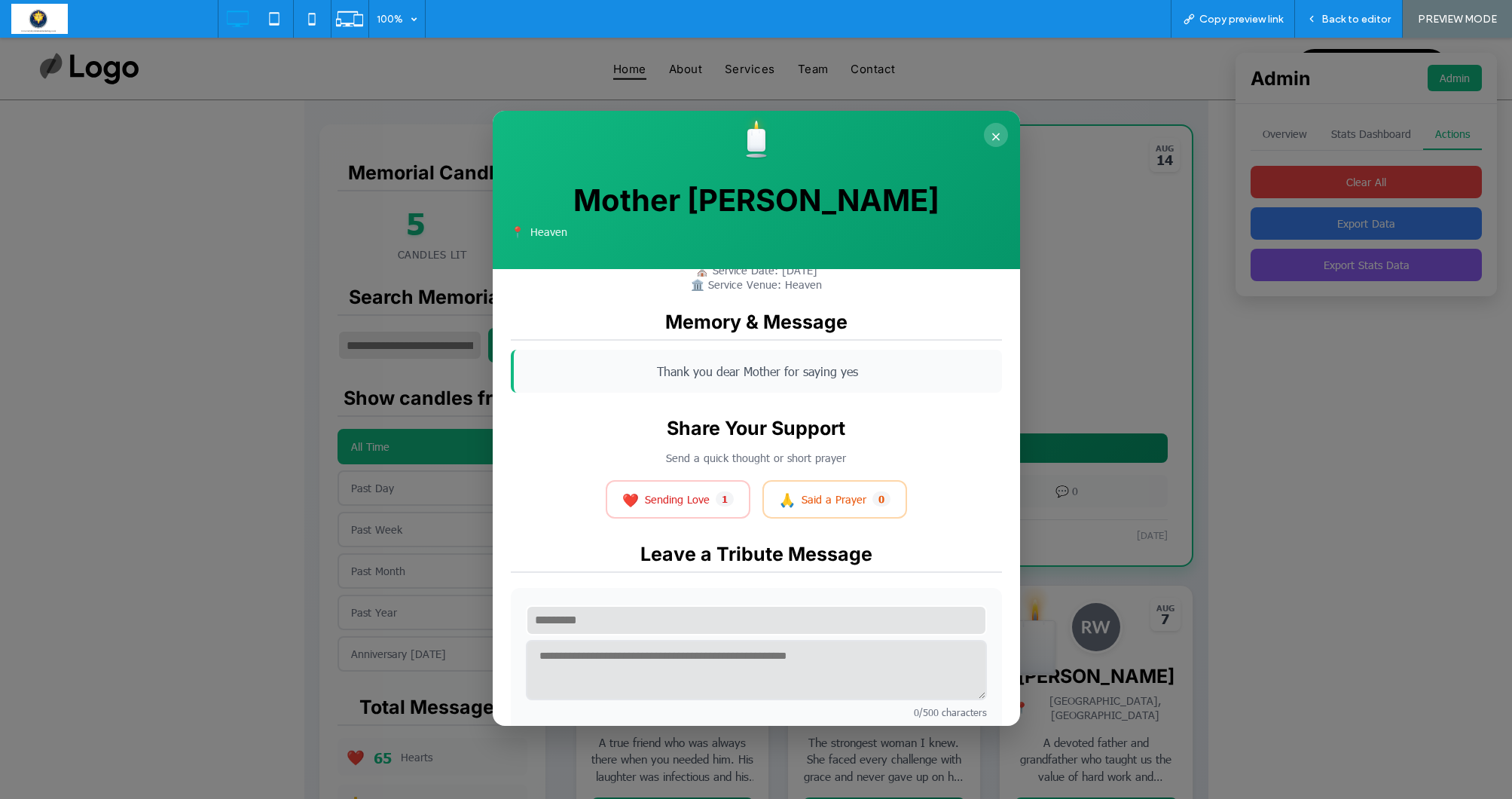
scroll to position [94, 0]
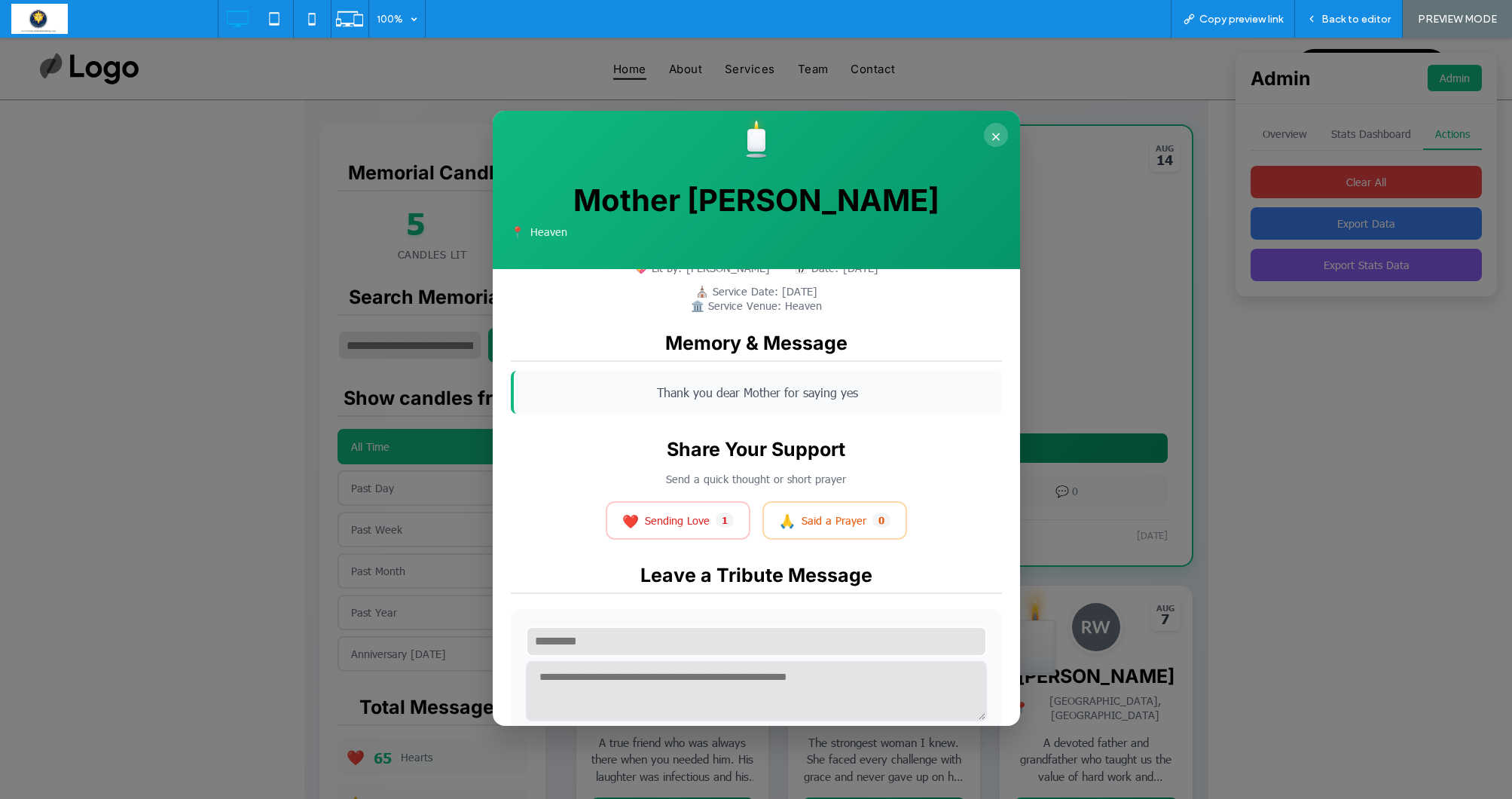
click at [999, 133] on button "×" at bounding box center [995, 135] width 24 height 24
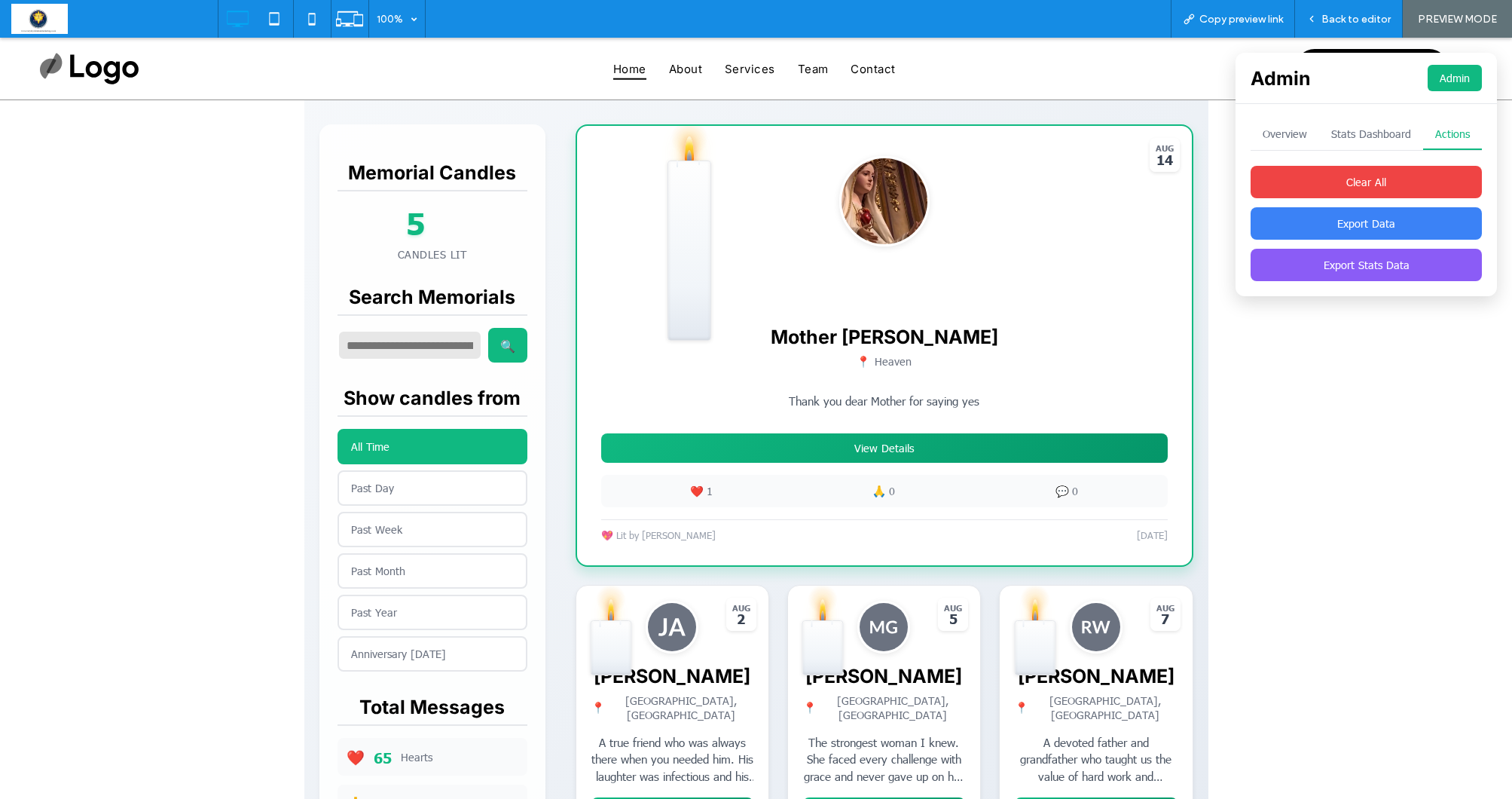
click at [1066, 490] on span "💬" at bounding box center [1062, 491] width 13 height 14
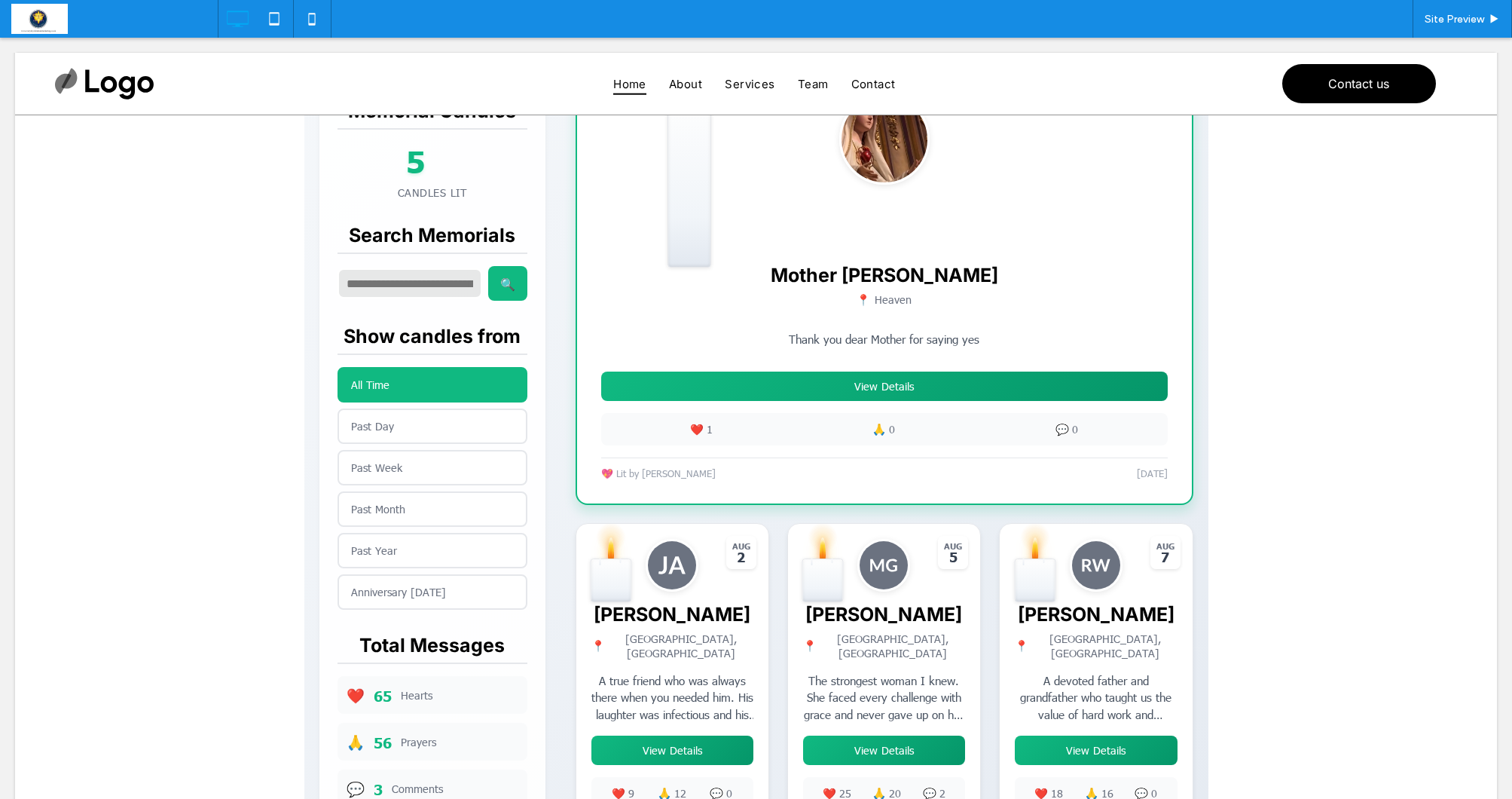
scroll to position [426, 0]
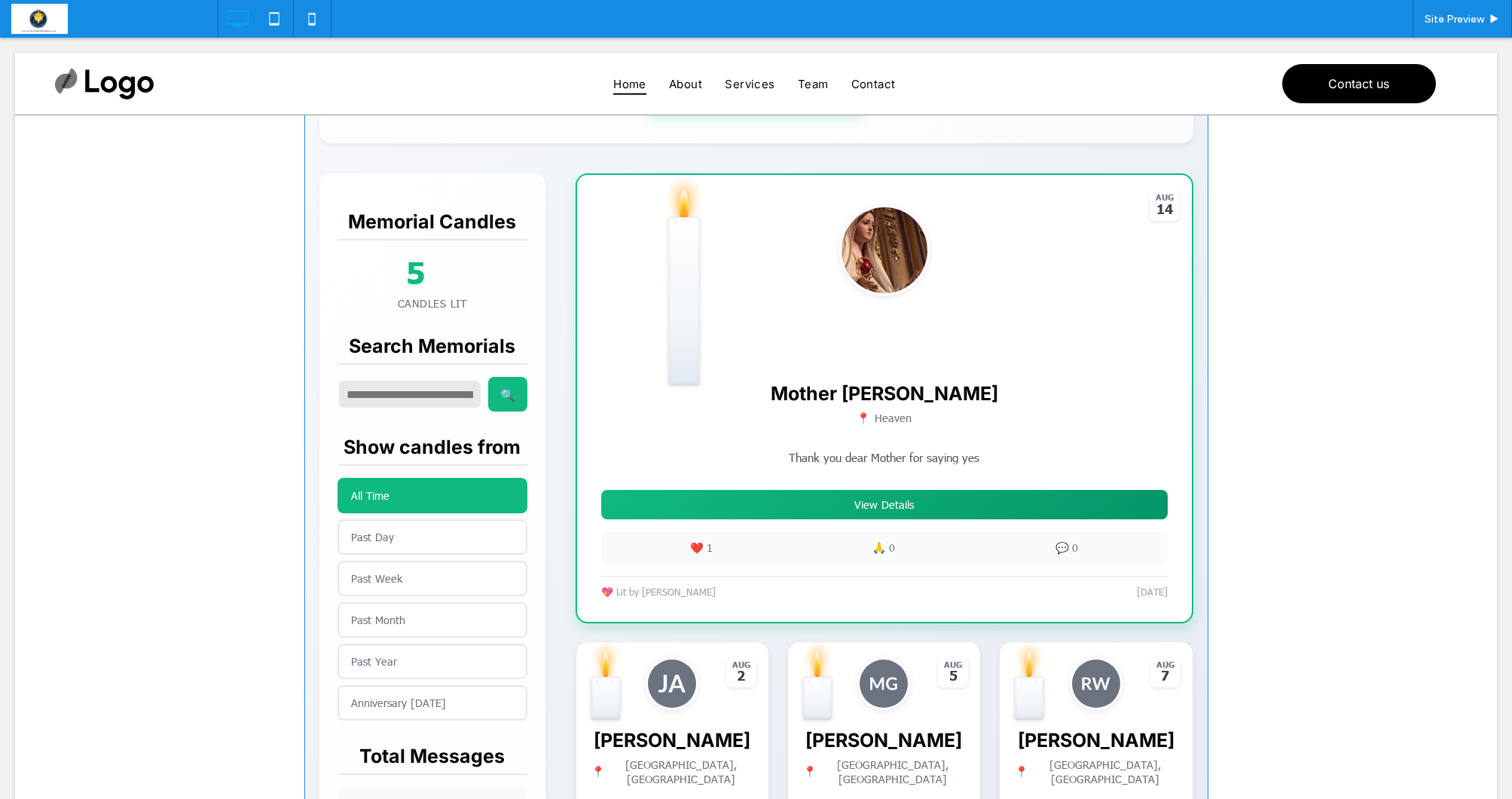
scroll to position [305, 0]
